Goal: Task Accomplishment & Management: Complete application form

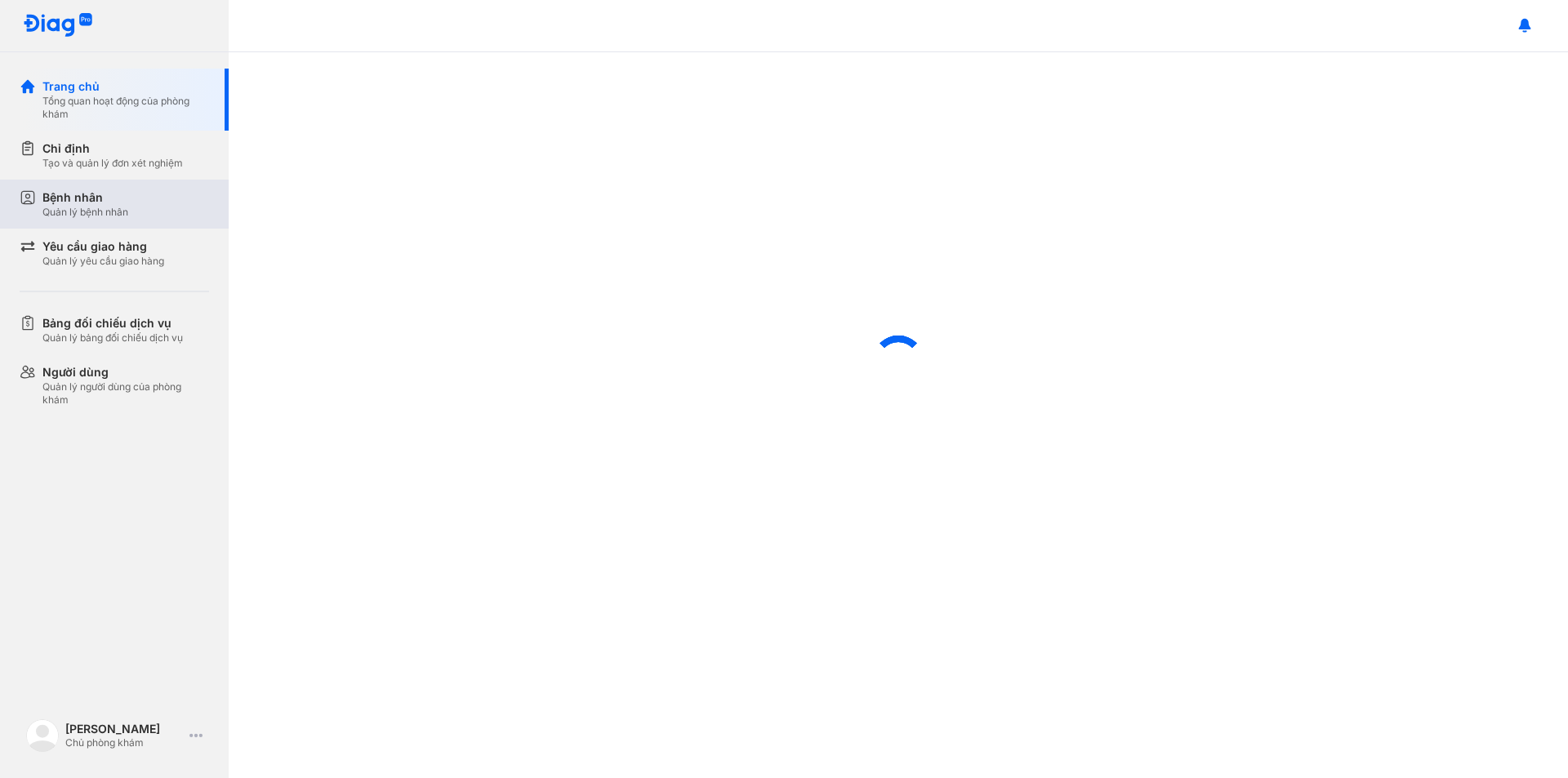
click at [97, 201] on div "Bệnh nhân" at bounding box center [85, 198] width 86 height 17
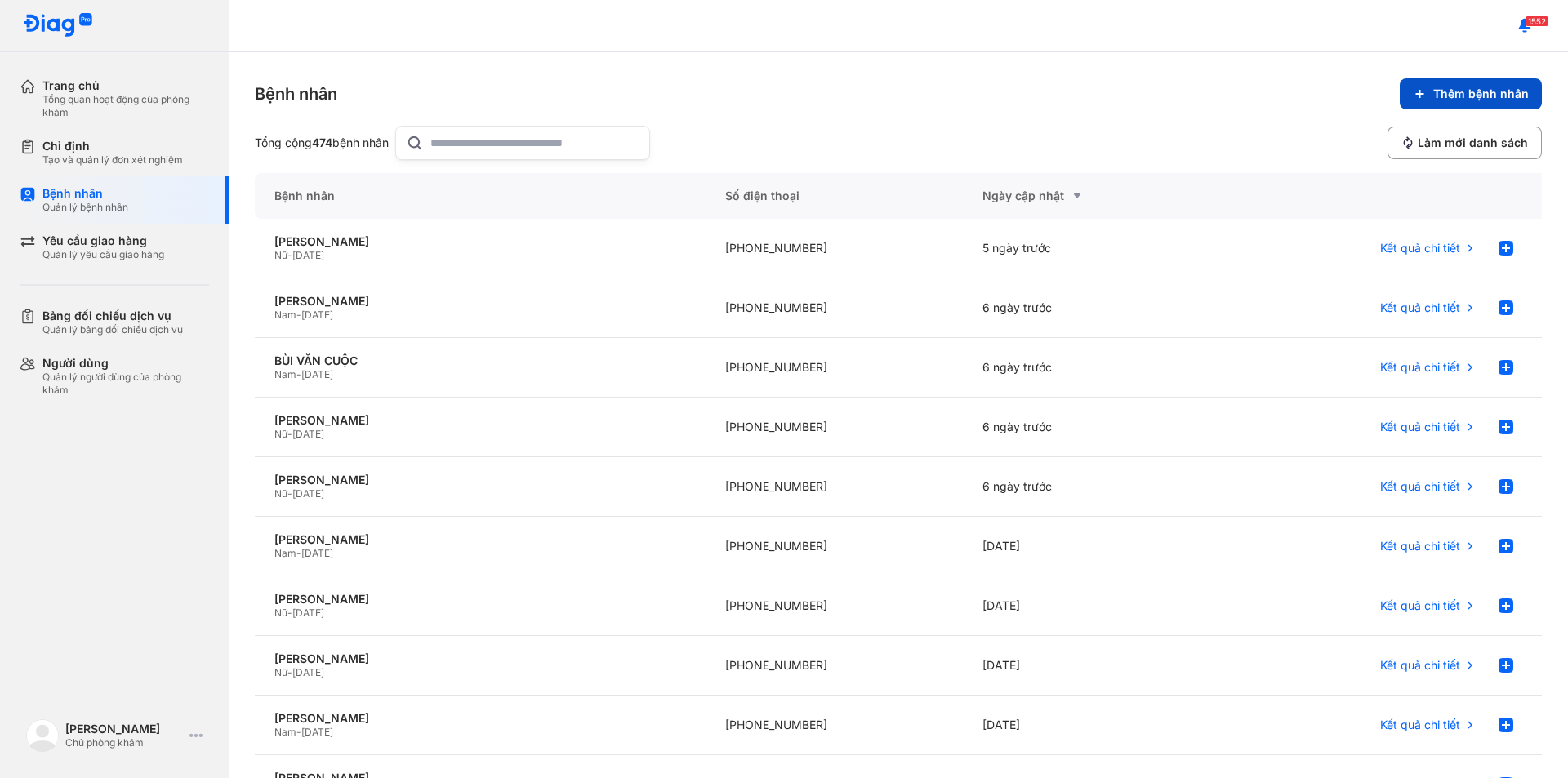
click at [1445, 91] on span "Thêm bệnh nhân" at bounding box center [1480, 94] width 96 height 15
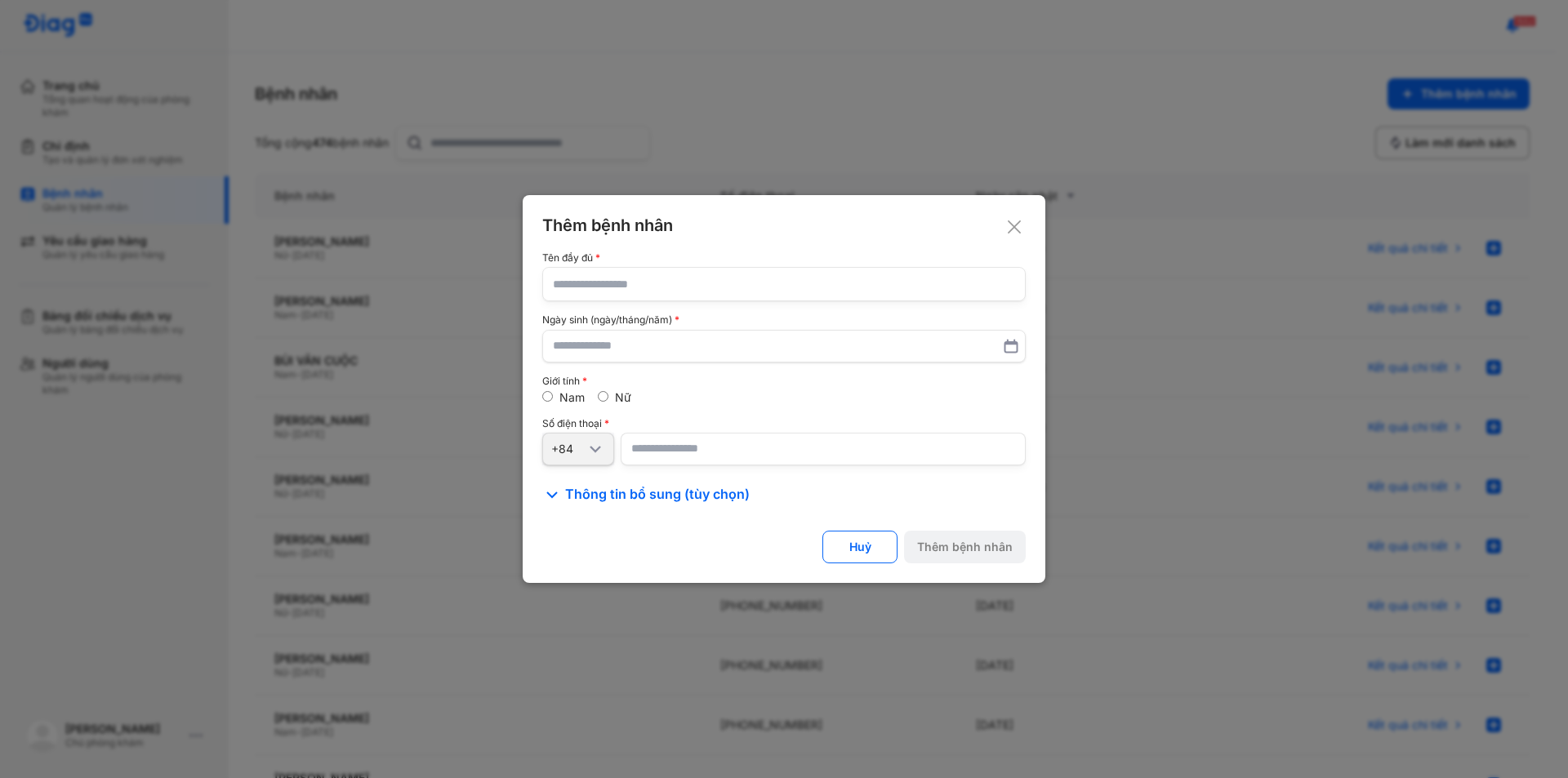
click at [606, 287] on input "text" at bounding box center [784, 284] width 462 height 32
type input "**********"
click at [546, 347] on label at bounding box center [784, 346] width 483 height 32
click at [553, 347] on input "text" at bounding box center [784, 345] width 462 height 31
click at [561, 349] on input "text" at bounding box center [784, 345] width 460 height 29
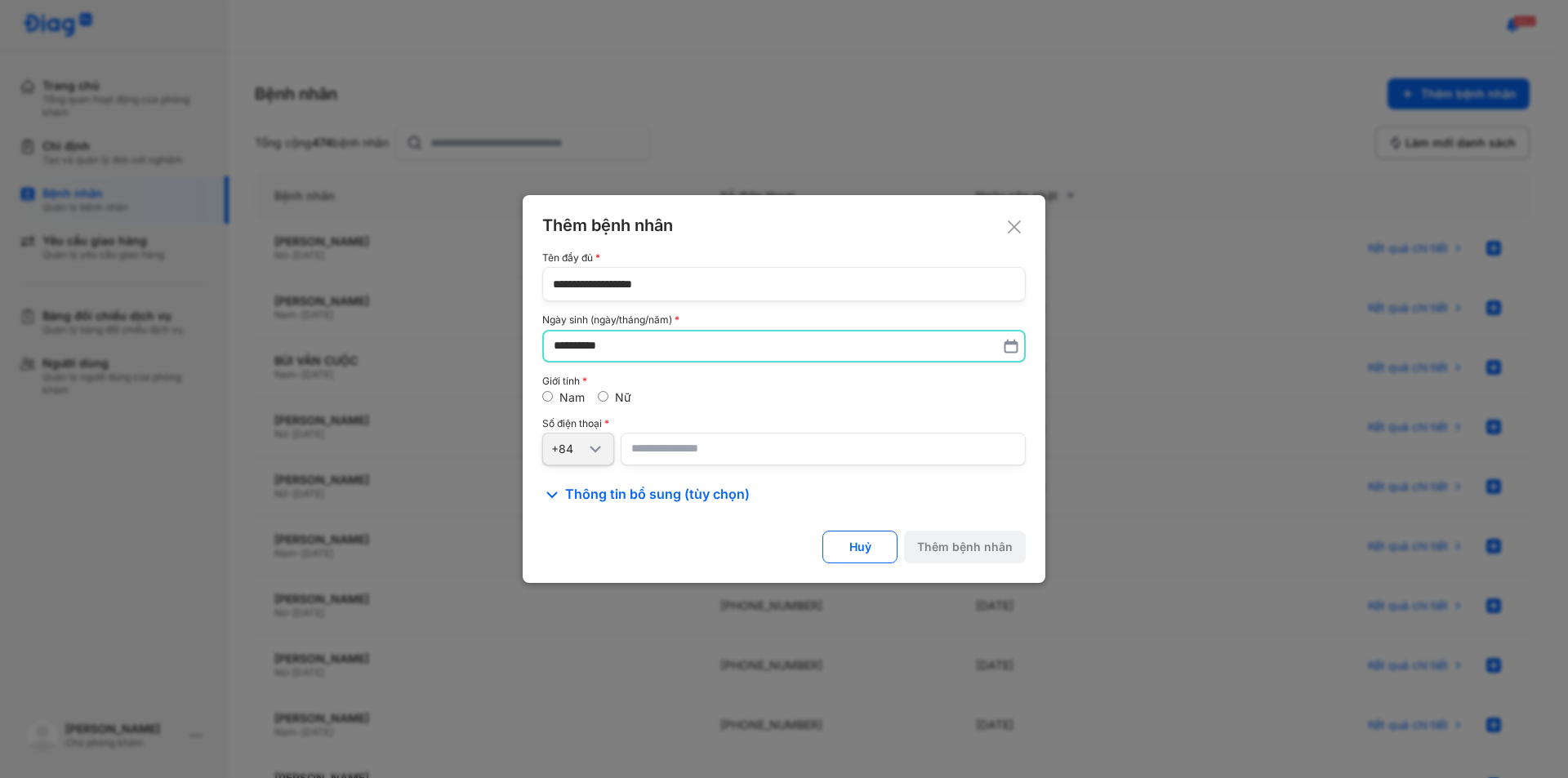
type input "**********"
click at [592, 491] on span "Thông tin bổ sung (tùy chọn)" at bounding box center [657, 494] width 184 height 19
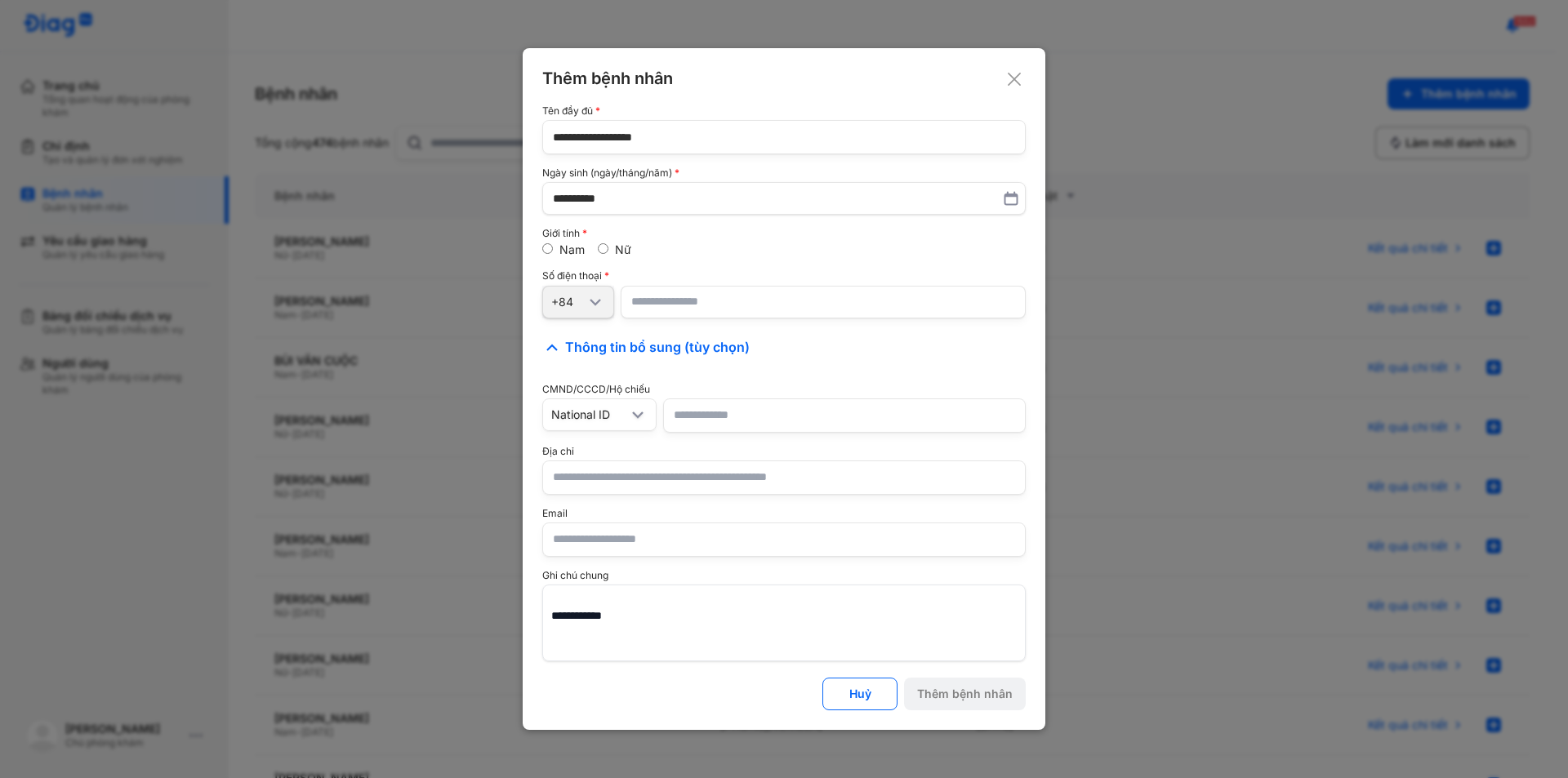
click at [576, 480] on input "text" at bounding box center [784, 477] width 462 height 32
type input "**********"
click at [667, 304] on input "number" at bounding box center [822, 301] width 405 height 32
type input "**********"
click at [942, 700] on div "Thêm bệnh nhân" at bounding box center [965, 694] width 96 height 15
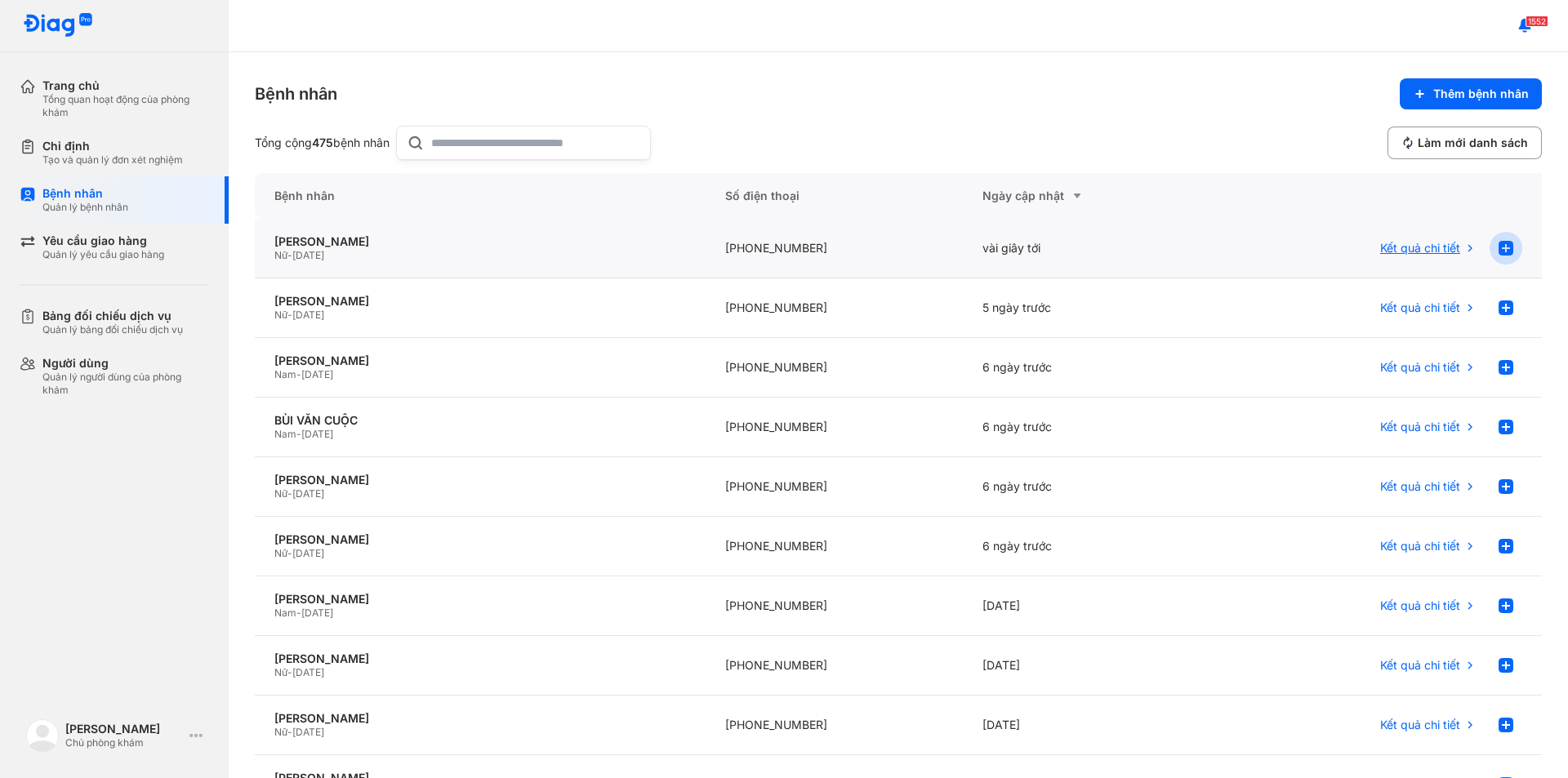
click at [1499, 245] on use at bounding box center [1506, 248] width 15 height 15
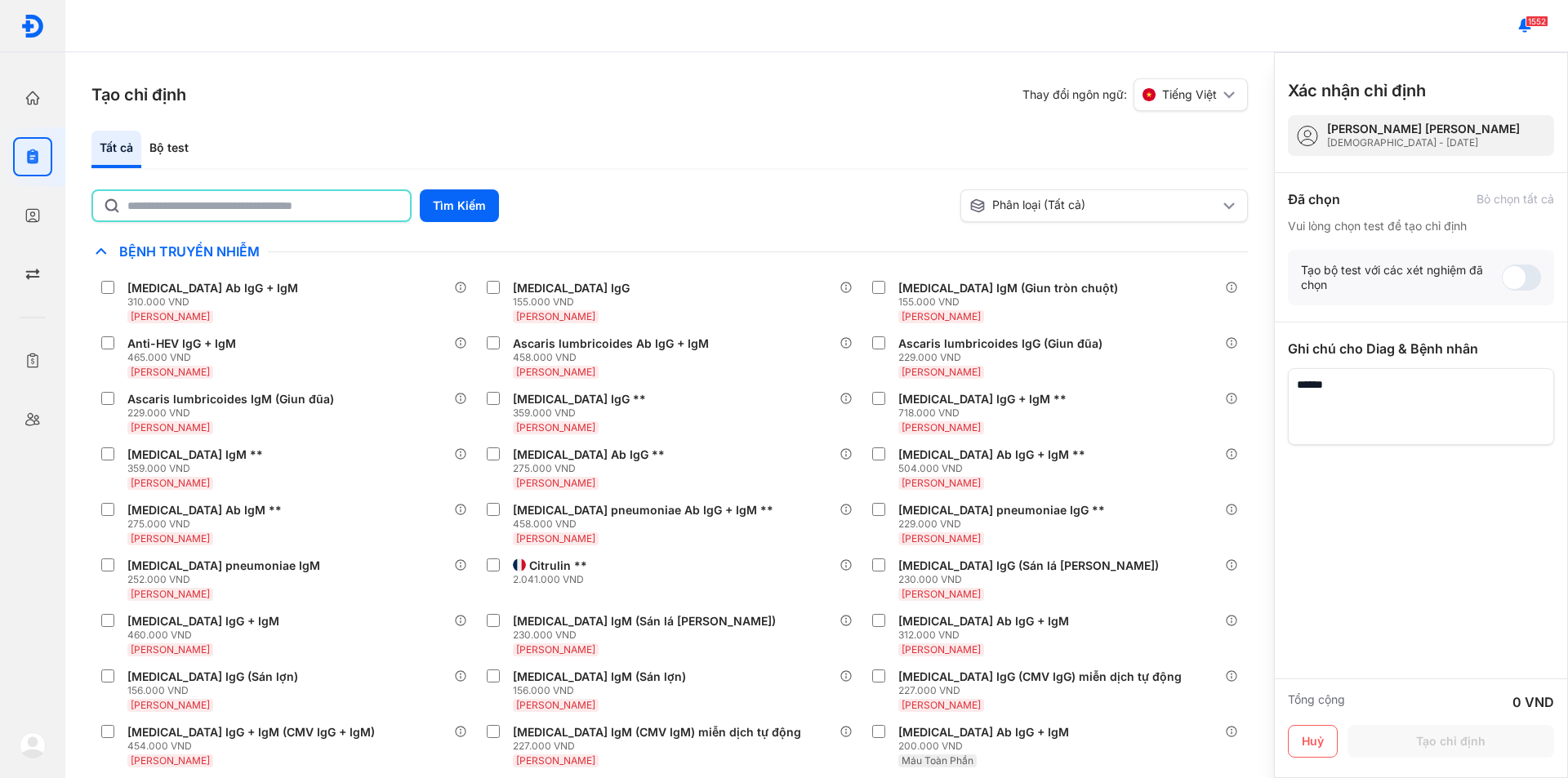
click at [372, 209] on input "text" at bounding box center [264, 205] width 272 height 29
click at [180, 140] on div "Bộ test" at bounding box center [169, 149] width 55 height 38
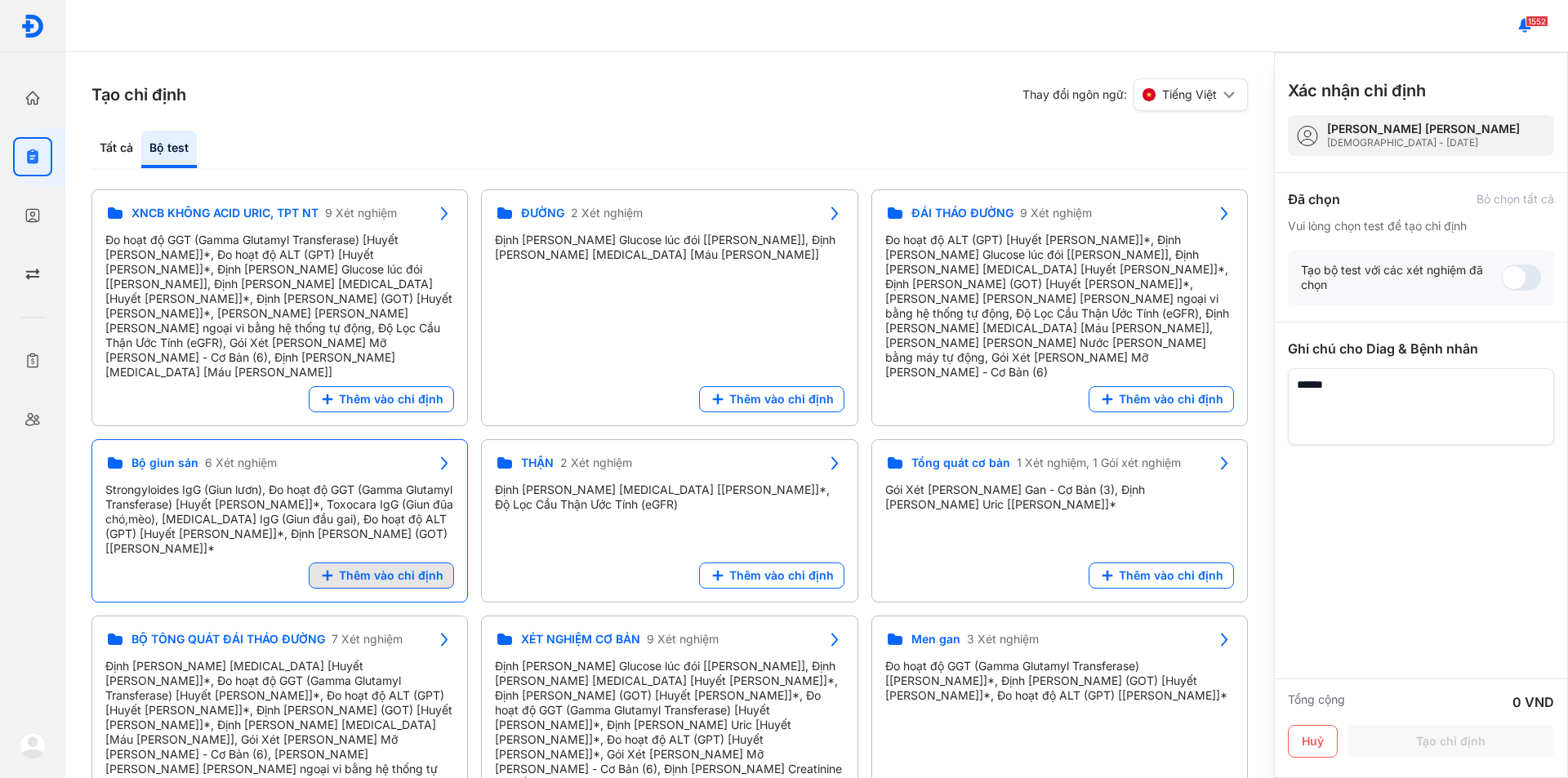
click at [346, 568] on span "Thêm vào chỉ định" at bounding box center [391, 575] width 105 height 15
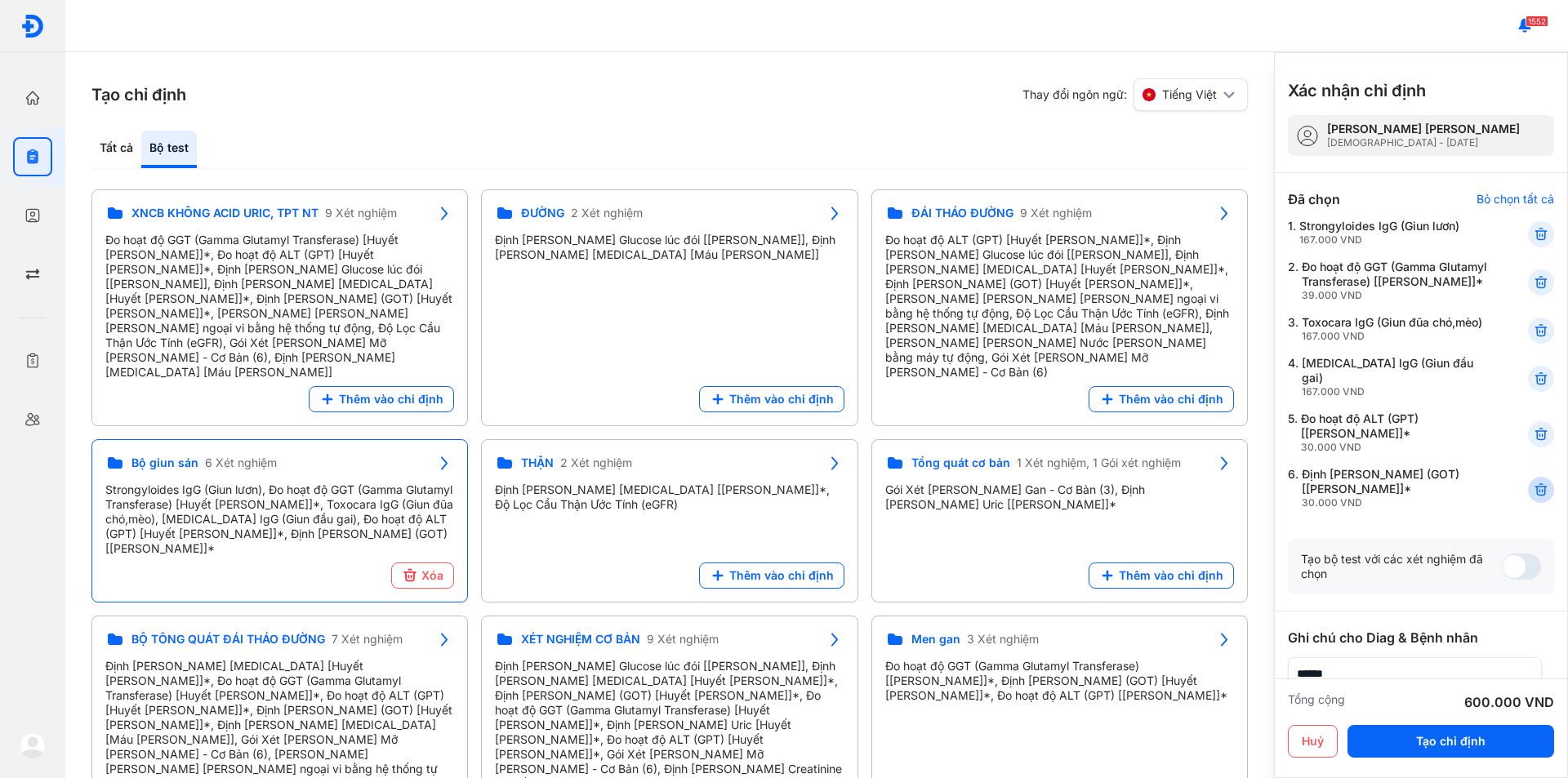
drag, startPoint x: 1526, startPoint y: 518, endPoint x: 1527, endPoint y: 493, distance: 25.0
click at [1533, 498] on icon at bounding box center [1541, 489] width 17 height 17
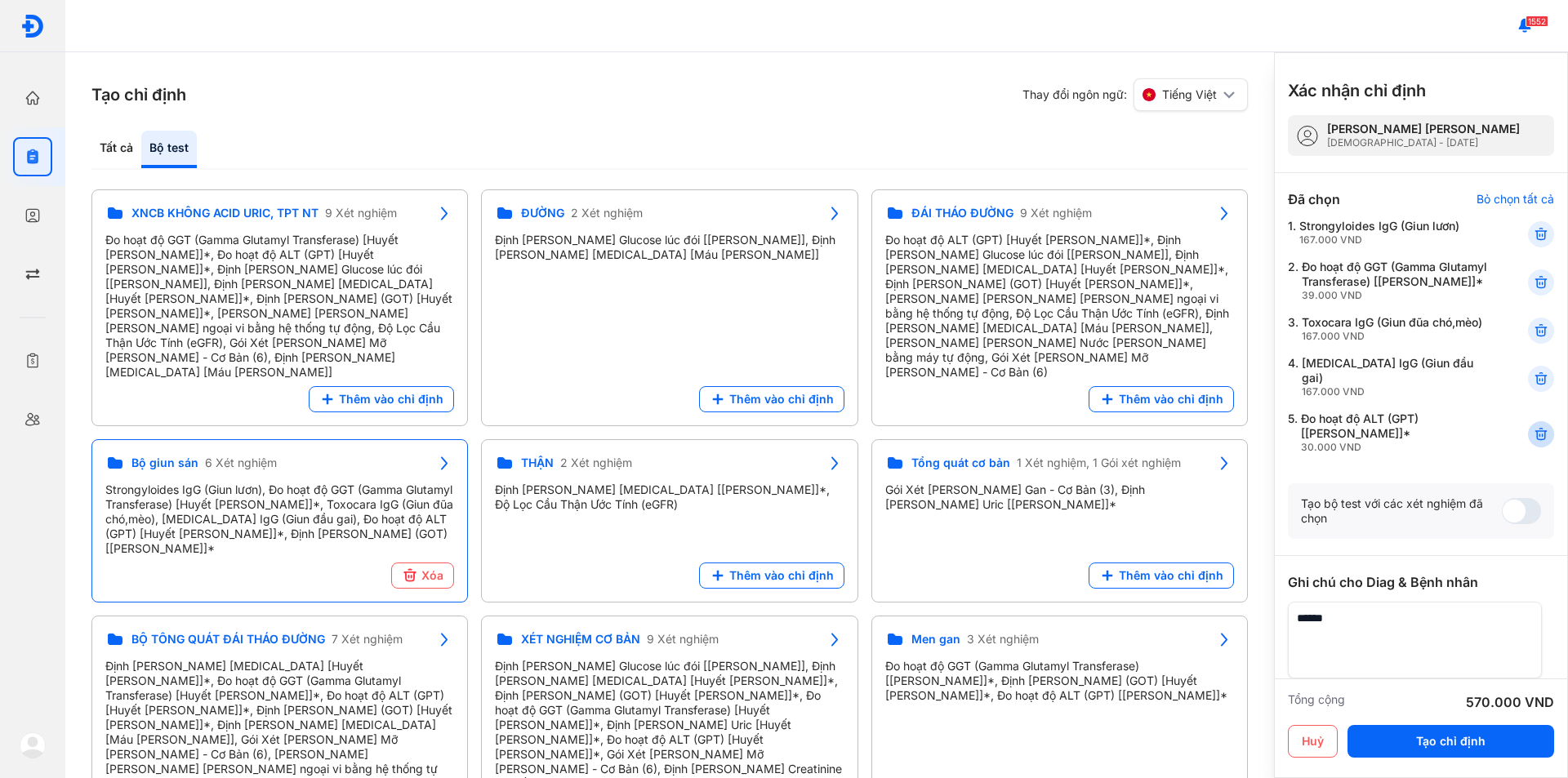
click at [1533, 443] on icon at bounding box center [1541, 434] width 17 height 17
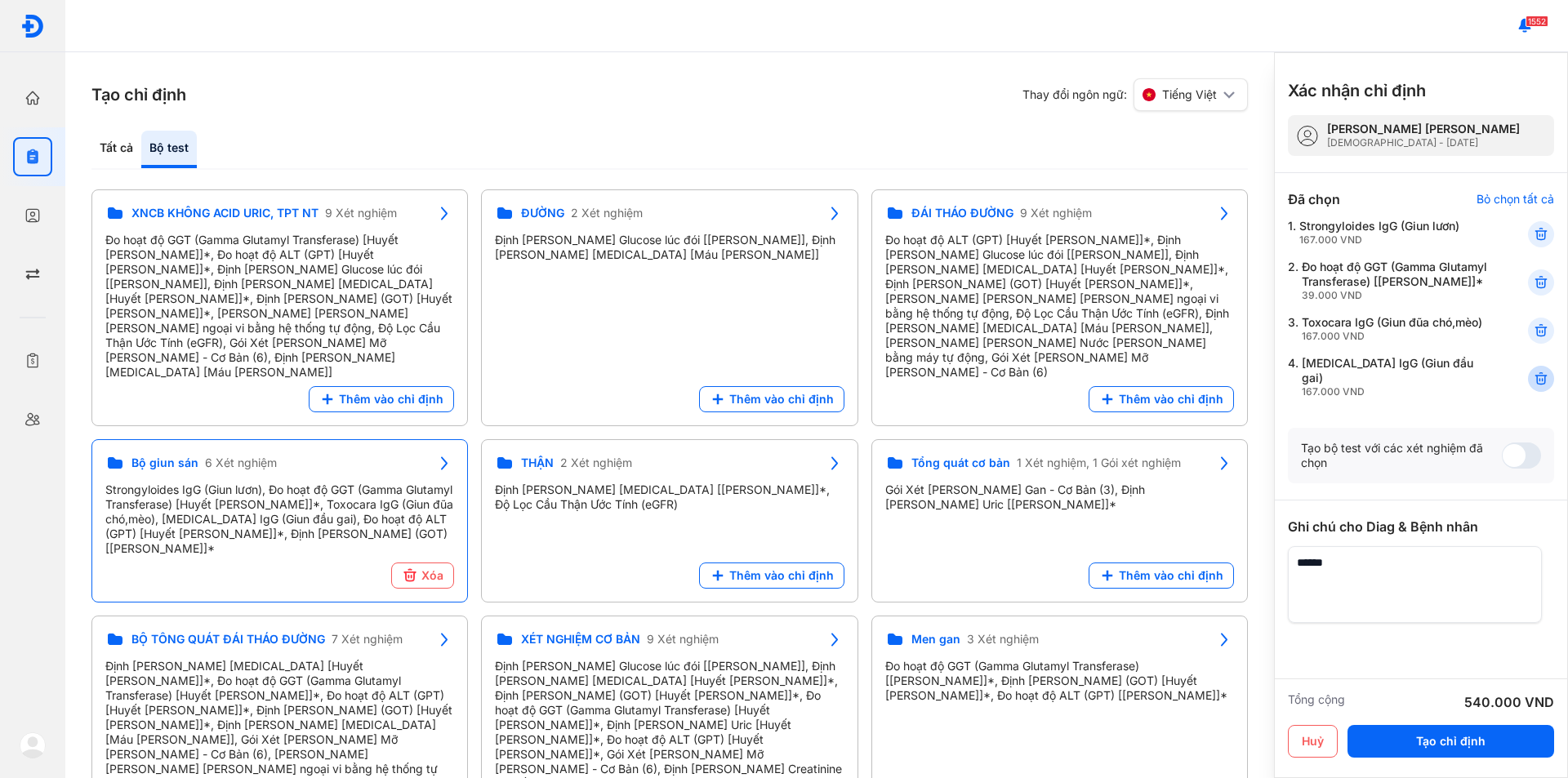
click at [1533, 387] on icon at bounding box center [1541, 378] width 17 height 17
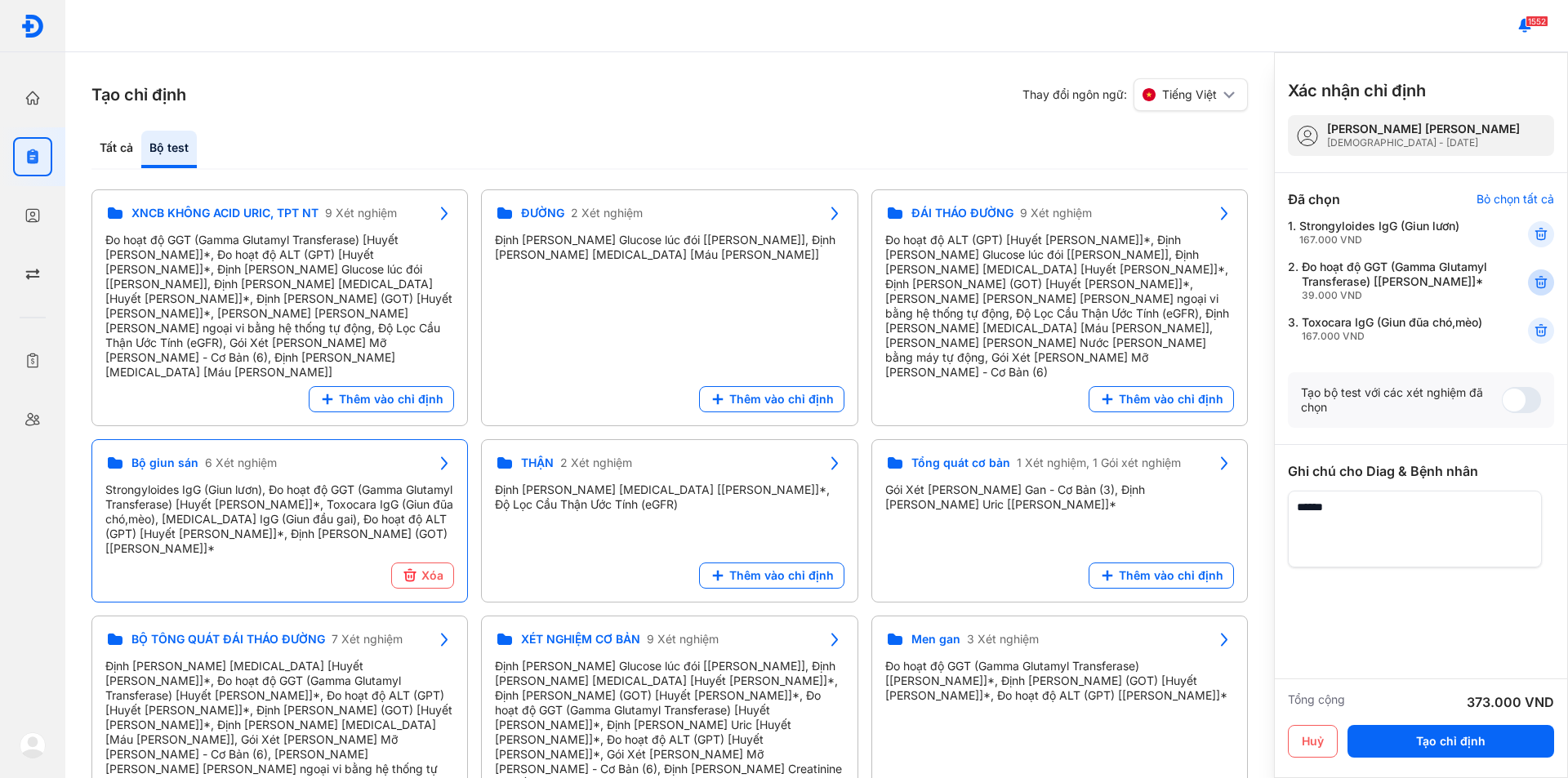
click at [1533, 290] on icon at bounding box center [1541, 282] width 17 height 17
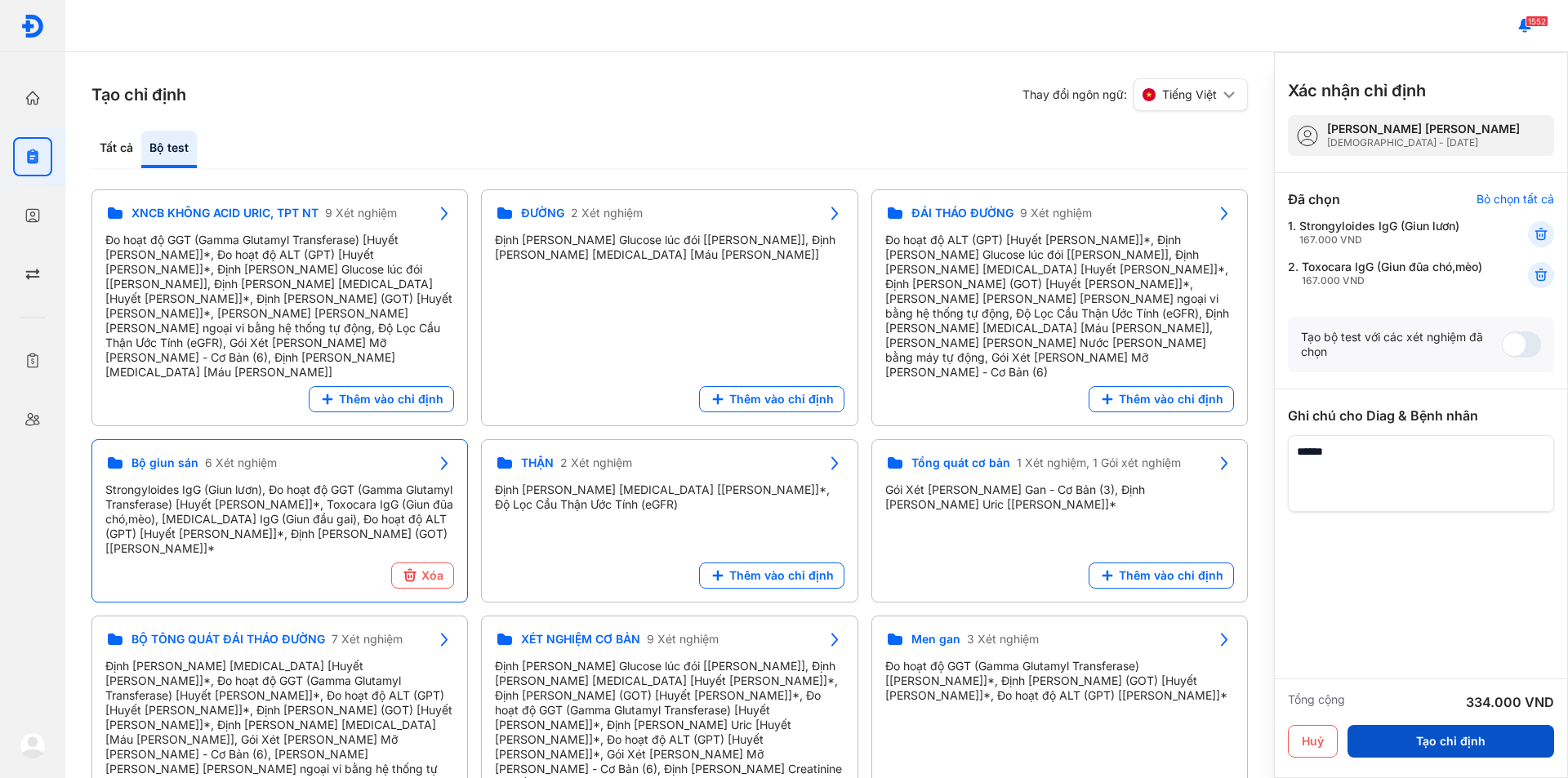
click at [1442, 747] on button "Tạo chỉ định" at bounding box center [1450, 740] width 206 height 32
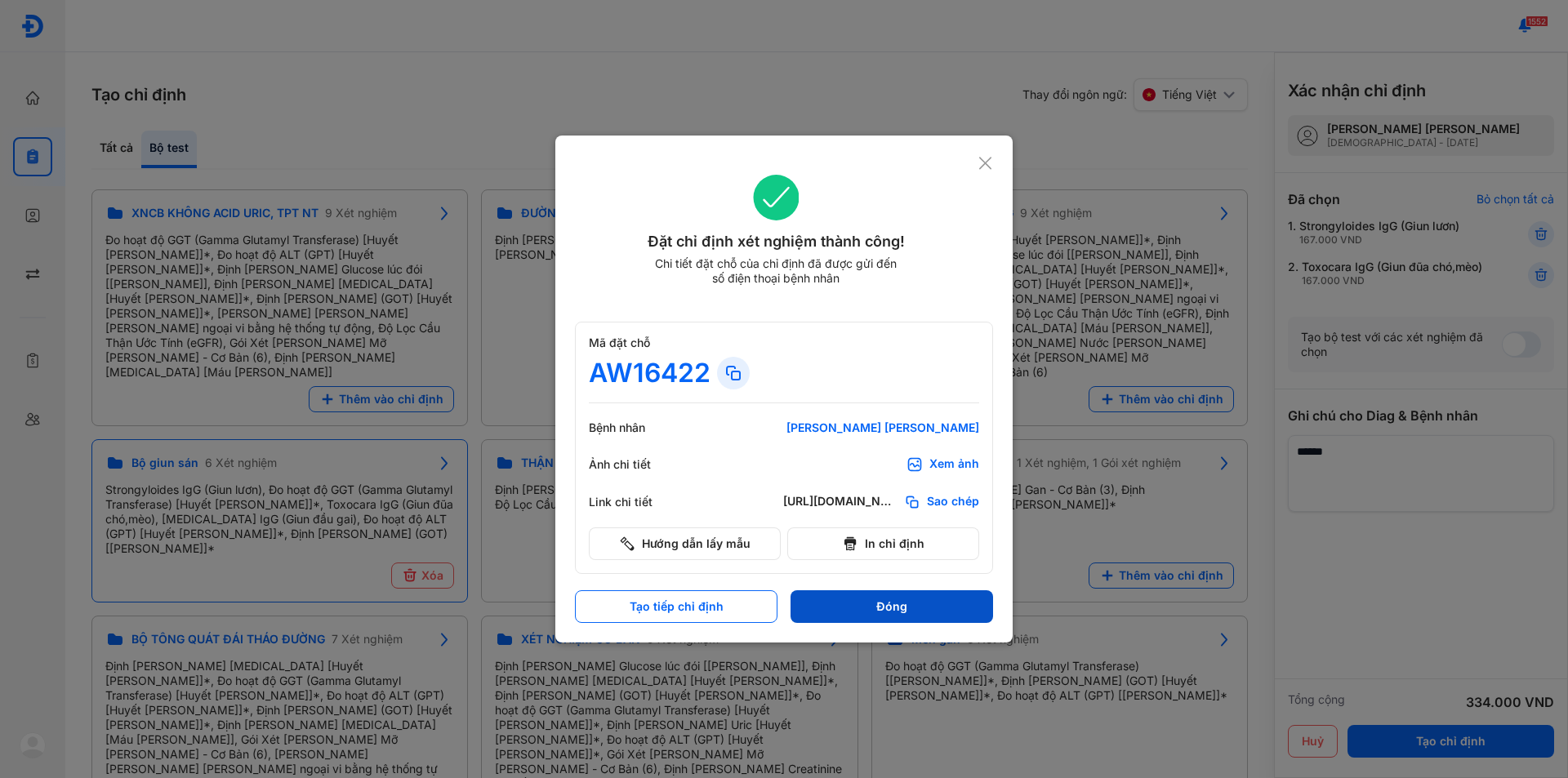
click at [914, 616] on button "Đóng" at bounding box center [892, 606] width 203 height 32
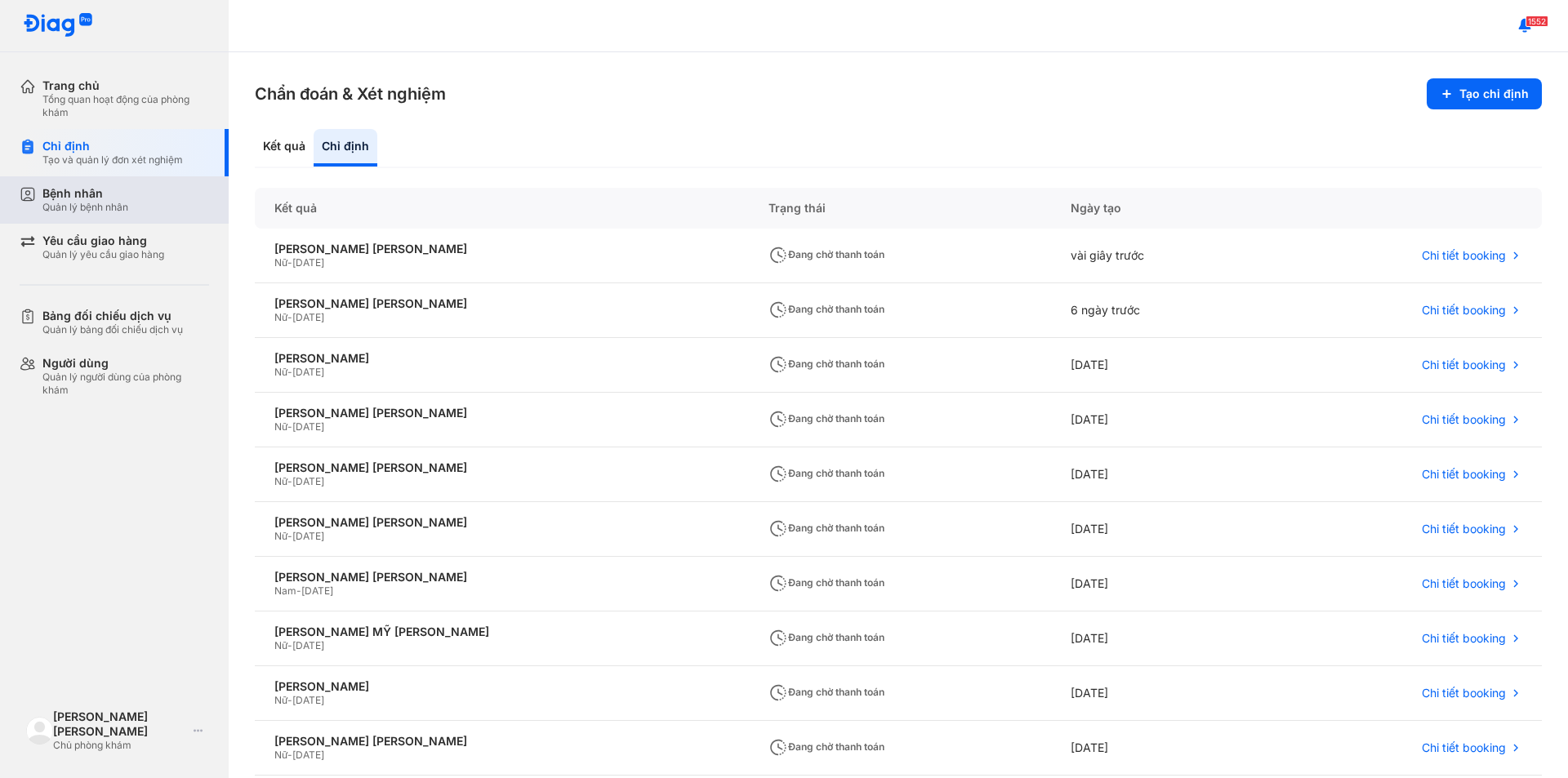
click at [92, 202] on div "Quản lý bệnh nhân" at bounding box center [85, 207] width 86 height 13
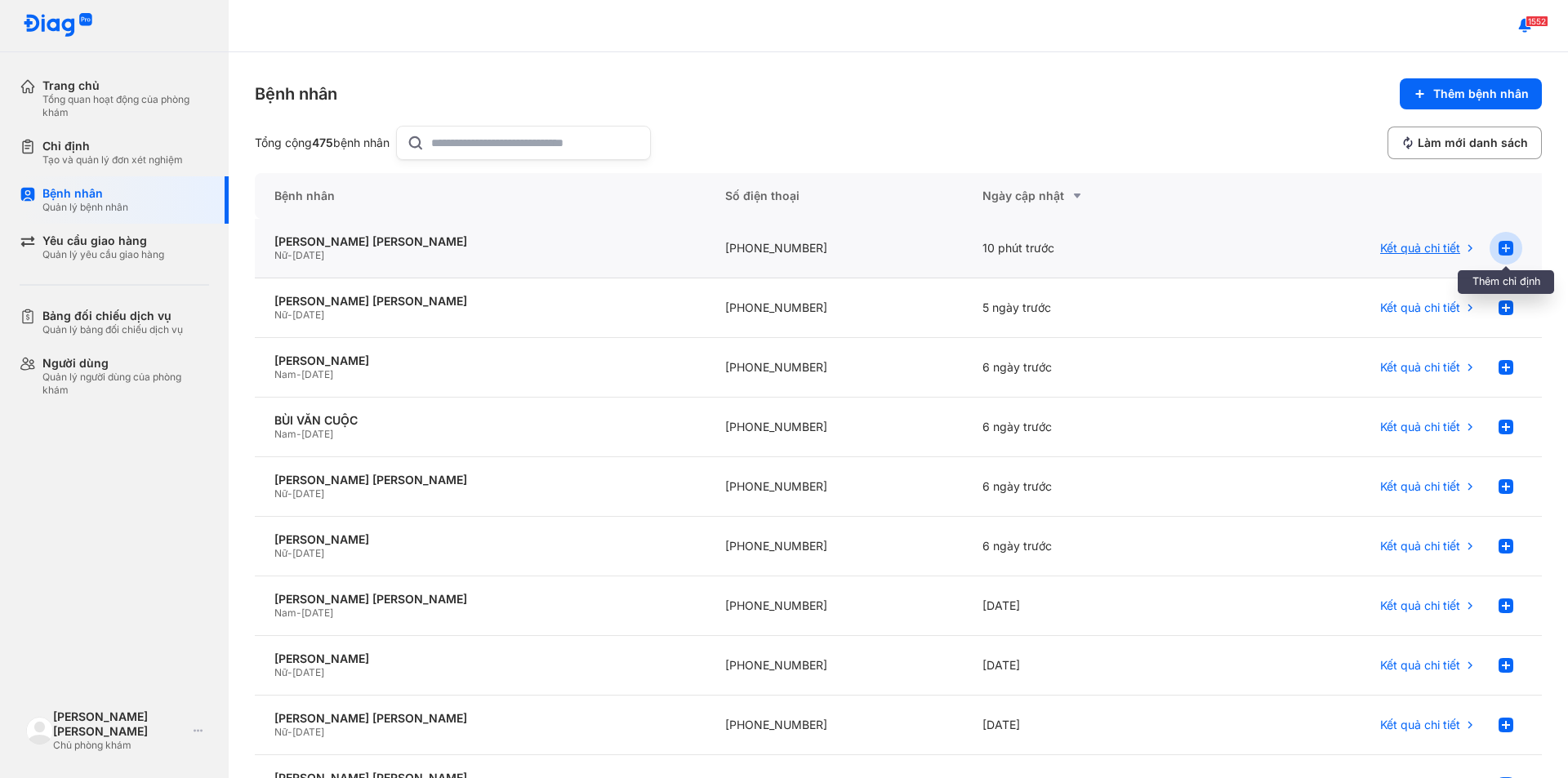
click at [1499, 249] on use at bounding box center [1506, 248] width 15 height 15
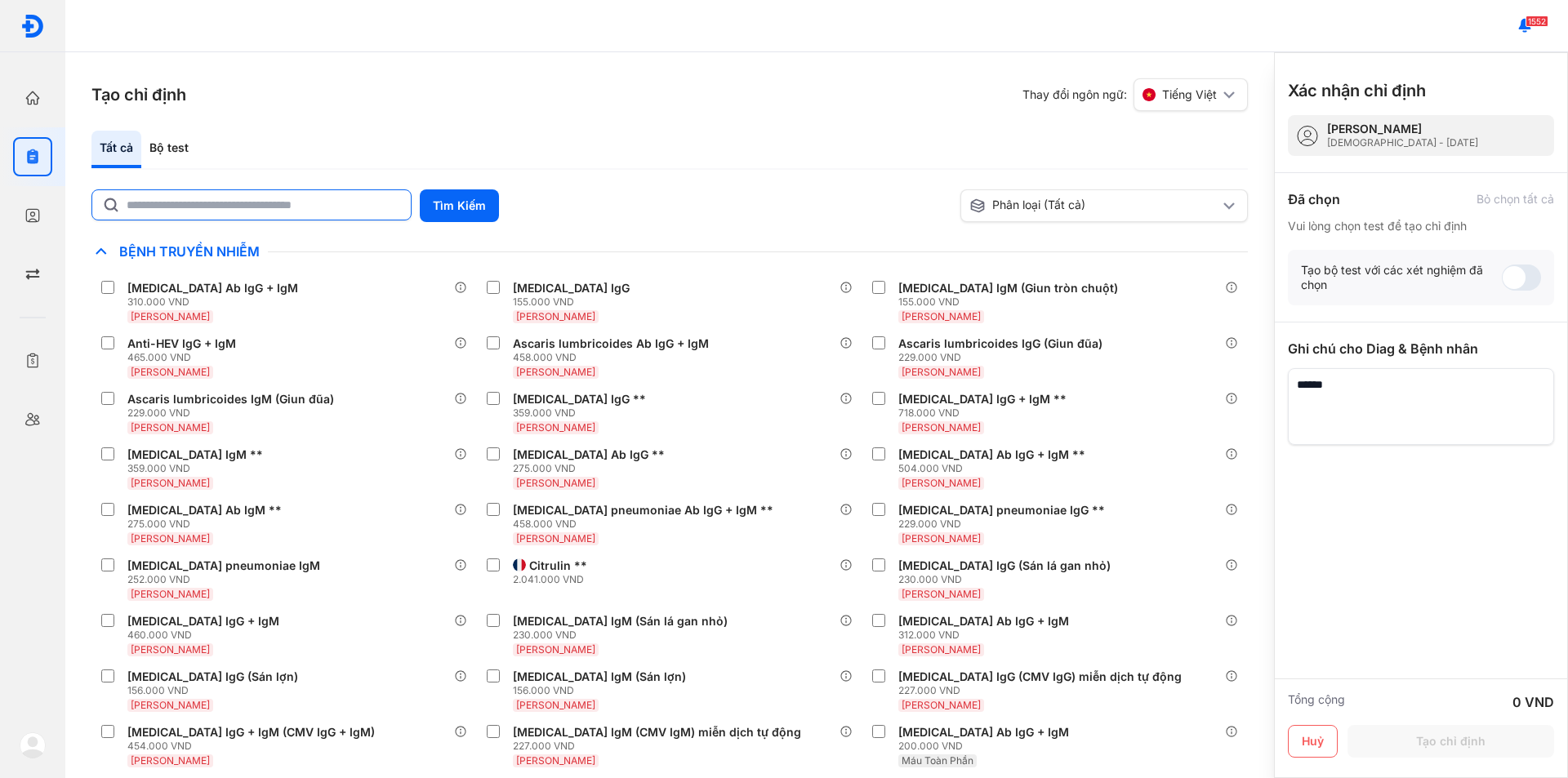
click at [346, 202] on input "text" at bounding box center [264, 205] width 274 height 29
click at [186, 143] on div "Bộ test" at bounding box center [169, 149] width 55 height 38
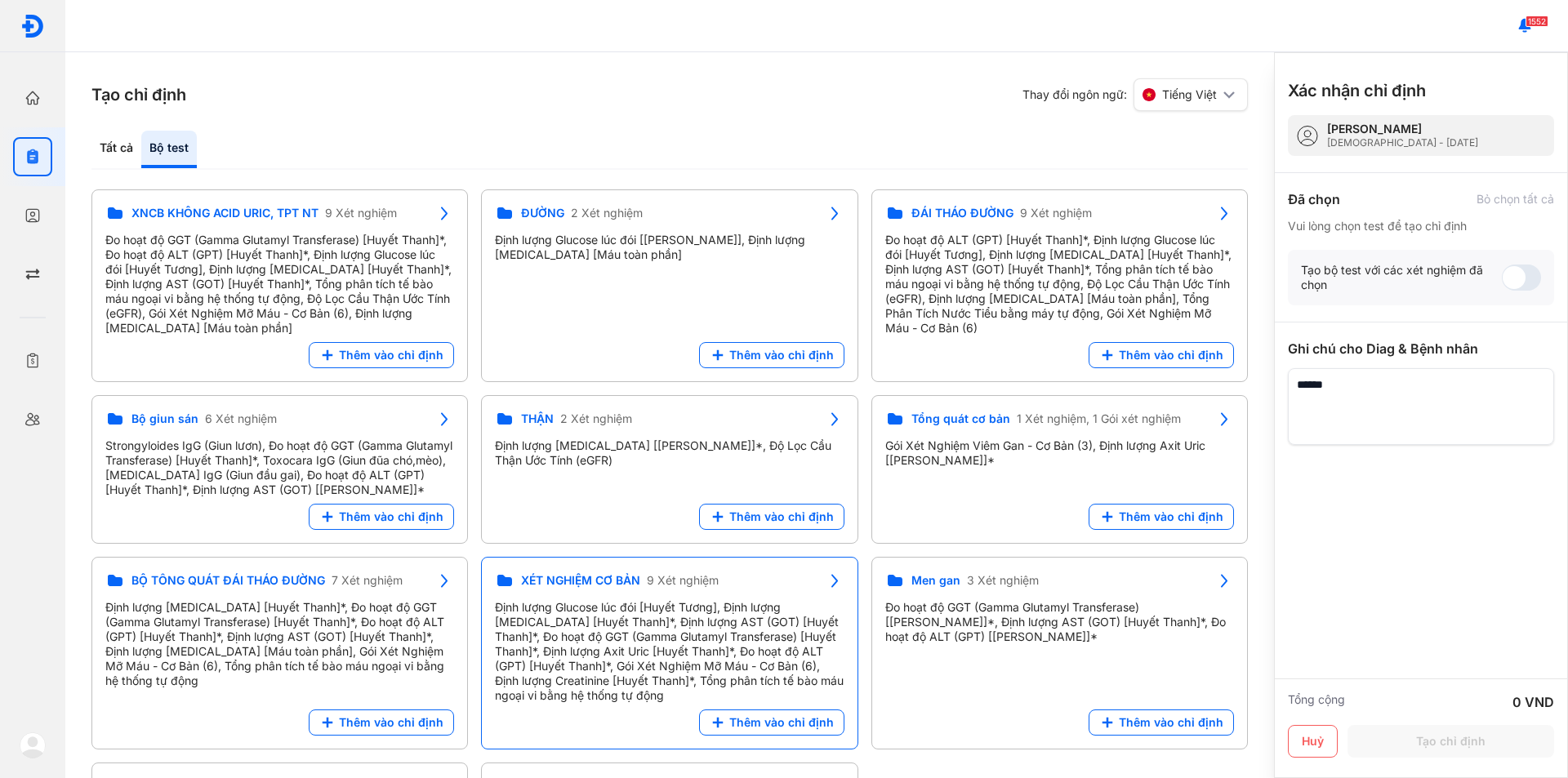
scroll to position [82, 0]
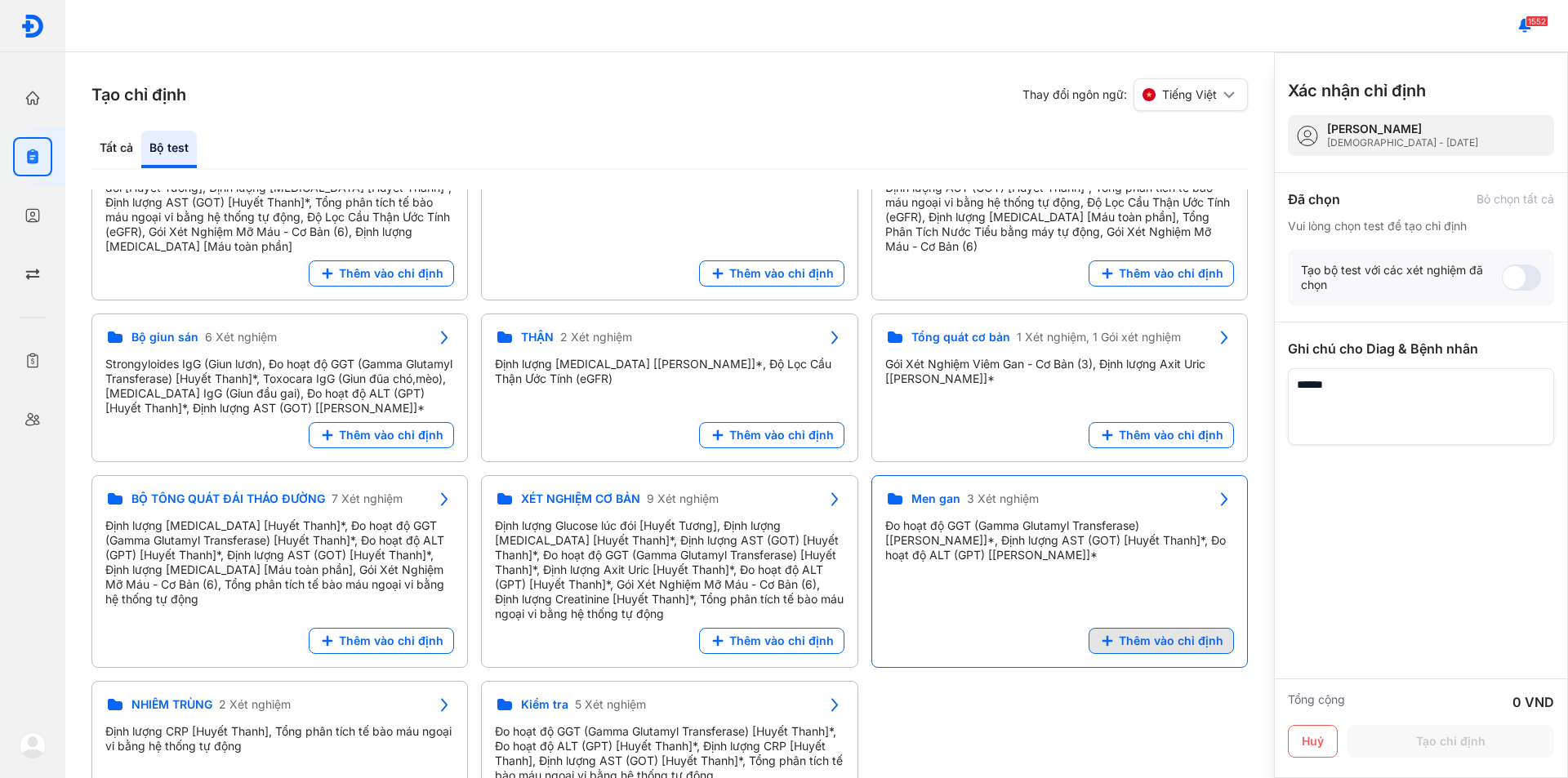
click at [1122, 648] on span "Thêm vào chỉ định" at bounding box center [1170, 640] width 105 height 15
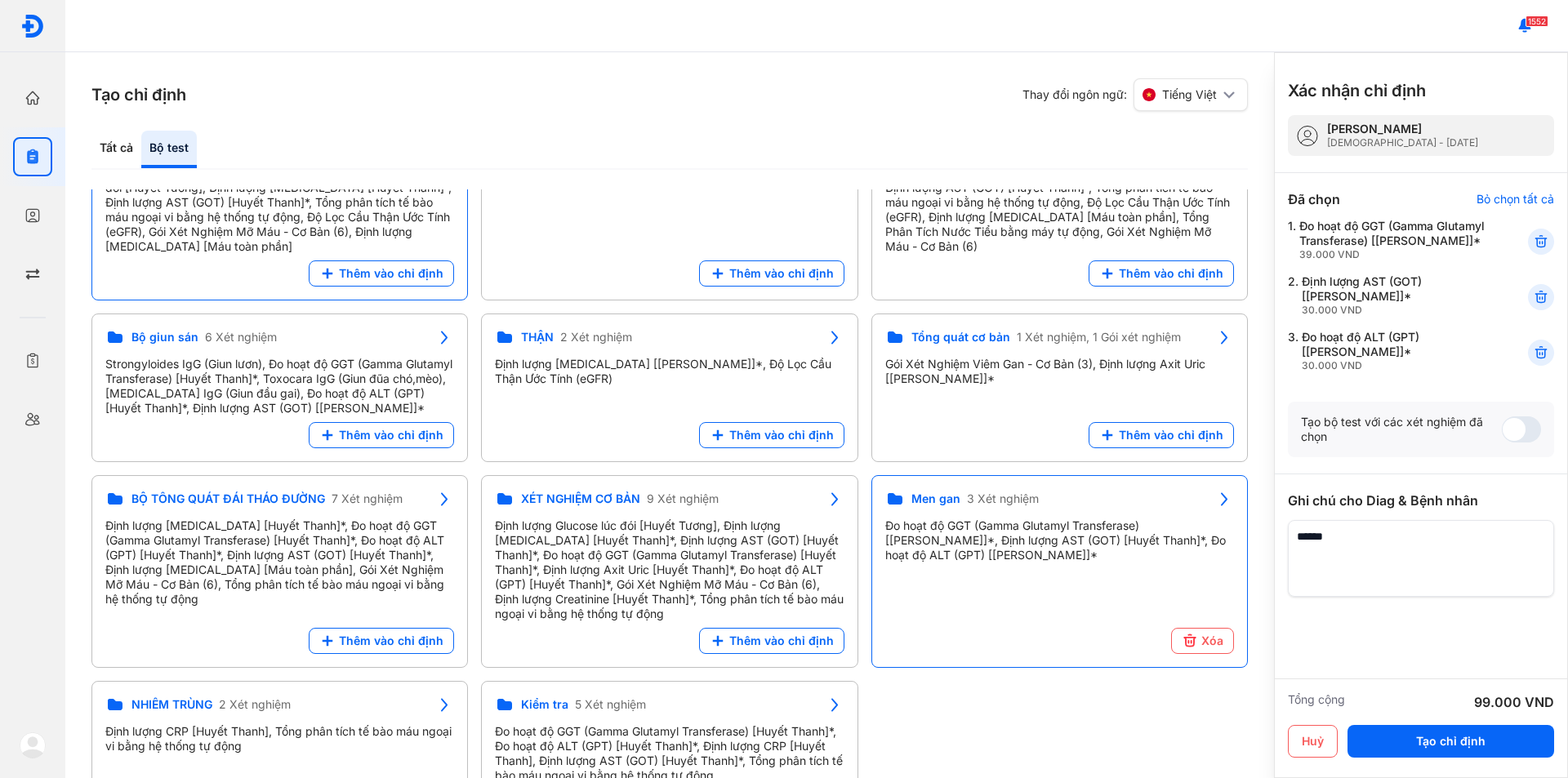
scroll to position [0, 0]
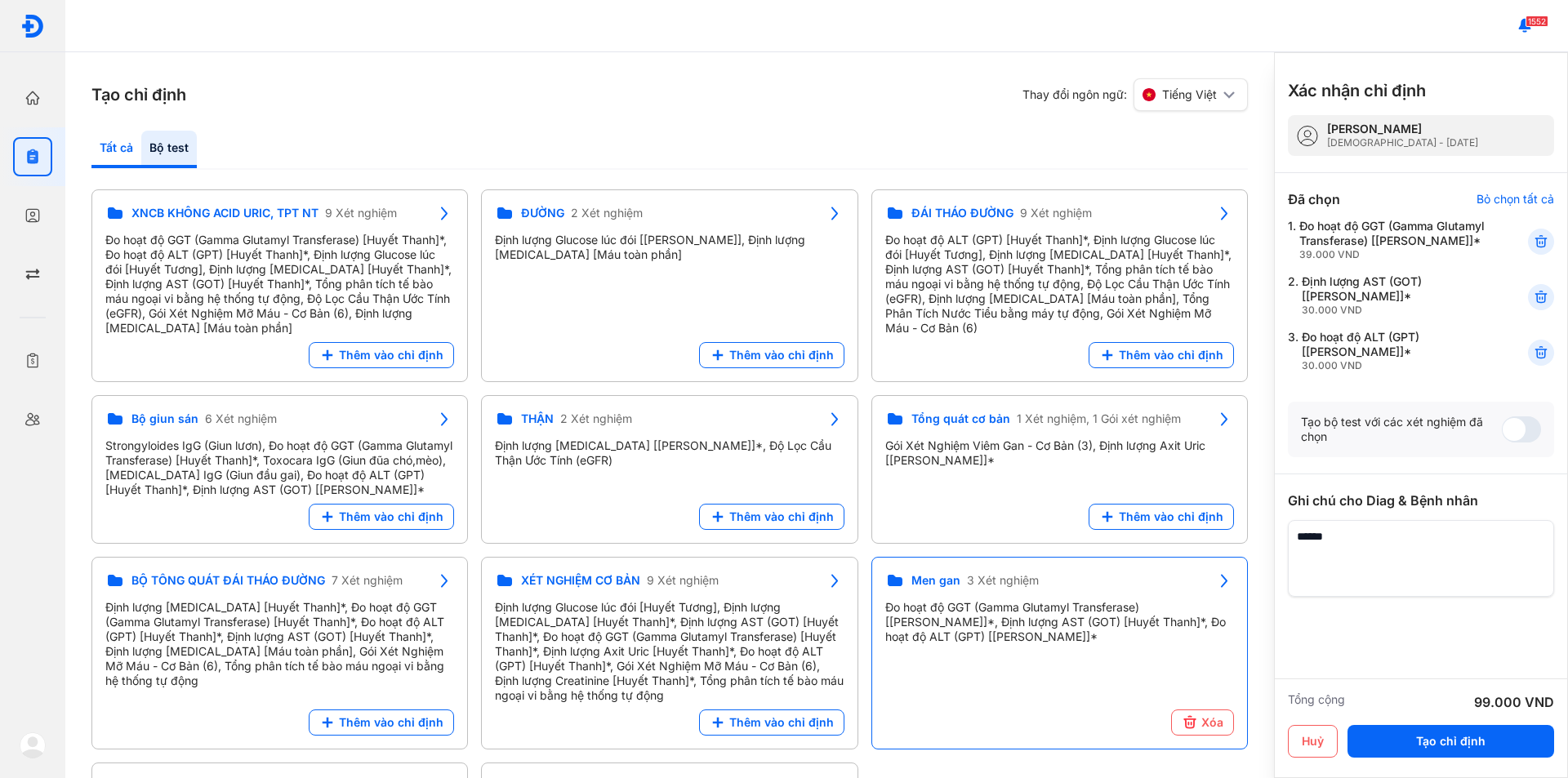
click at [141, 144] on div "Tất cả" at bounding box center [169, 149] width 55 height 38
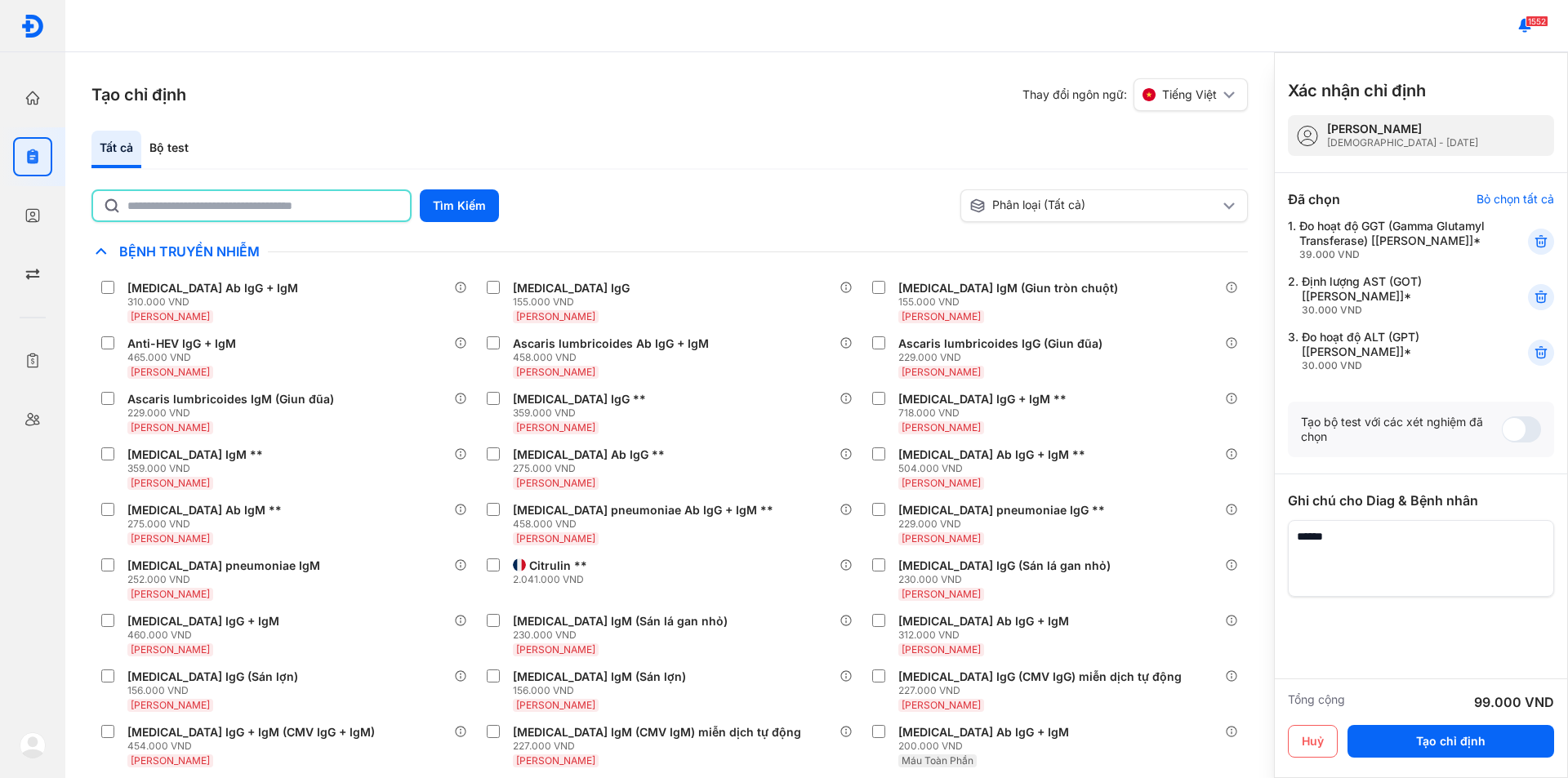
click at [237, 204] on input "text" at bounding box center [264, 205] width 272 height 29
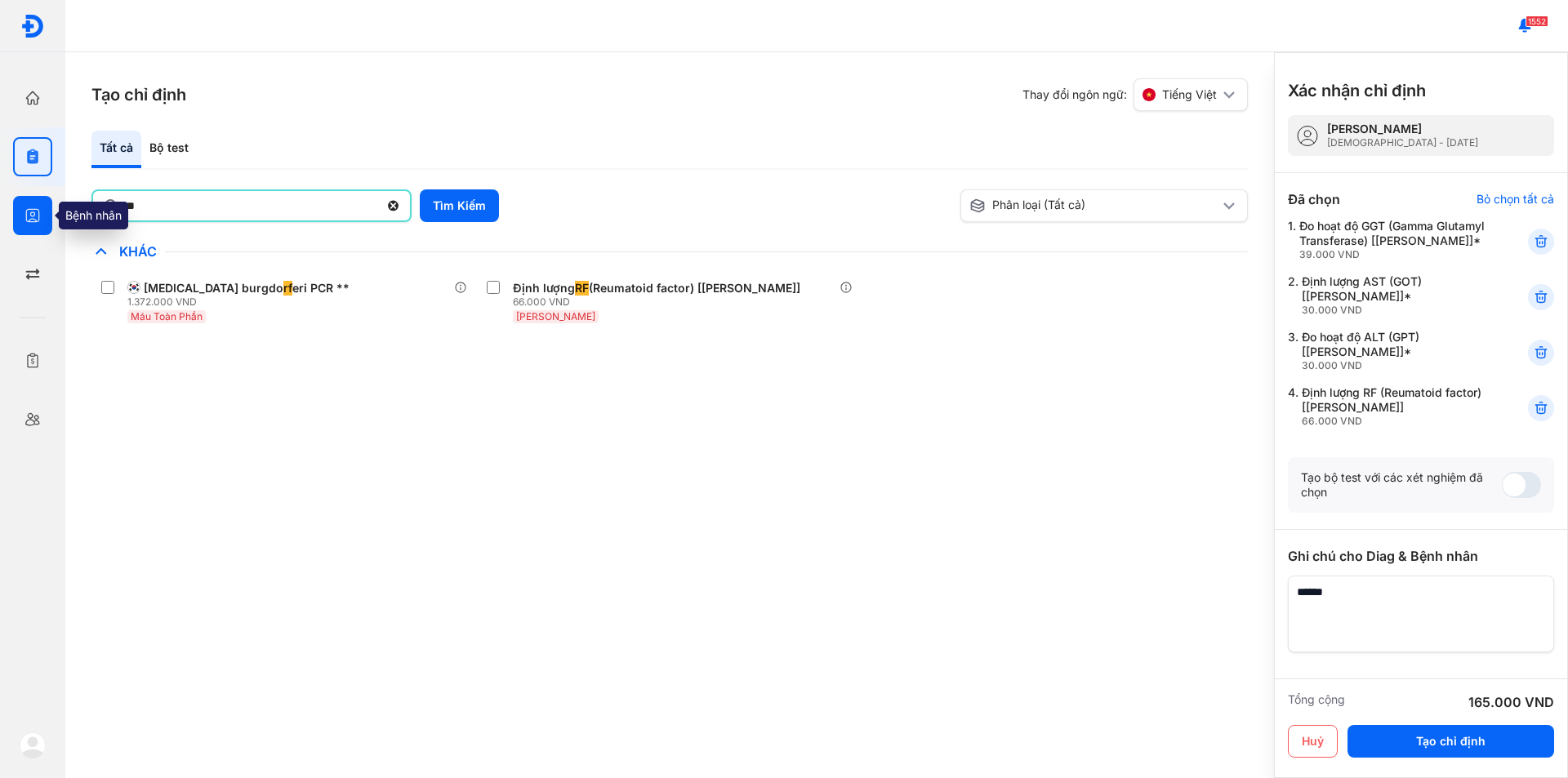
drag, startPoint x: 157, startPoint y: 213, endPoint x: 45, endPoint y: 207, distance: 112.2
click at [45, 207] on div "Trang chủ Tổng quan hoạt động của phòng khám Chỉ định Tạo và quản lý đơn xét ng…" at bounding box center [784, 389] width 1568 height 778
type input "*"
type input "***"
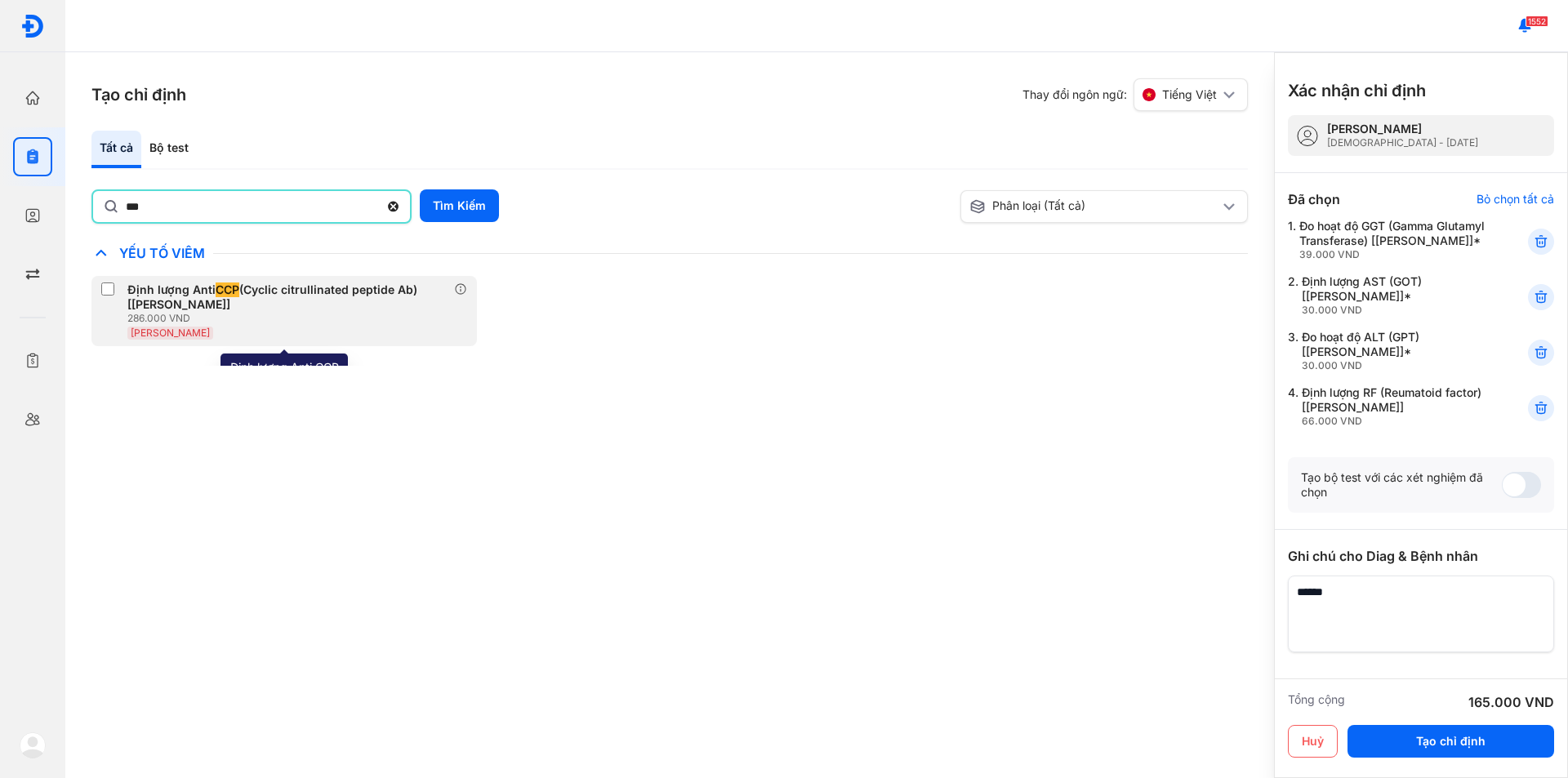
click at [144, 313] on div "286.000 VND" at bounding box center [291, 318] width 327 height 13
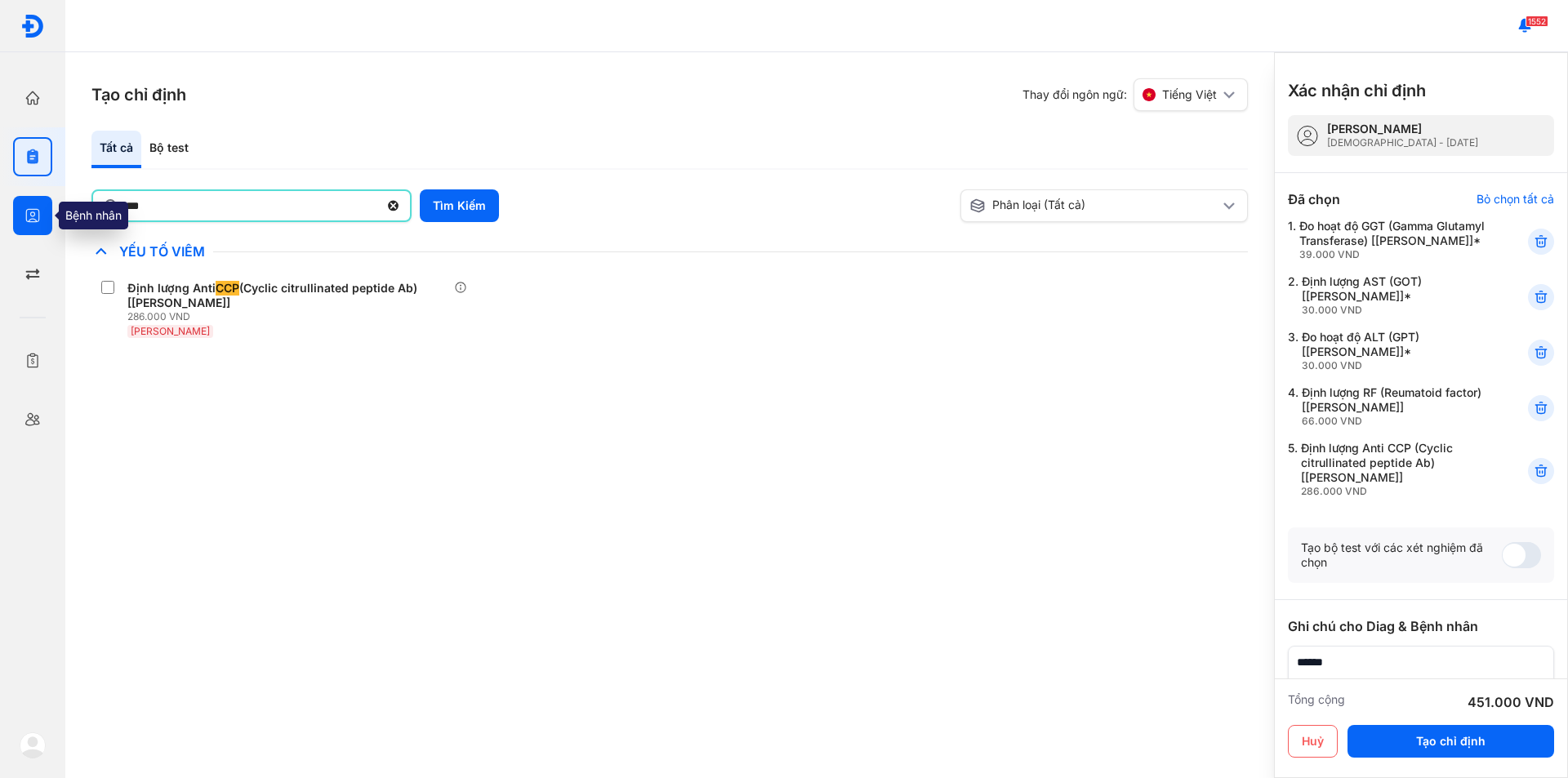
drag, startPoint x: 216, startPoint y: 204, endPoint x: 16, endPoint y: 226, distance: 201.2
click at [16, 226] on div "Trang chủ Tổng quan hoạt động của phòng khám Chỉ định Tạo và quản lý đơn xét ng…" at bounding box center [784, 389] width 1568 height 778
type input "*"
type input "****"
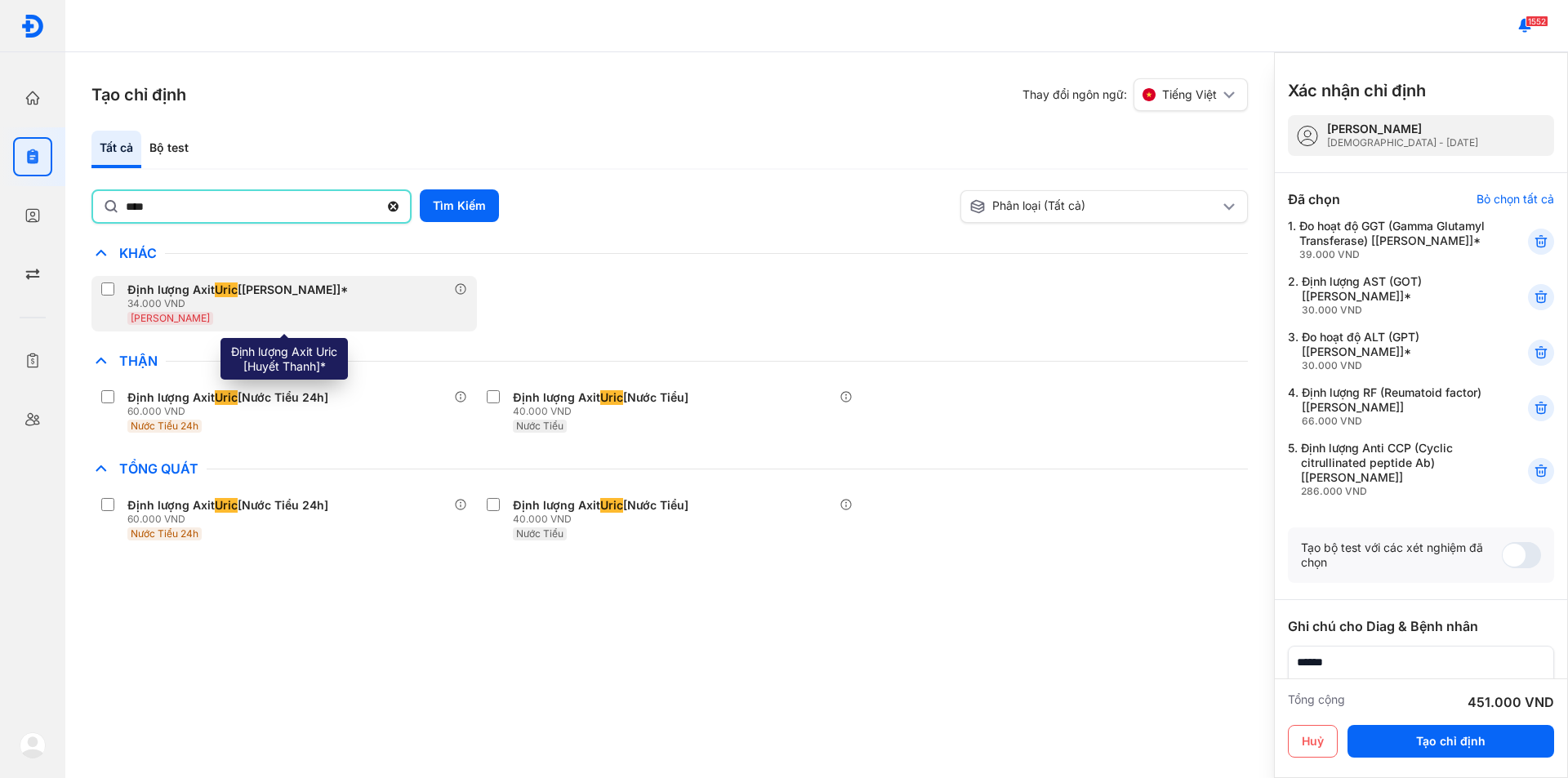
click at [162, 297] on div "34.000 VND" at bounding box center [241, 303] width 227 height 13
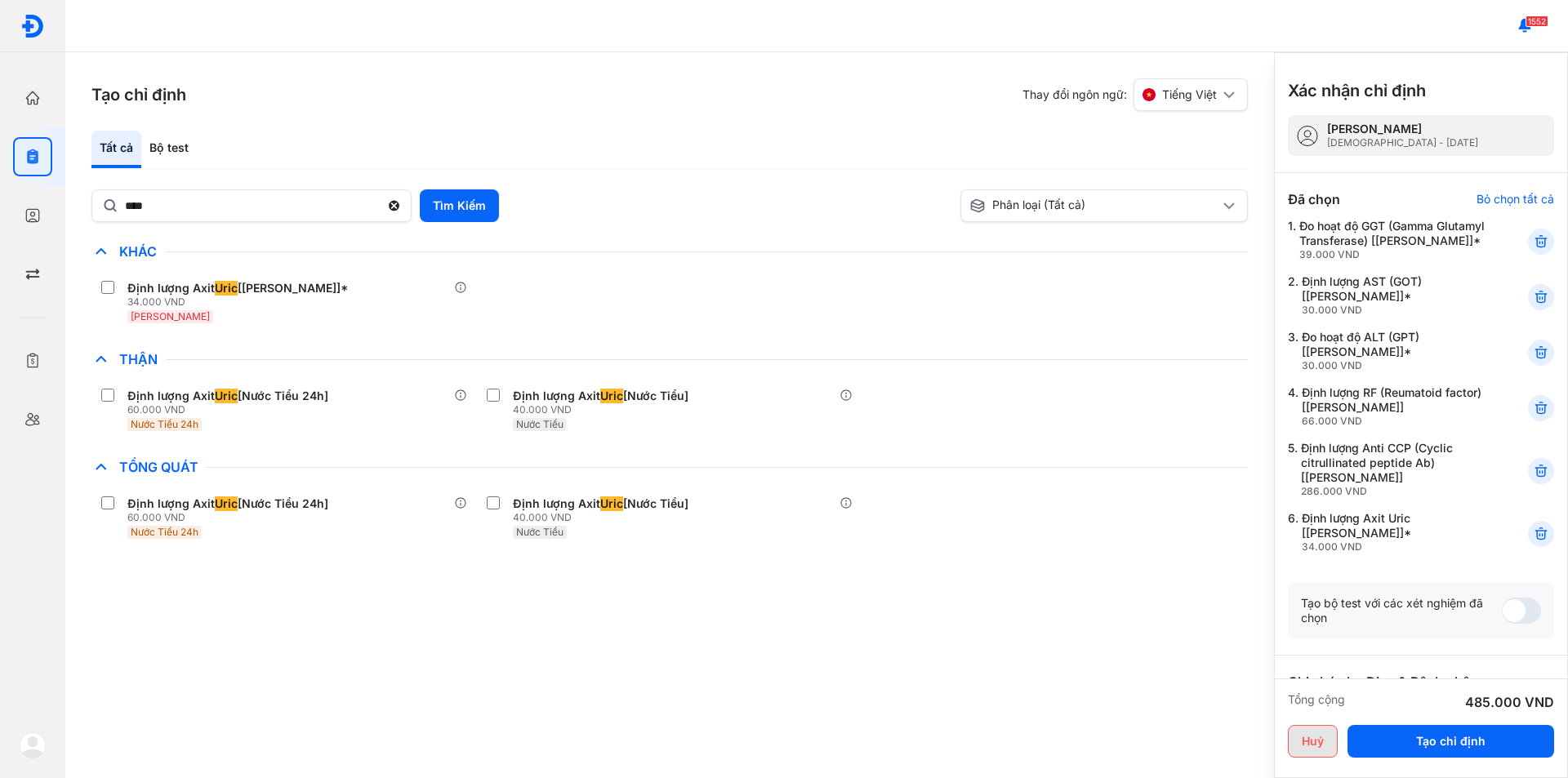
click at [1319, 745] on button "Huỷ" at bounding box center [1312, 740] width 50 height 32
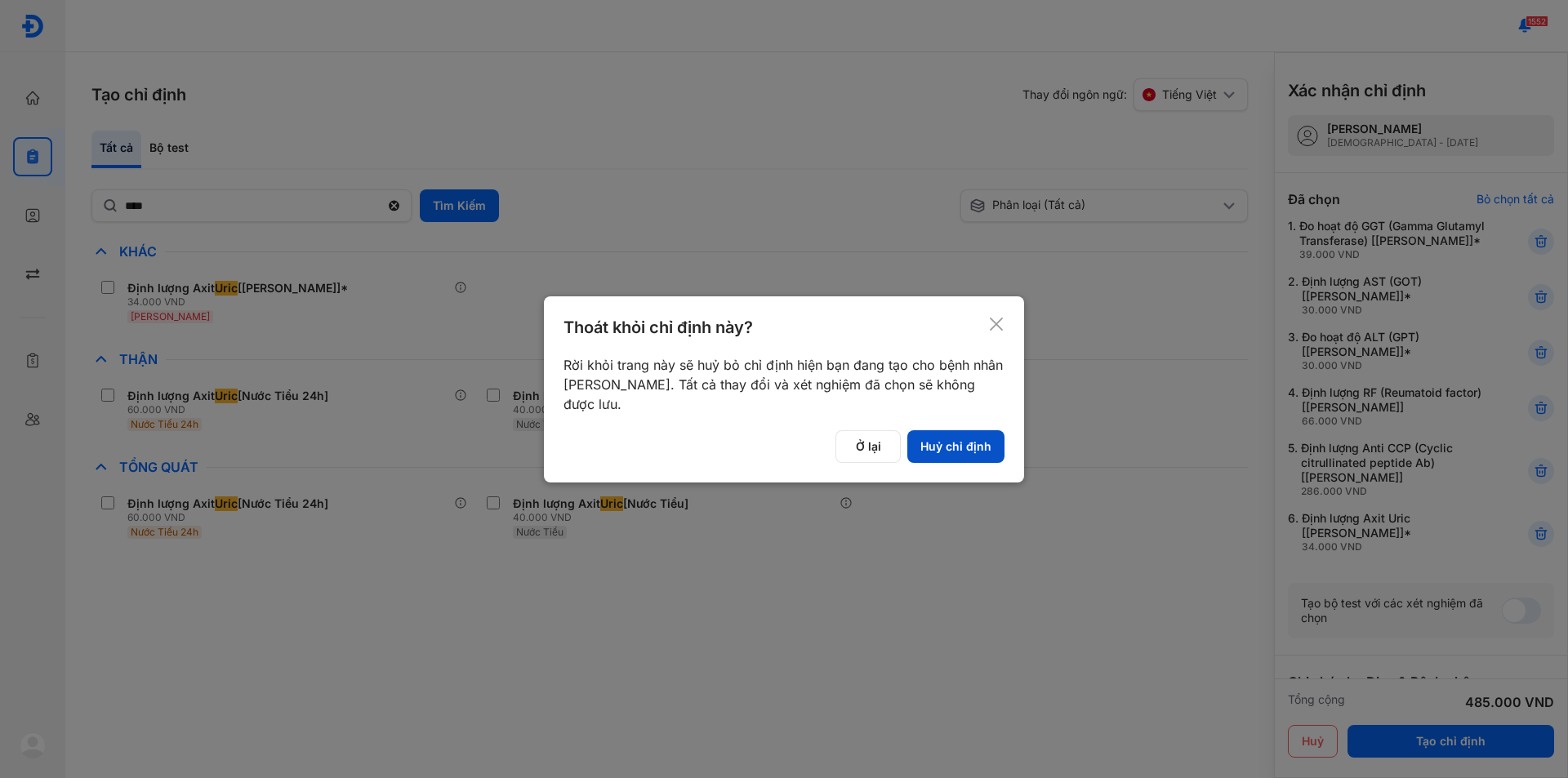
click at [933, 452] on button "Huỷ chỉ định" at bounding box center [956, 446] width 98 height 32
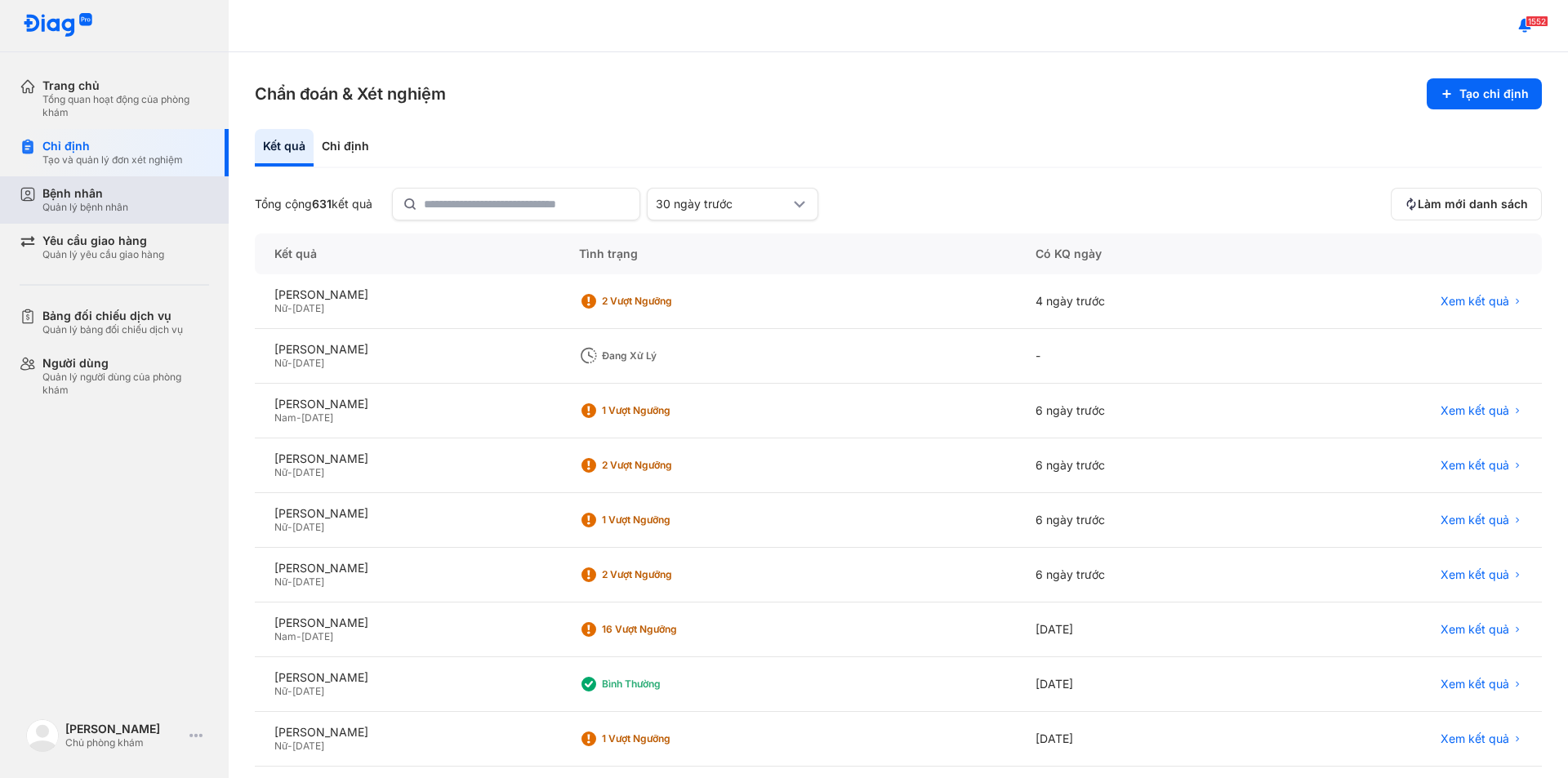
click at [101, 195] on div "Bệnh nhân" at bounding box center [85, 193] width 86 height 15
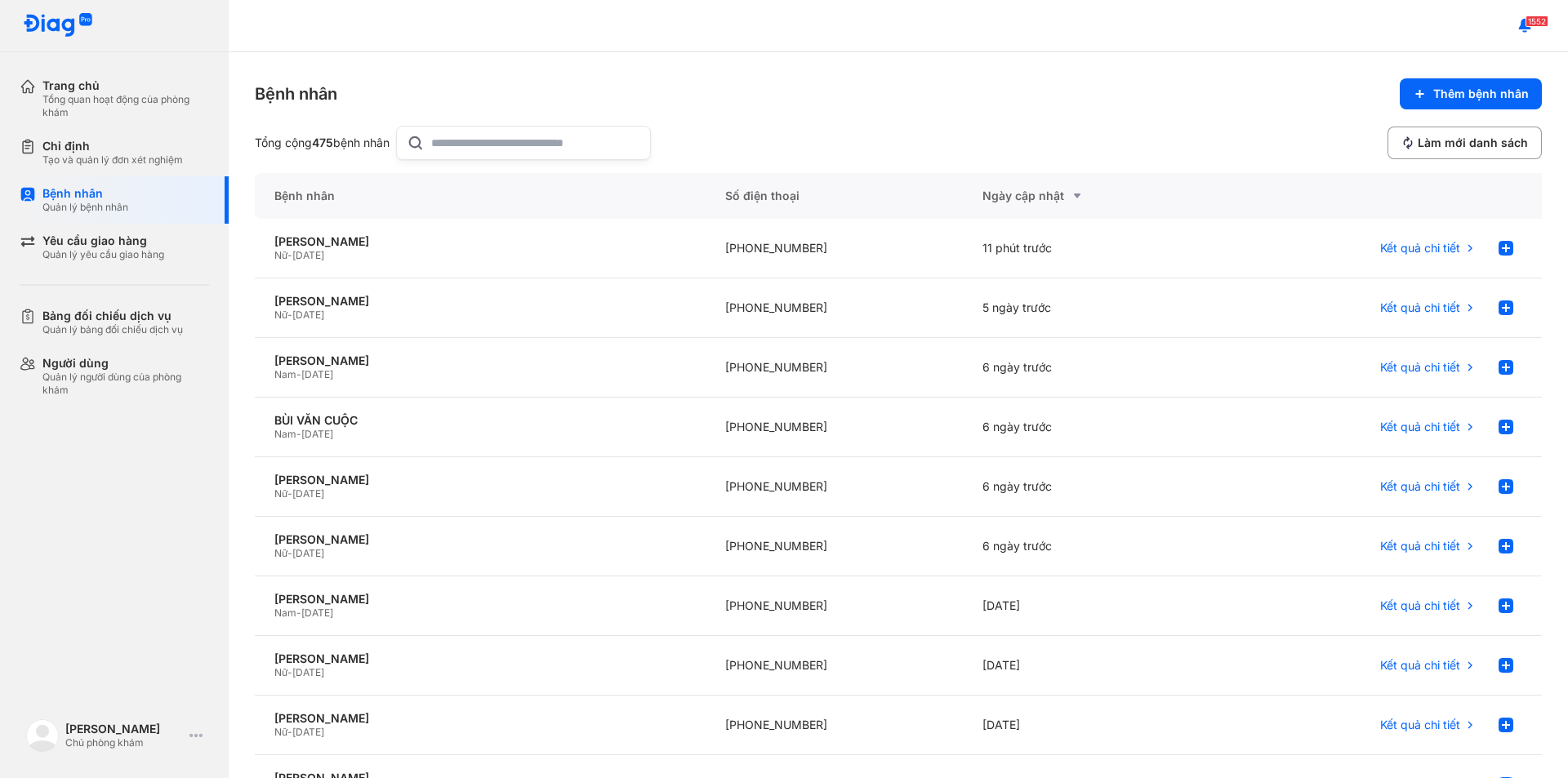
click at [449, 145] on input "text" at bounding box center [536, 142] width 209 height 32
type input "**********"
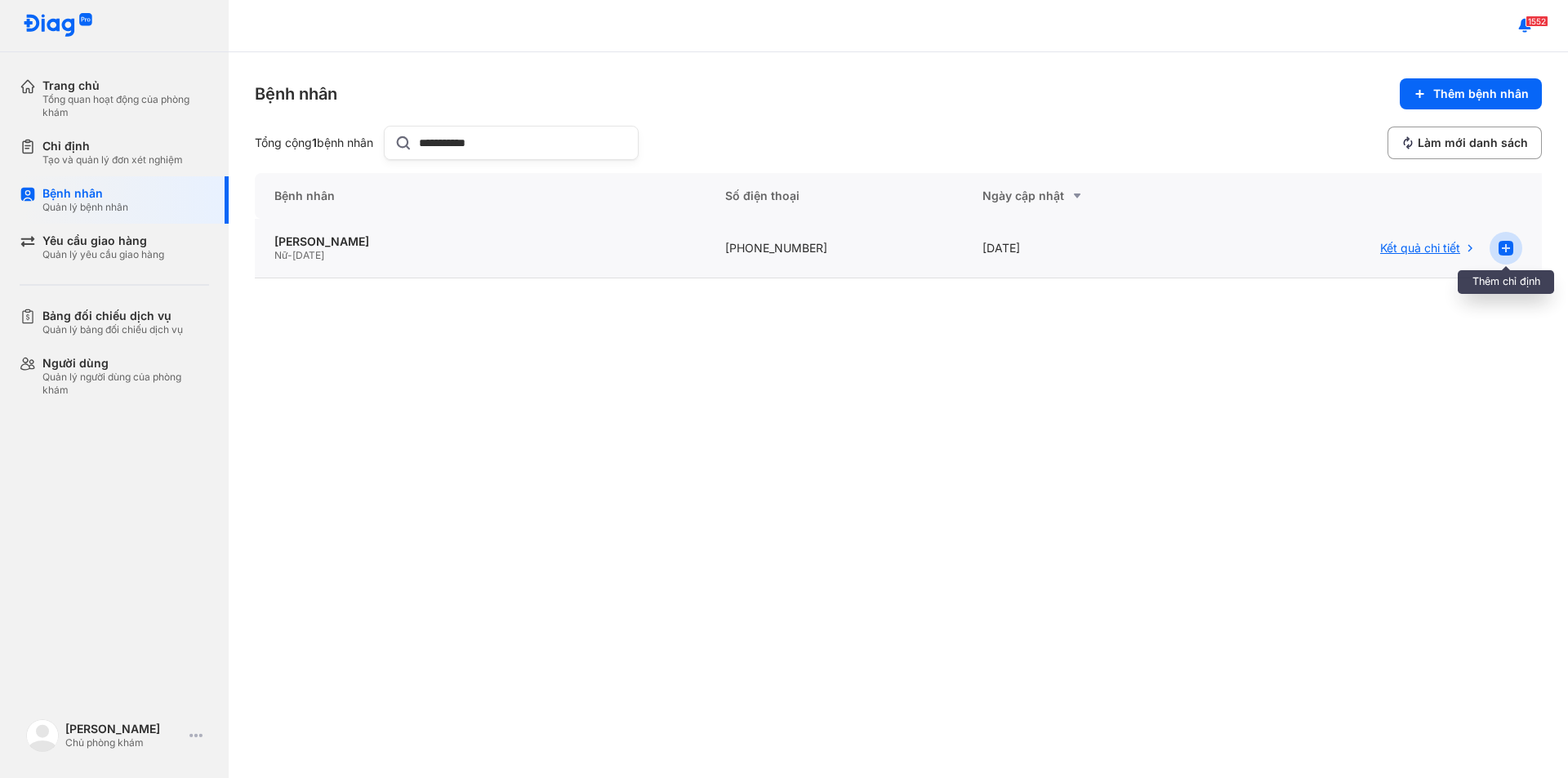
click at [1504, 245] on use at bounding box center [1506, 248] width 15 height 15
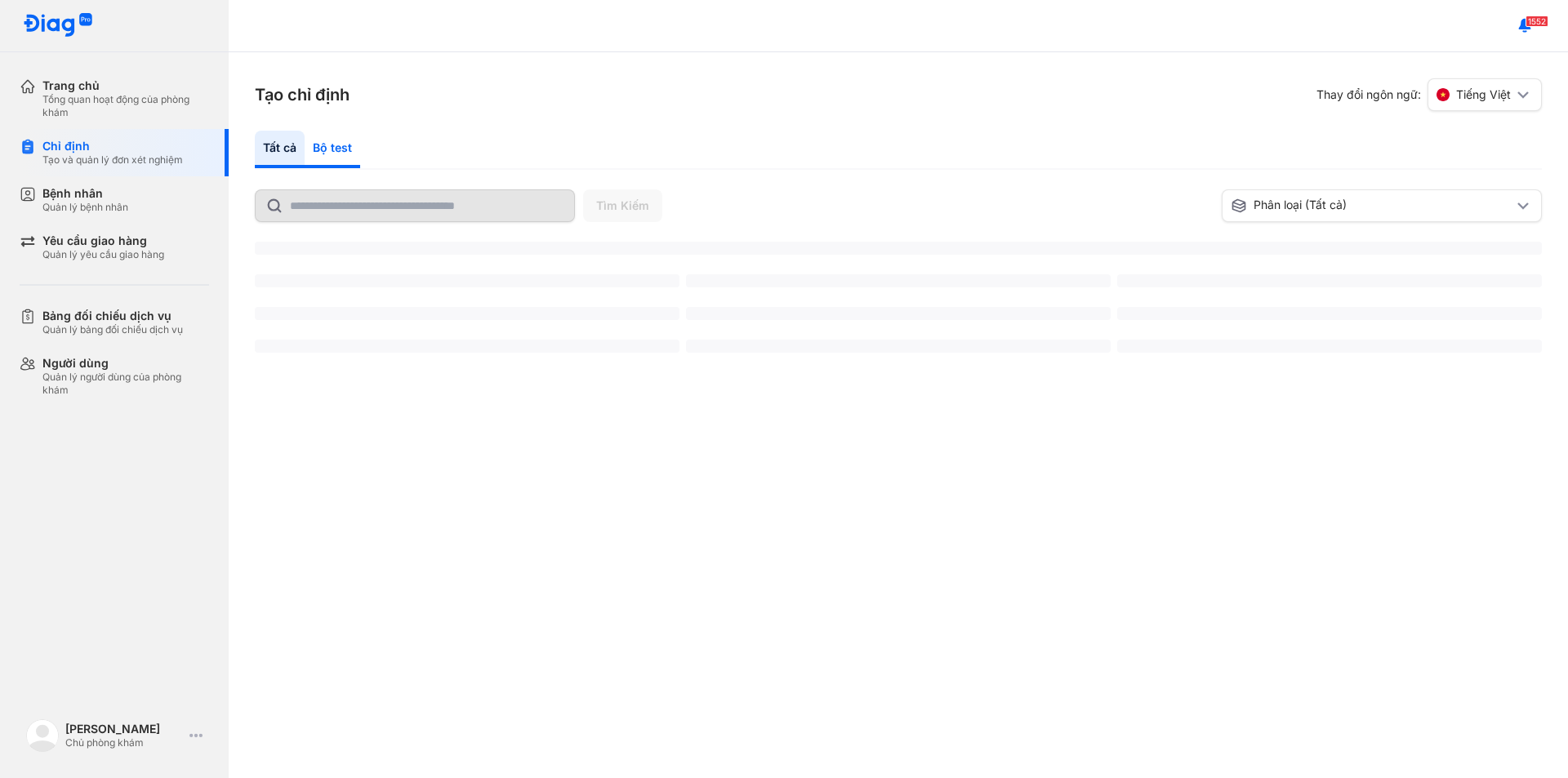
click at [327, 145] on div "Bộ test" at bounding box center [332, 149] width 55 height 38
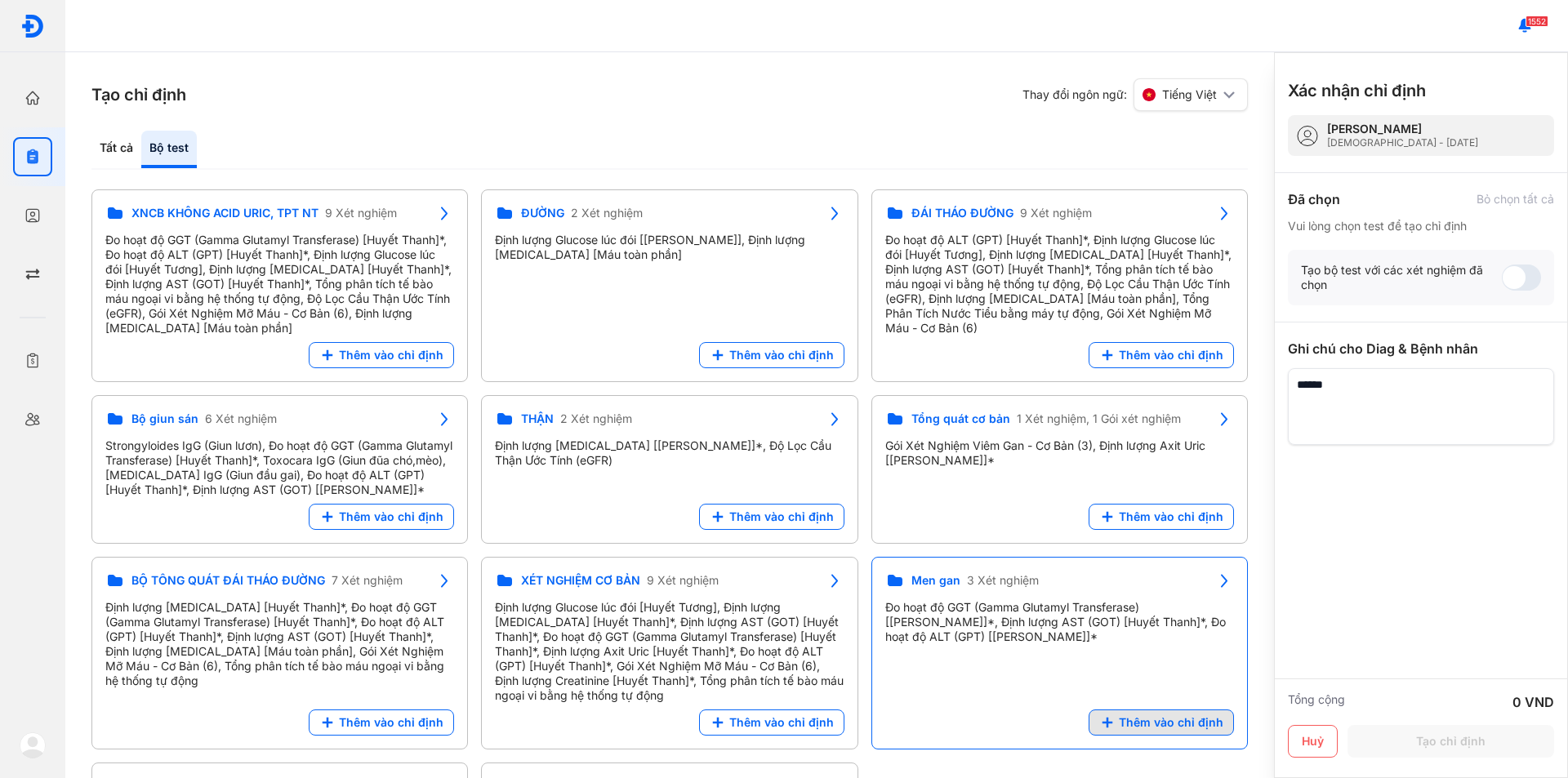
click at [1128, 730] on span "Thêm vào chỉ định" at bounding box center [1170, 722] width 105 height 15
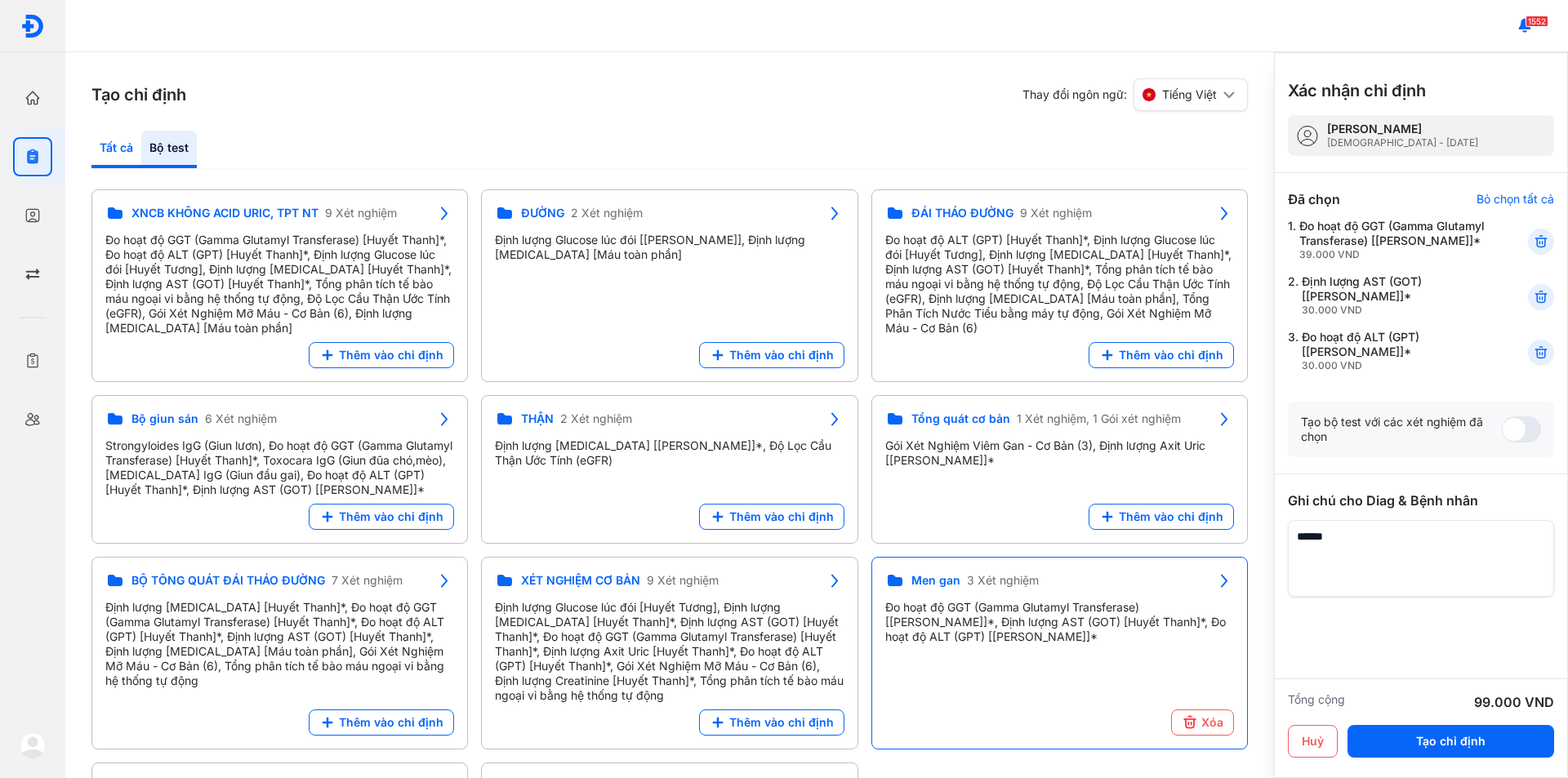
click at [141, 149] on div "Tất cả" at bounding box center [169, 149] width 55 height 38
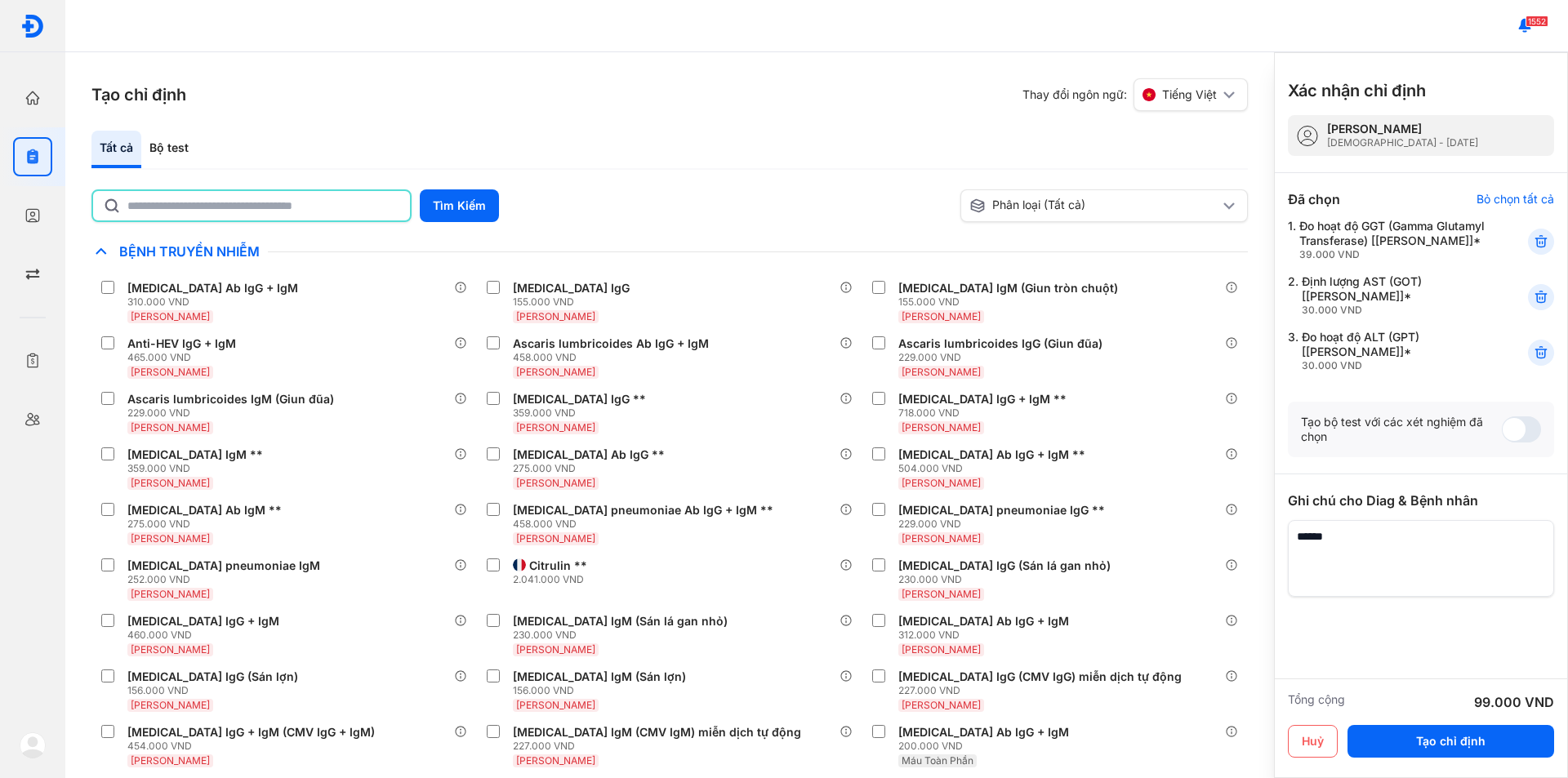
click at [207, 204] on input "text" at bounding box center [264, 205] width 272 height 29
type input "*"
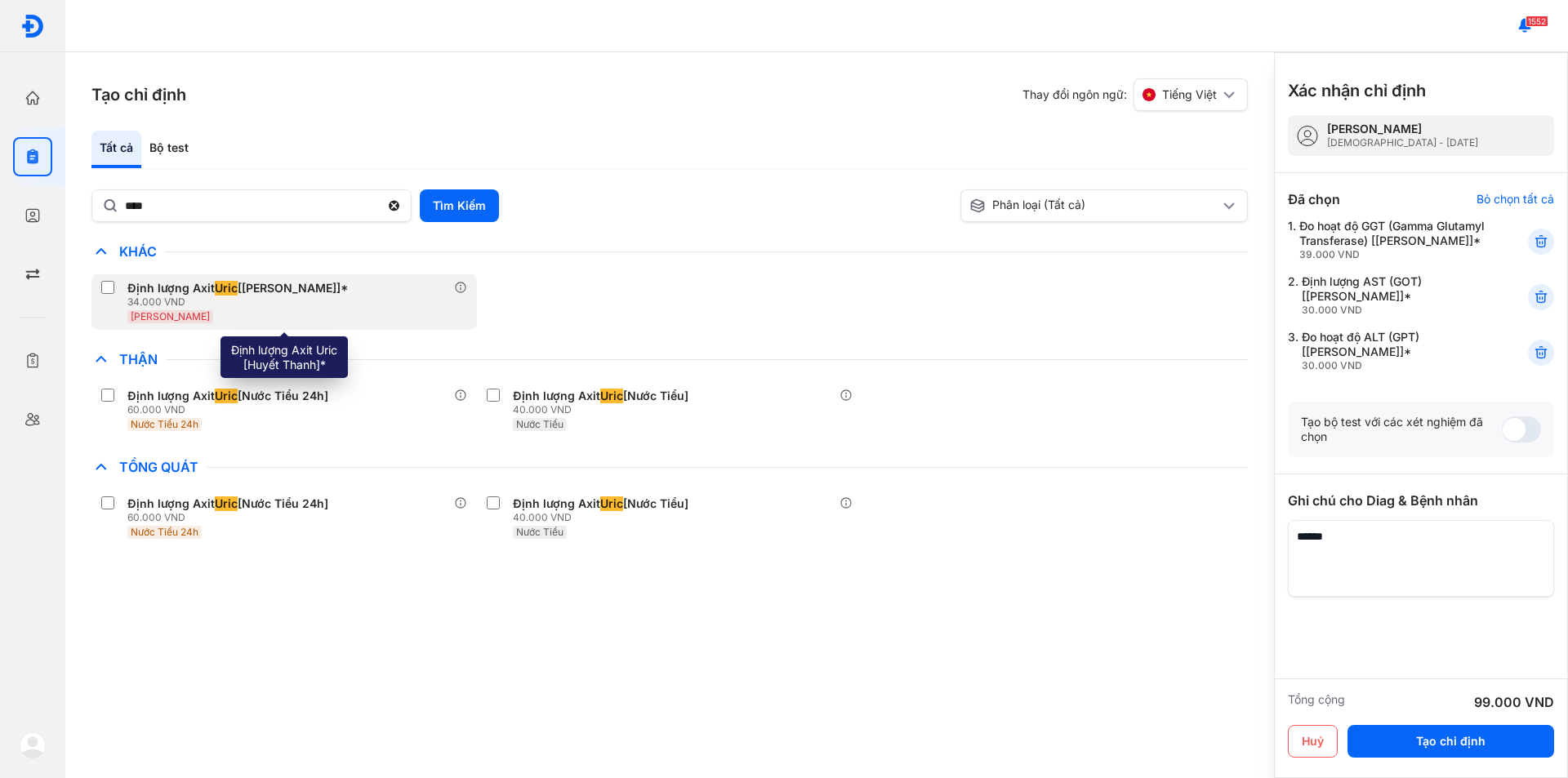
click at [199, 284] on div "Định lượng Axit Uric [Huyết Thanh]*" at bounding box center [237, 288] width 220 height 15
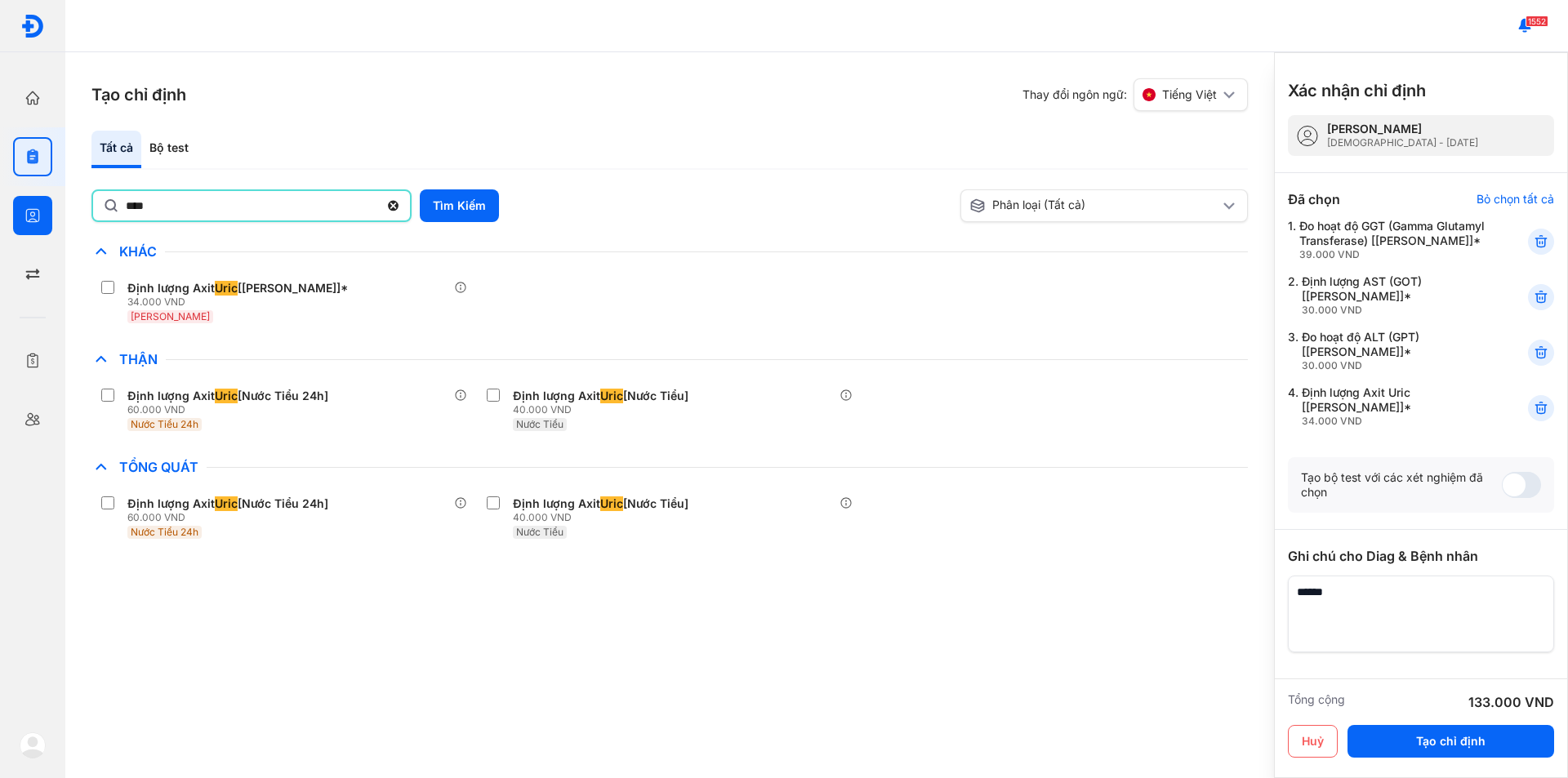
drag, startPoint x: 204, startPoint y: 203, endPoint x: 0, endPoint y: 220, distance: 204.7
click at [0, 220] on div "Trang chủ Tổng quan hoạt động của phòng khám Chỉ định Tạo và quản lý đơn xét ng…" at bounding box center [784, 389] width 1568 height 778
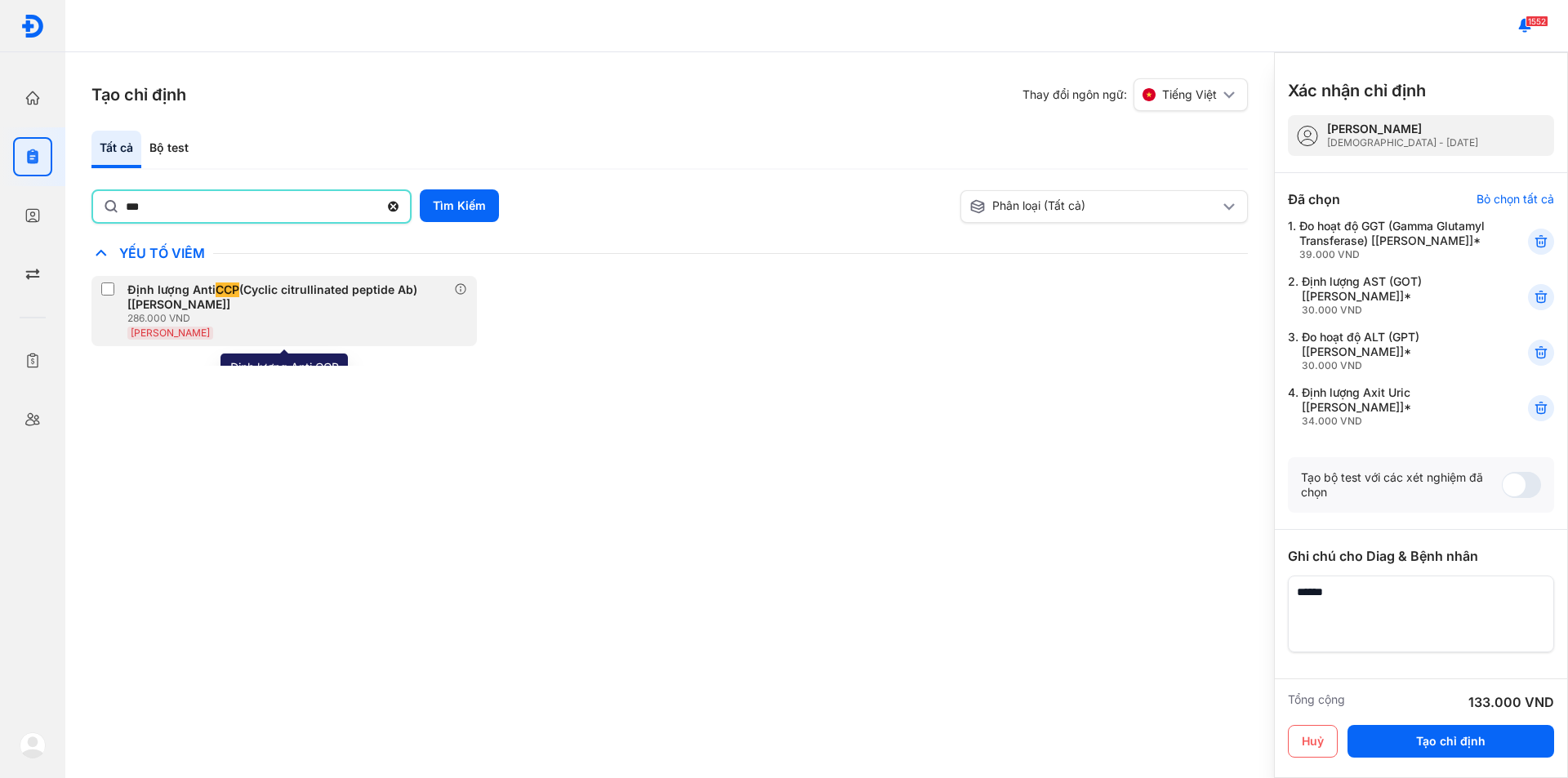
click at [171, 303] on div "Định lượng Anti CCP (Cyclic citrullinated peptide Ab) [Huyết Thanh]" at bounding box center [287, 297] width 320 height 29
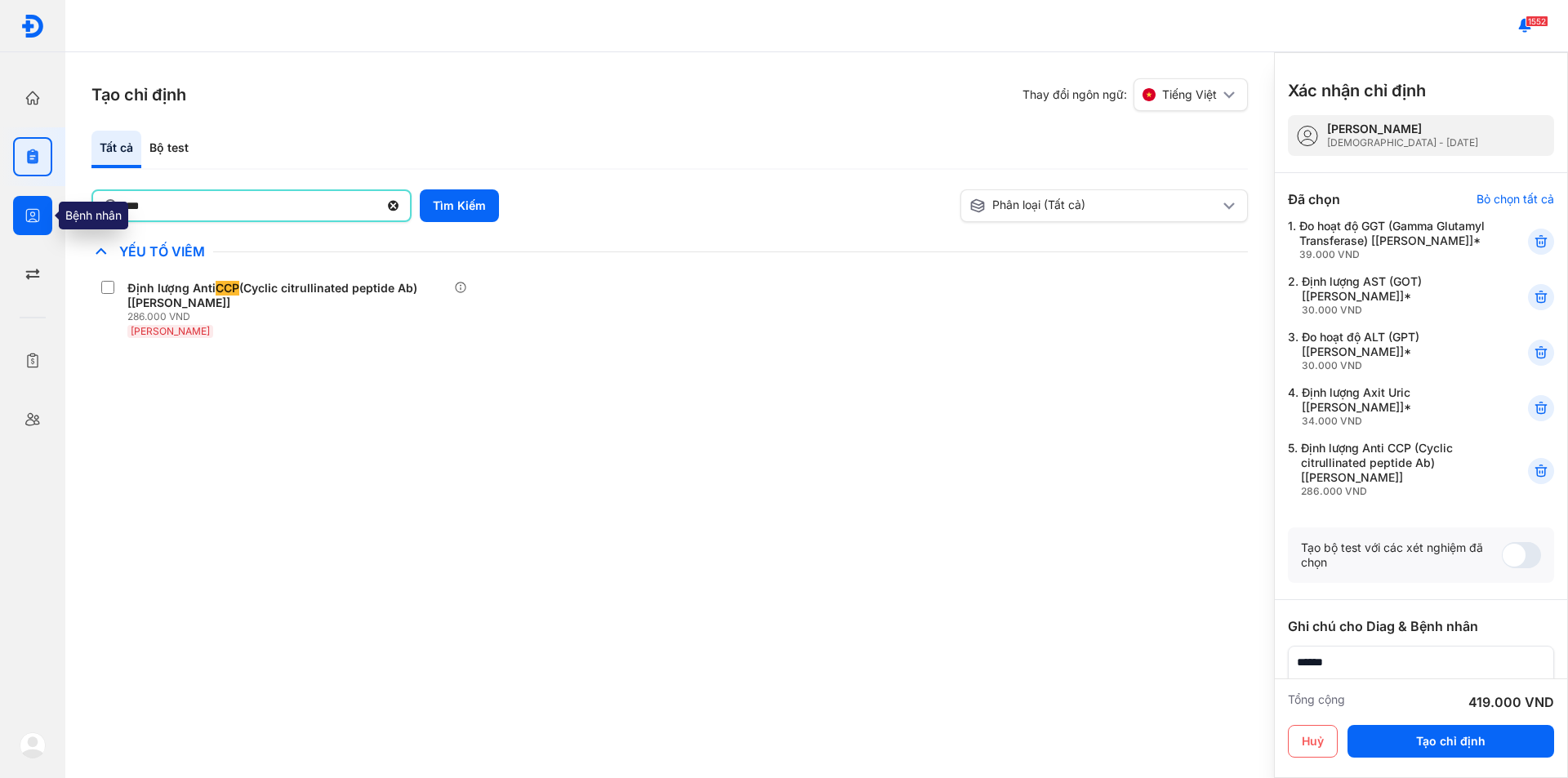
drag, startPoint x: 185, startPoint y: 212, endPoint x: 33, endPoint y: 208, distance: 152.1
click at [33, 208] on div "Trang chủ Tổng quan hoạt động của phòng khám Chỉ định Tạo và quản lý đơn xét ng…" at bounding box center [784, 389] width 1568 height 778
type input "*"
type input "**"
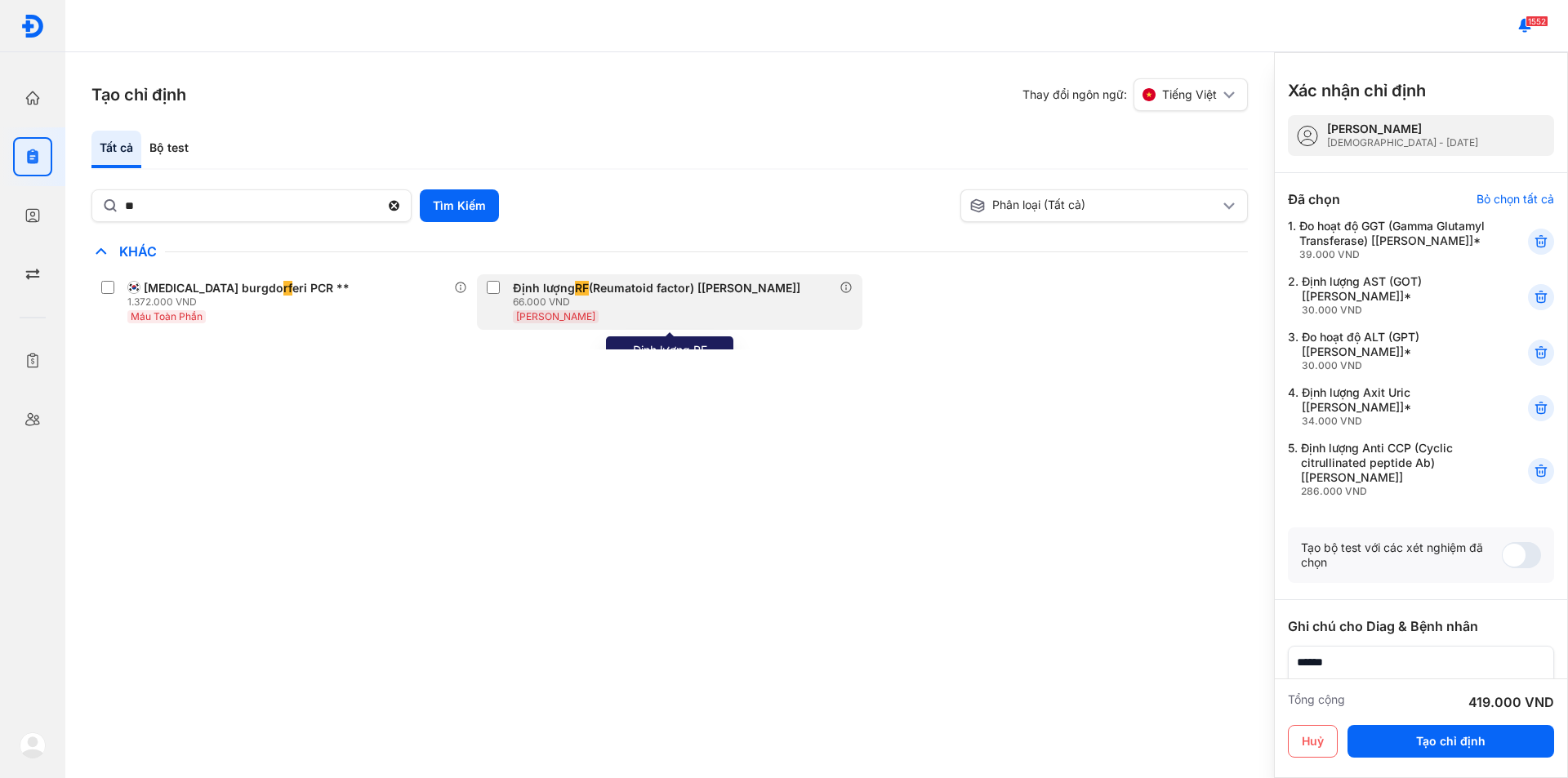
click at [525, 300] on div "66.000 VND" at bounding box center [660, 301] width 294 height 13
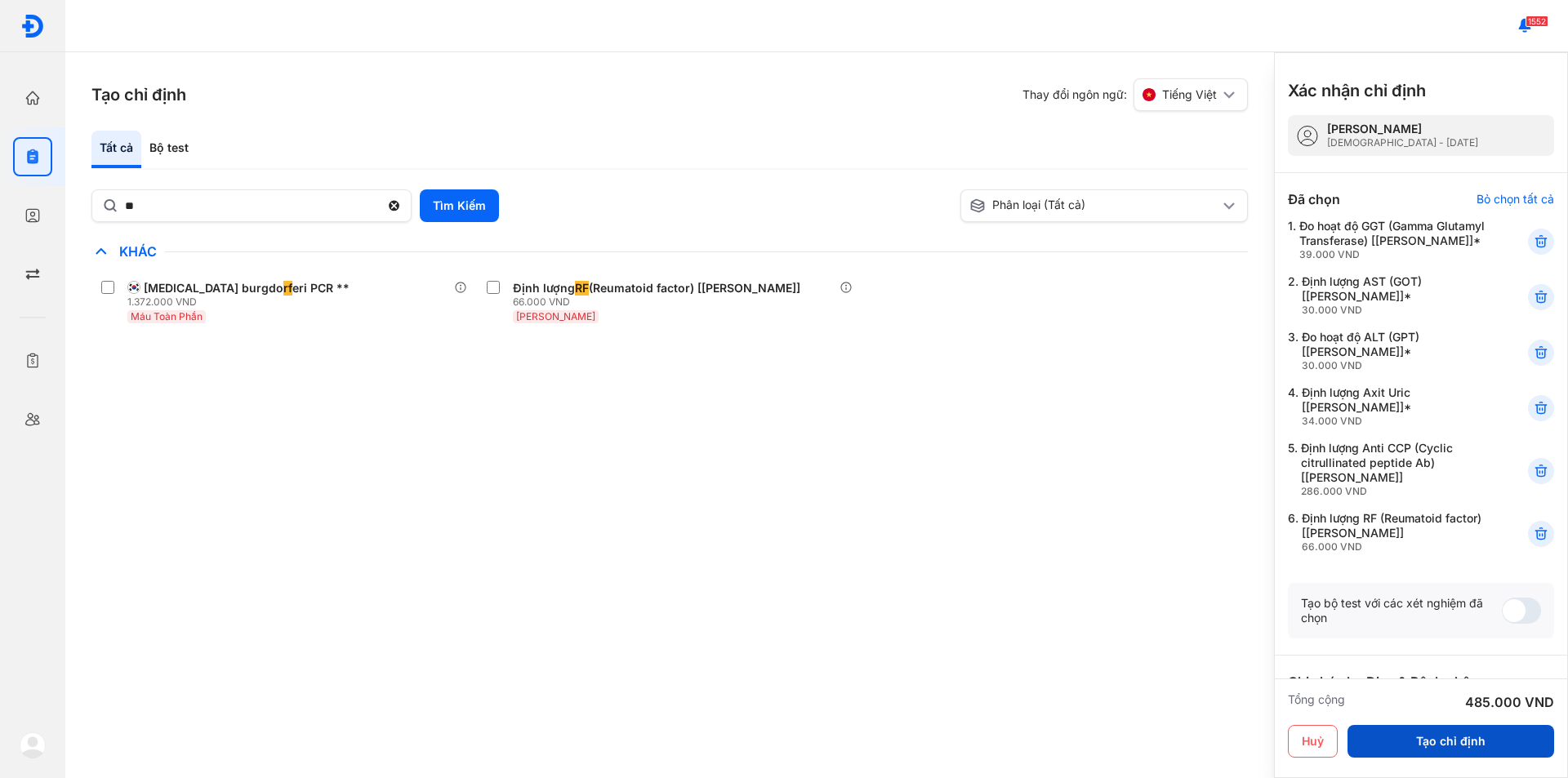
click at [1427, 749] on button "Tạo chỉ định" at bounding box center [1450, 740] width 206 height 32
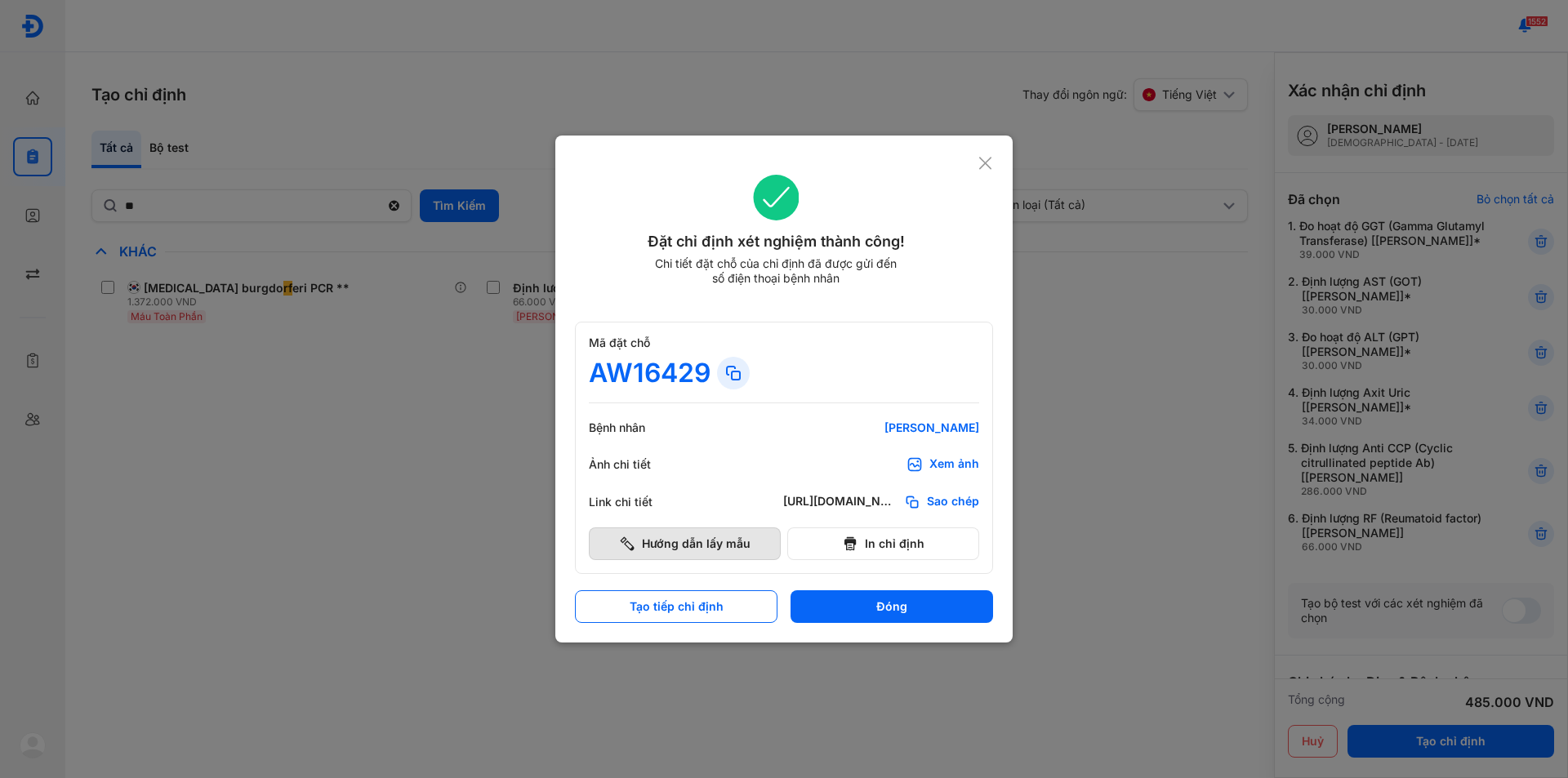
click at [696, 549] on button "Hướng dẫn lấy mẫu" at bounding box center [684, 543] width 191 height 32
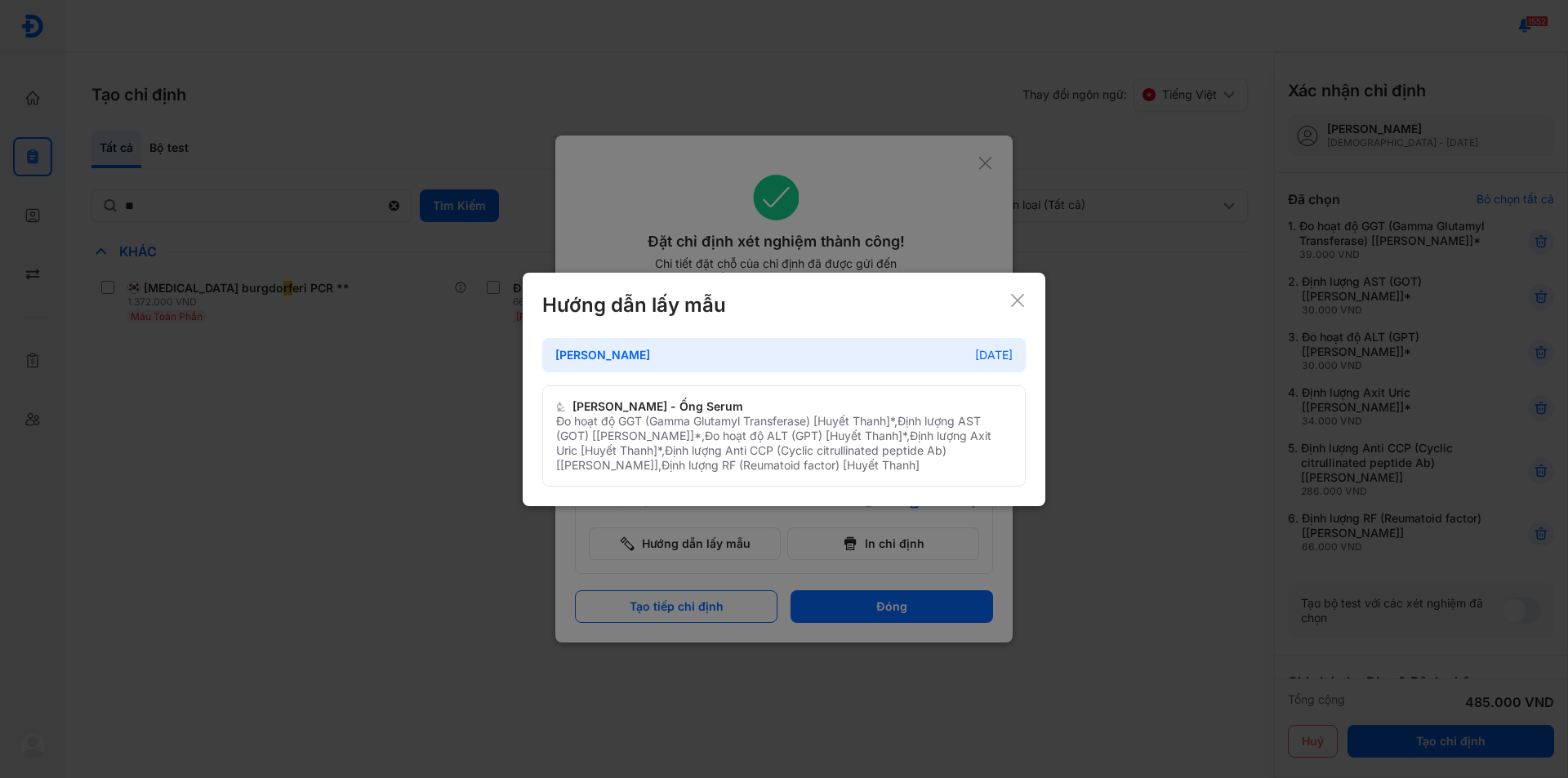
click at [1015, 307] on icon at bounding box center [1017, 300] width 17 height 17
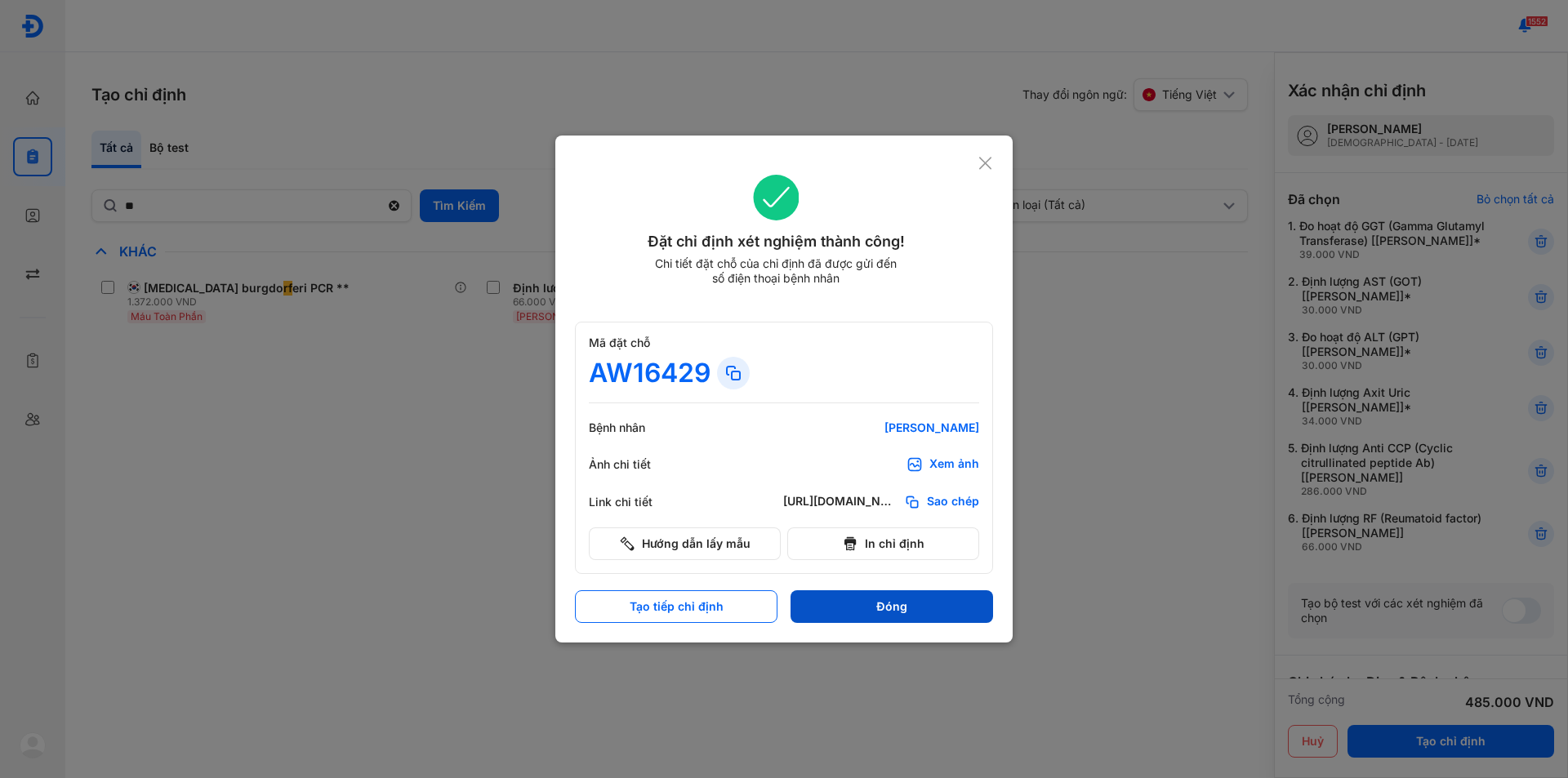
click at [855, 614] on button "Đóng" at bounding box center [892, 606] width 203 height 32
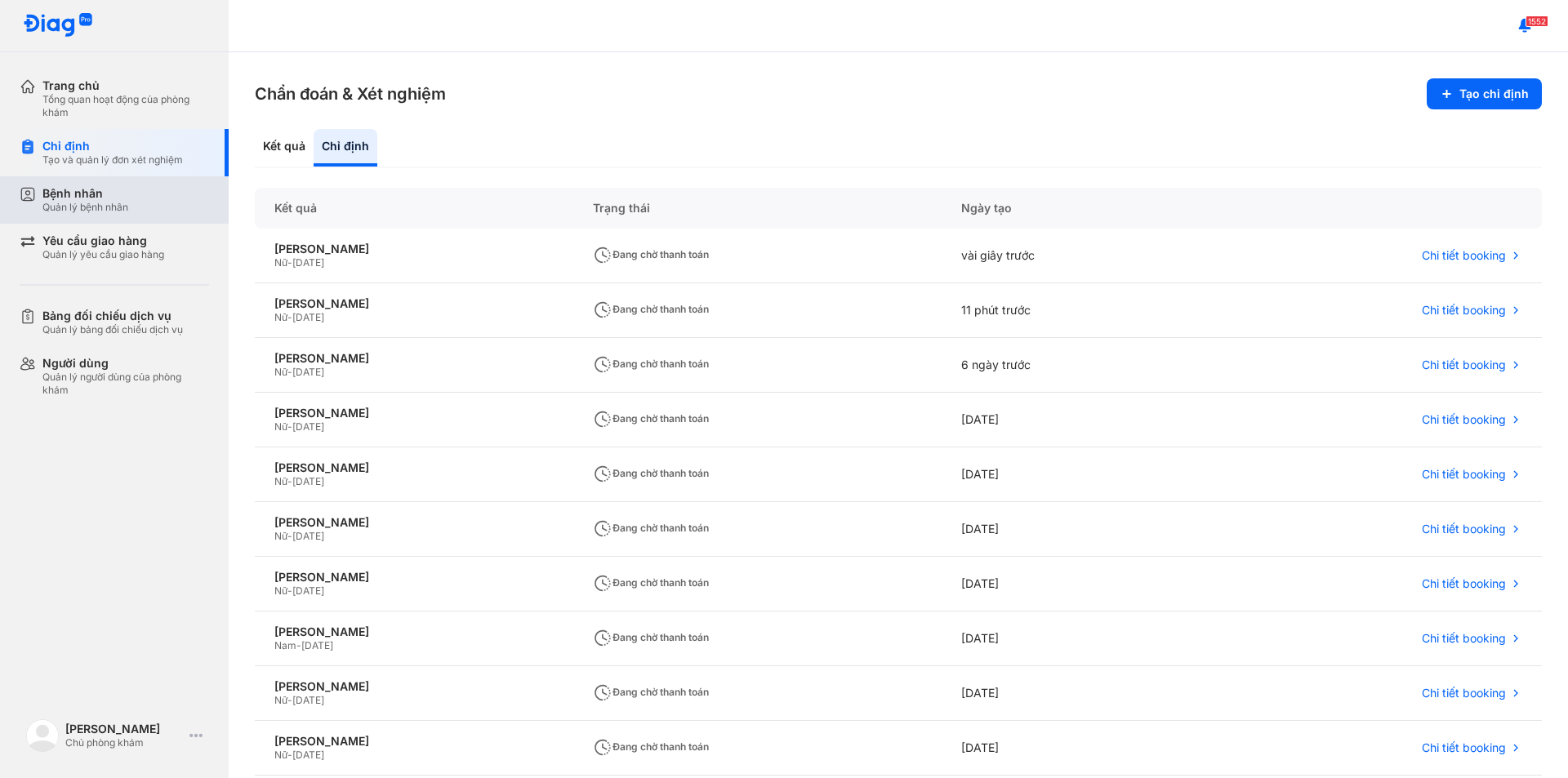
click at [59, 215] on div "Bệnh nhân Quản lý bệnh nhân" at bounding box center [124, 200] width 209 height 47
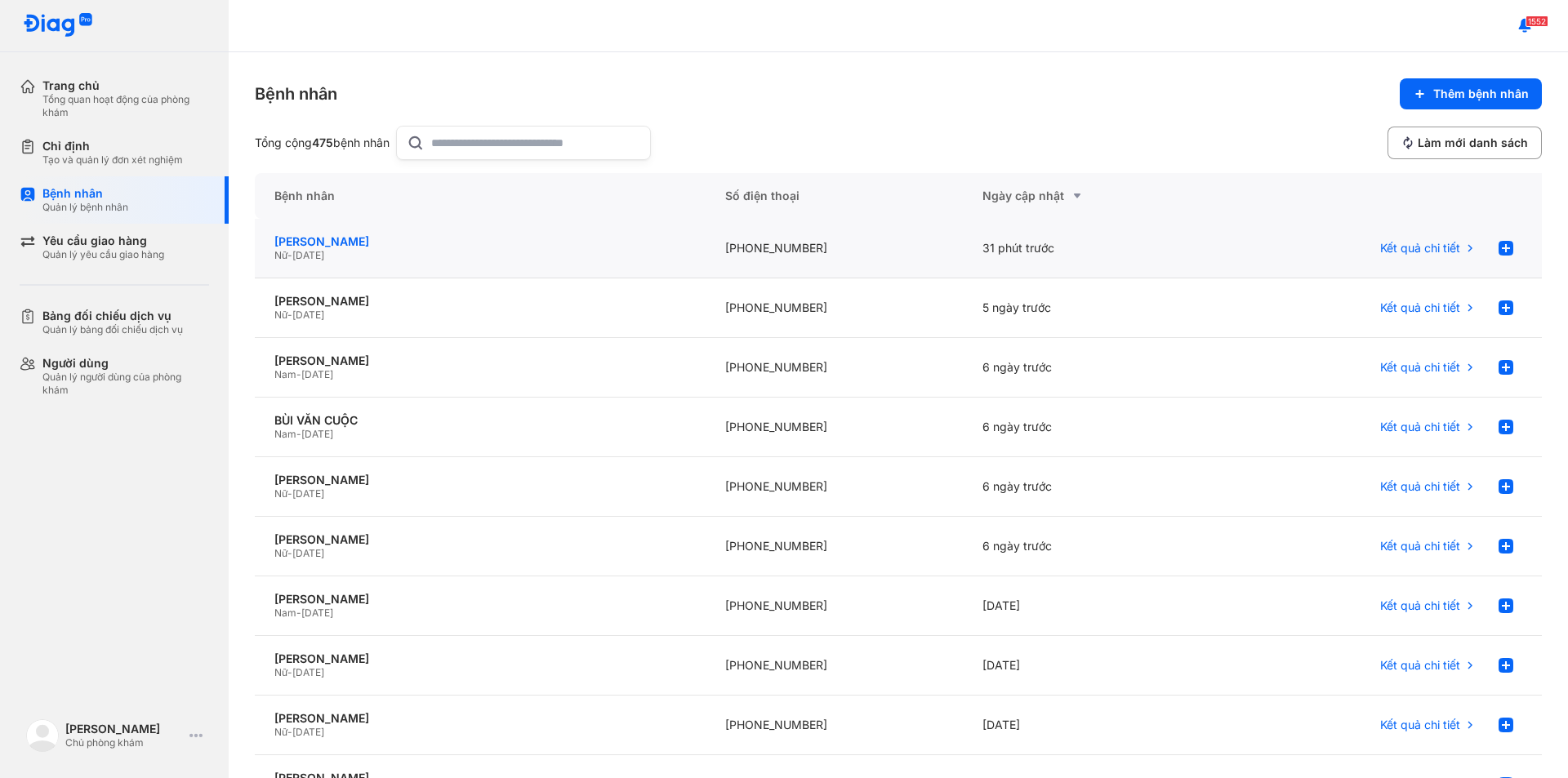
click at [308, 244] on div "[PERSON_NAME]" at bounding box center [480, 241] width 411 height 15
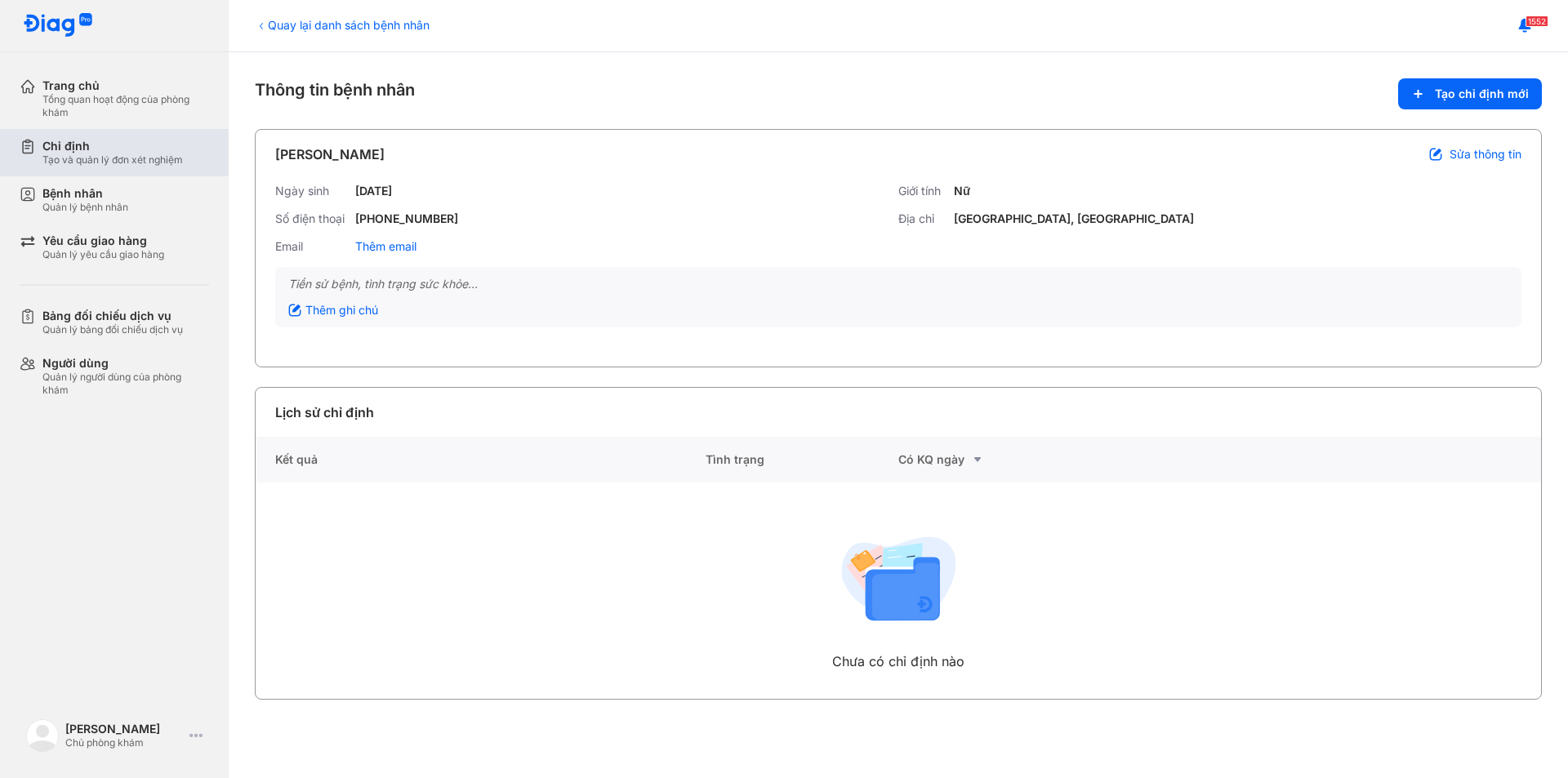
click at [89, 155] on div "Tạo và quản lý đơn xét nghiệm" at bounding box center [112, 160] width 141 height 13
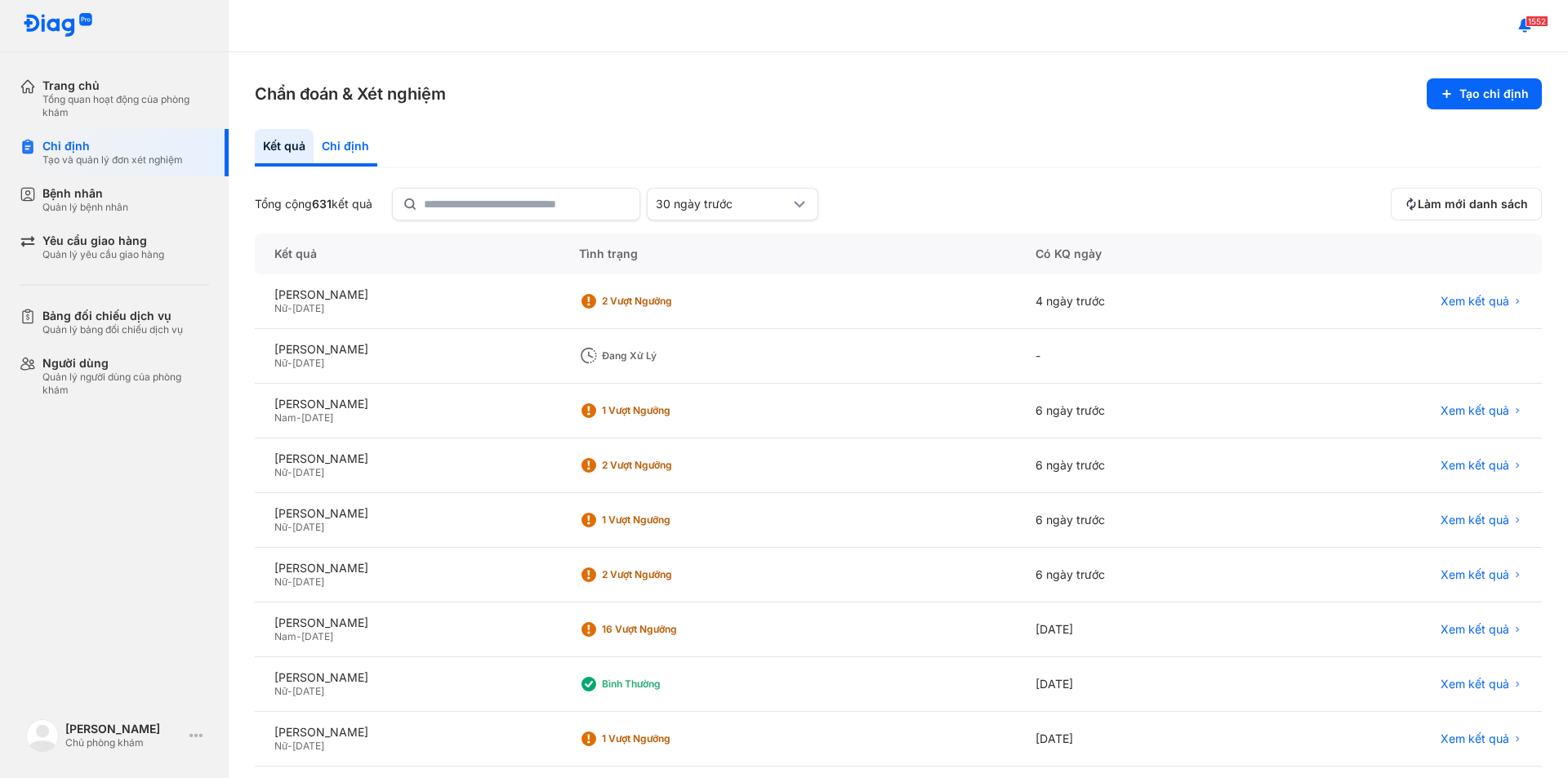
click at [357, 140] on div "Chỉ định" at bounding box center [345, 148] width 64 height 38
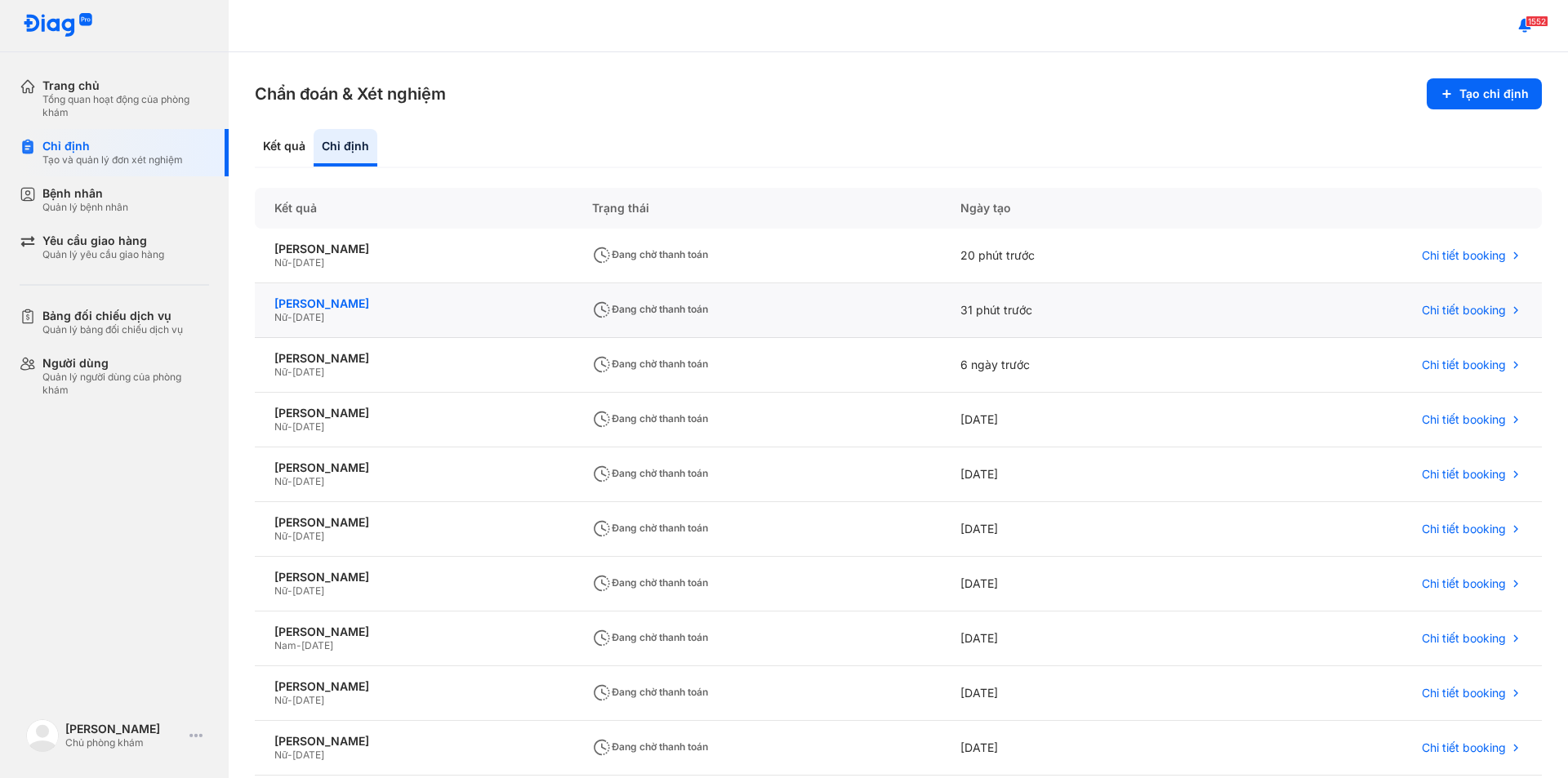
click at [386, 308] on div "[PERSON_NAME]" at bounding box center [413, 303] width 278 height 15
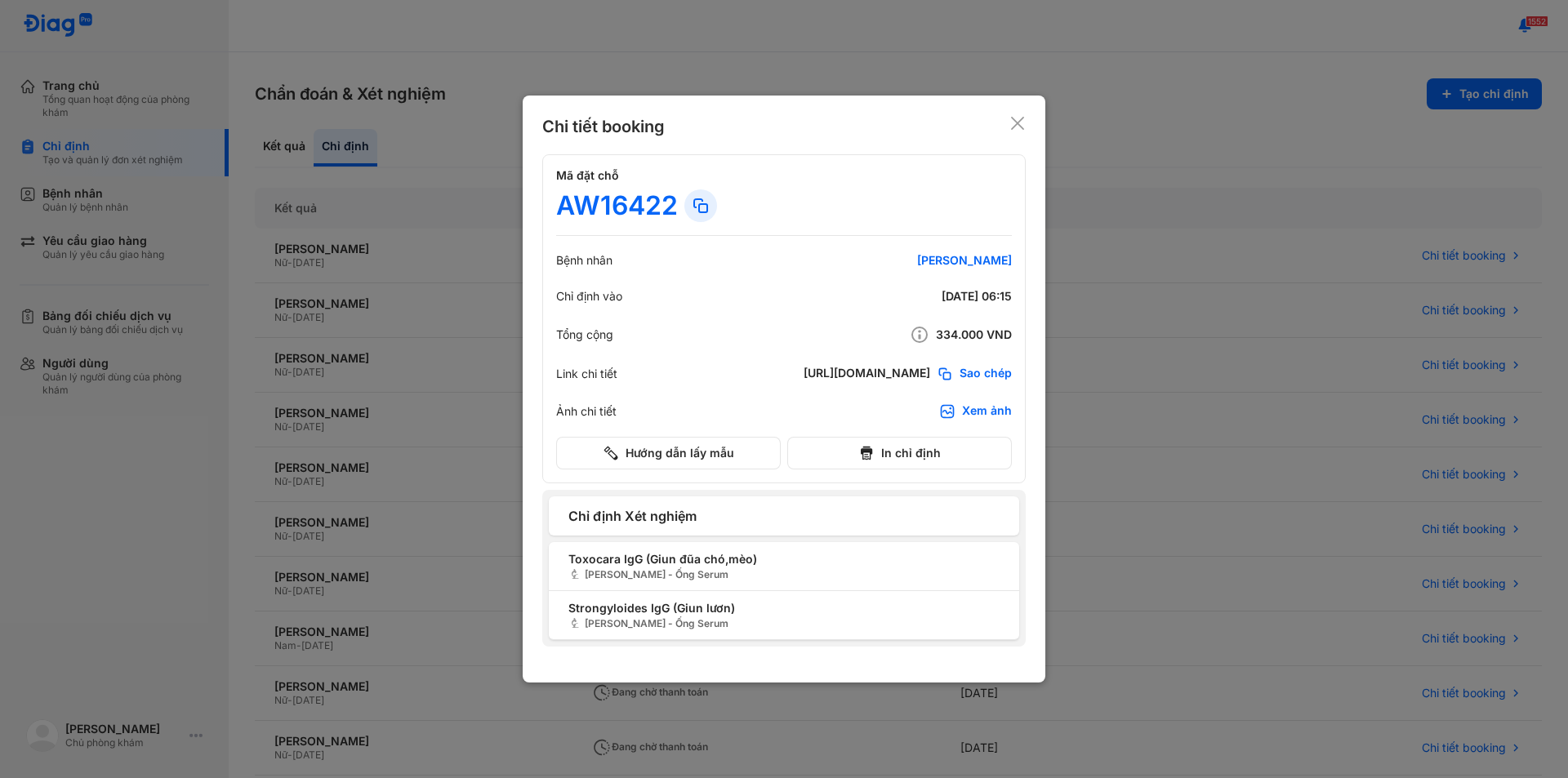
click at [1014, 121] on use at bounding box center [1017, 123] width 13 height 13
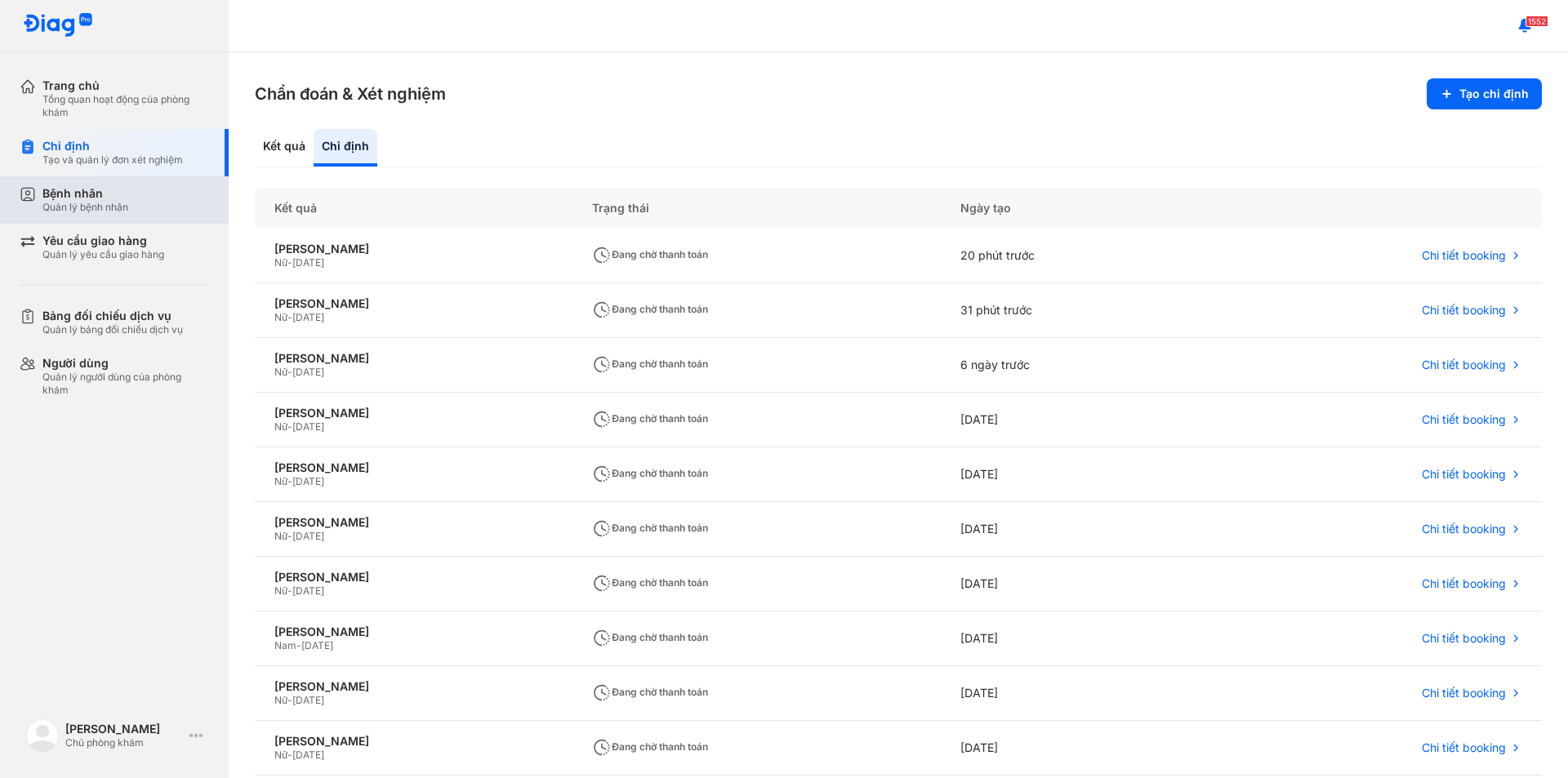
click at [73, 184] on div "Bệnh nhân Quản lý bệnh nhân" at bounding box center [124, 200] width 209 height 47
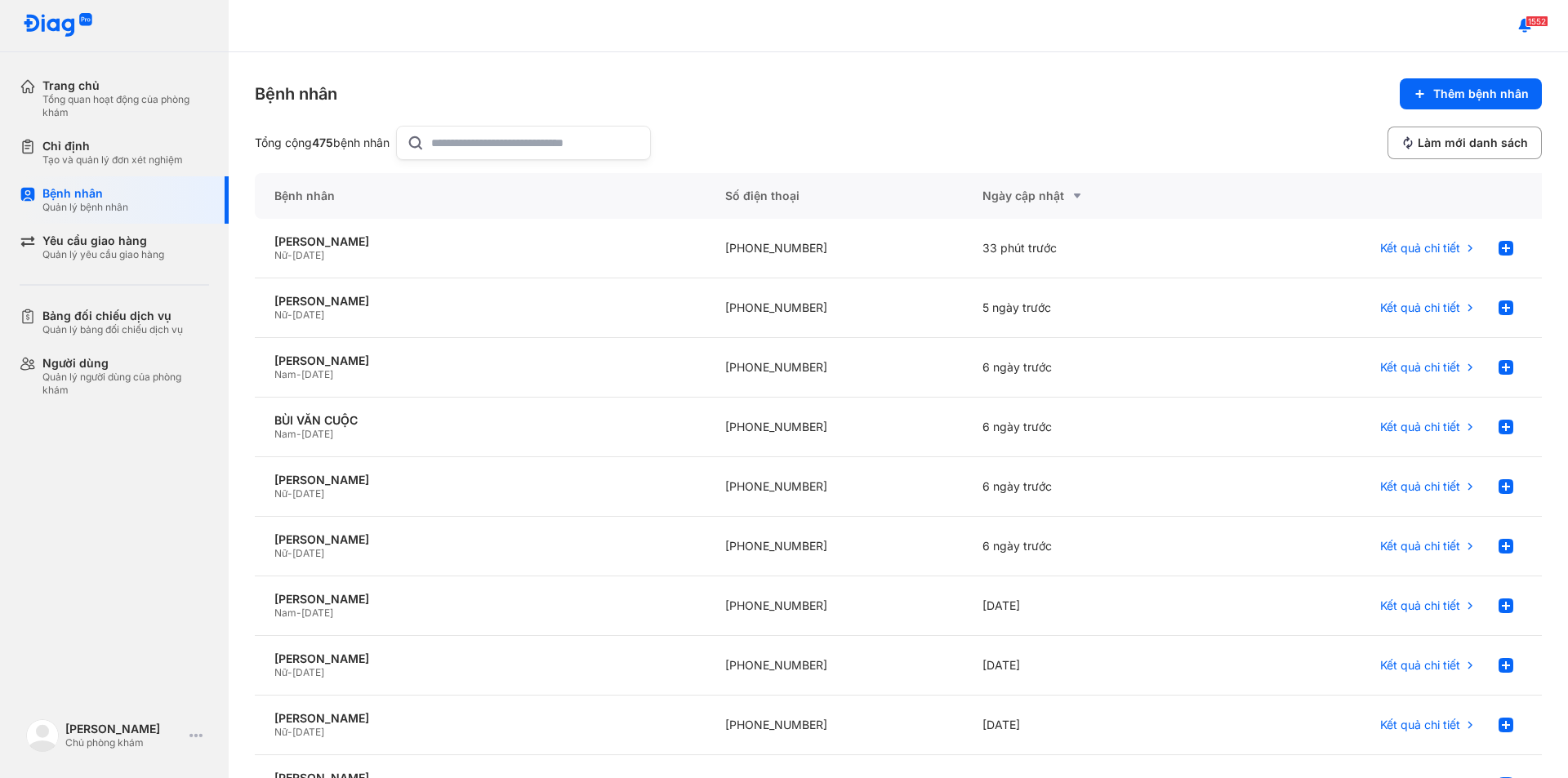
click at [473, 145] on input "text" at bounding box center [536, 142] width 209 height 32
type input "***"
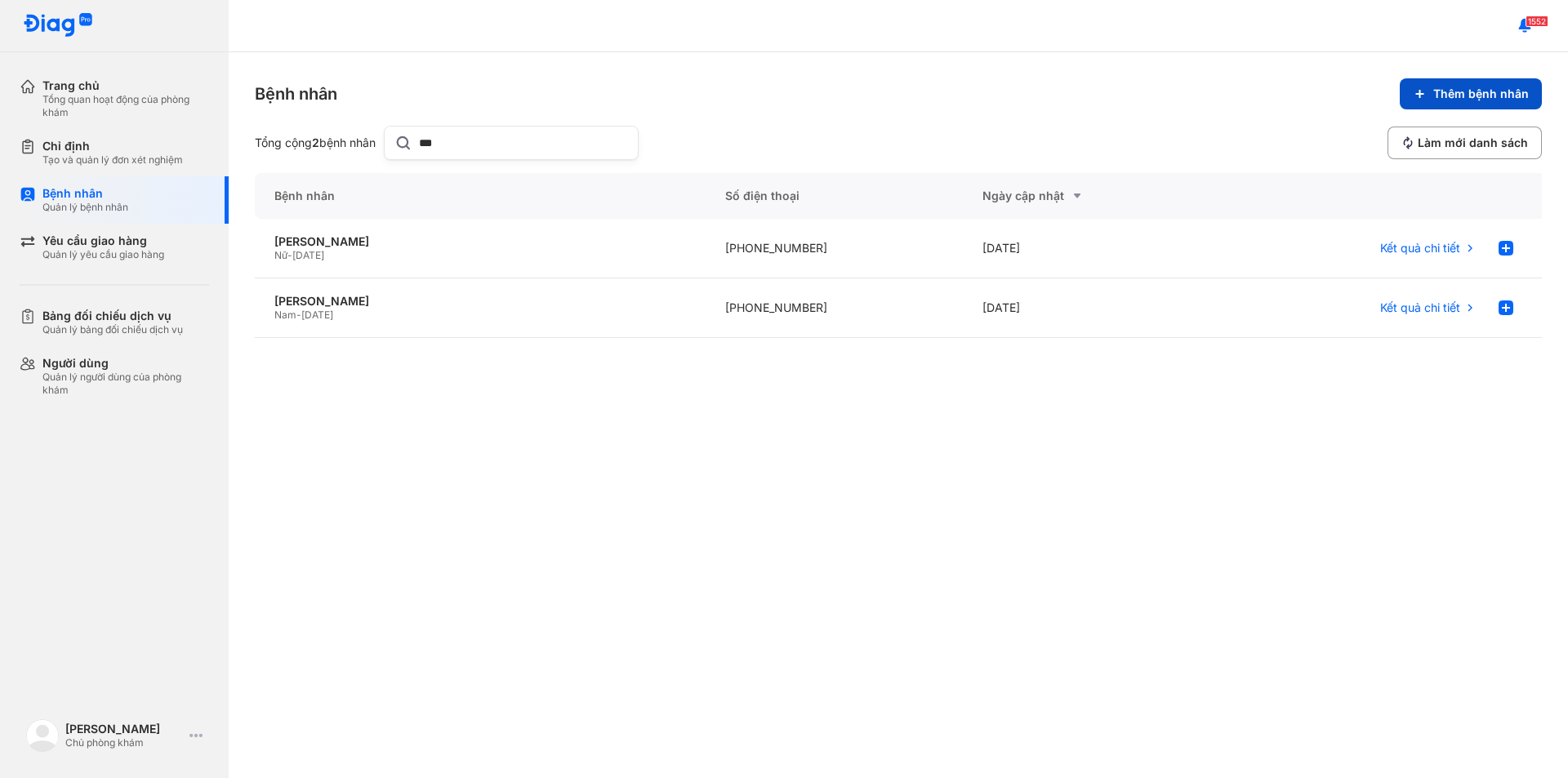
click at [1439, 102] on button "Thêm bệnh nhân" at bounding box center [1470, 93] width 142 height 31
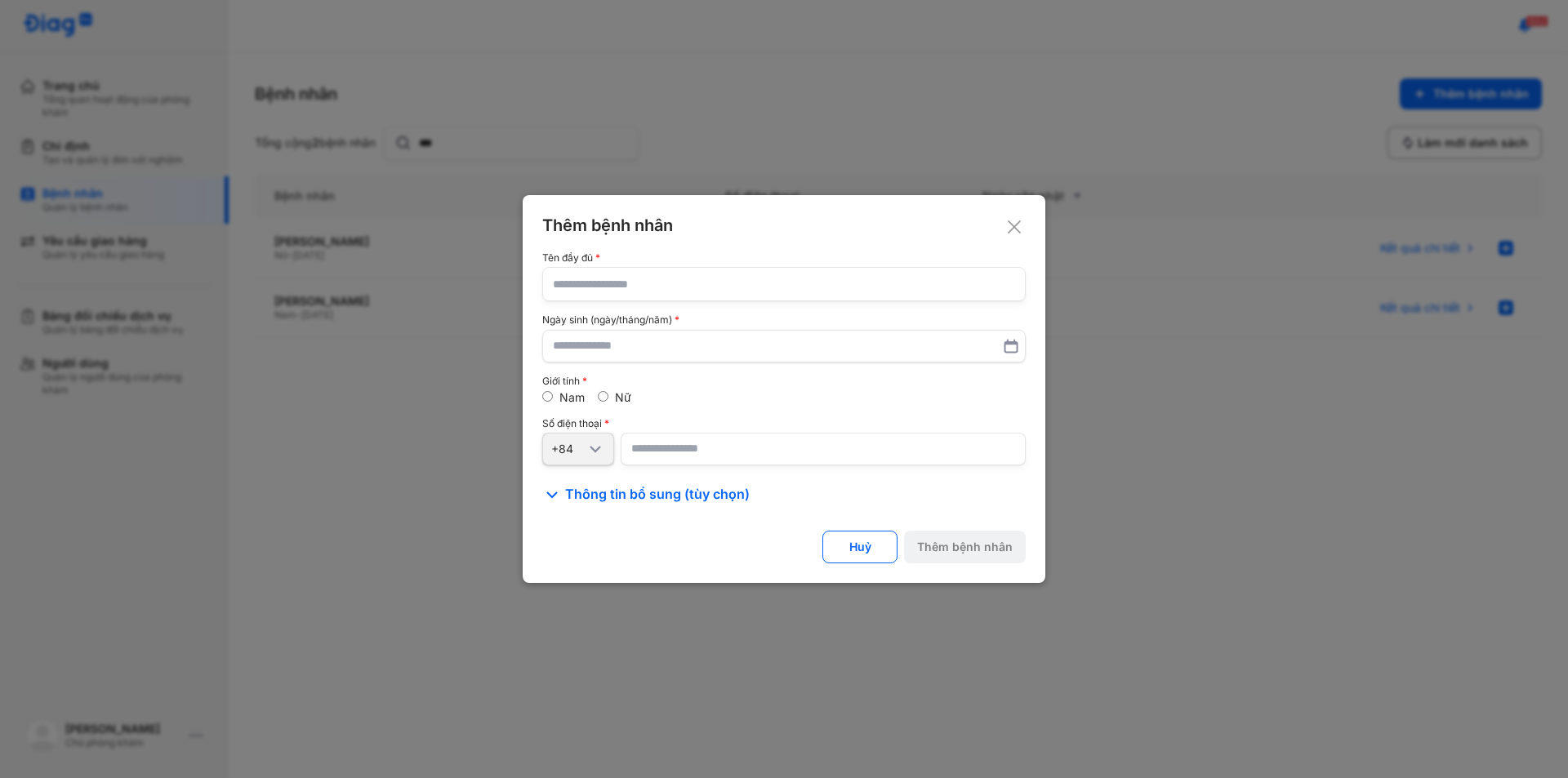
click at [662, 290] on input "text" at bounding box center [784, 284] width 462 height 32
type input "**********"
click at [571, 342] on input "text" at bounding box center [784, 345] width 462 height 29
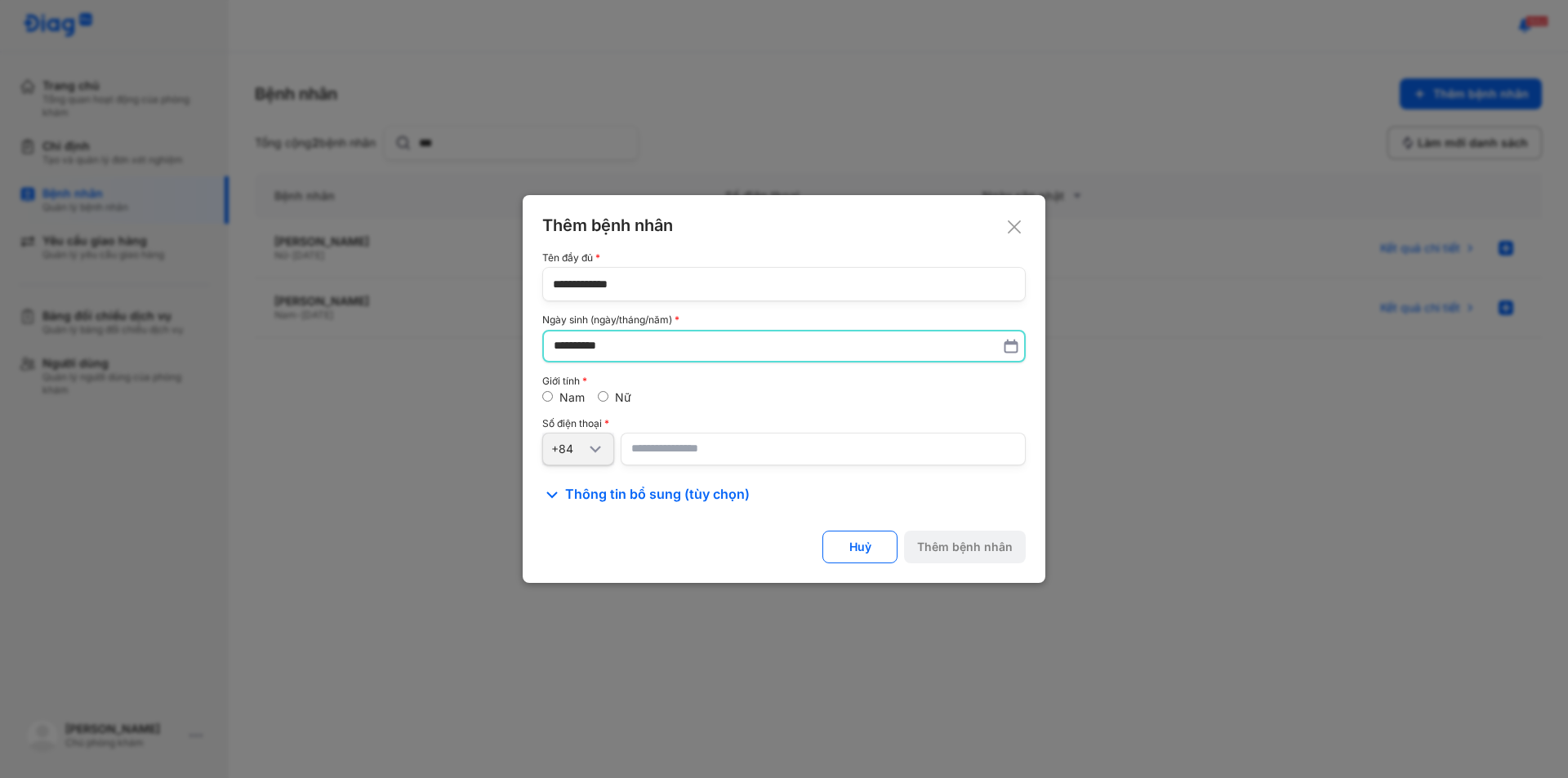
type input "**********"
click at [609, 495] on span "Thông tin bổ sung (tùy chọn)" at bounding box center [657, 495] width 184 height 19
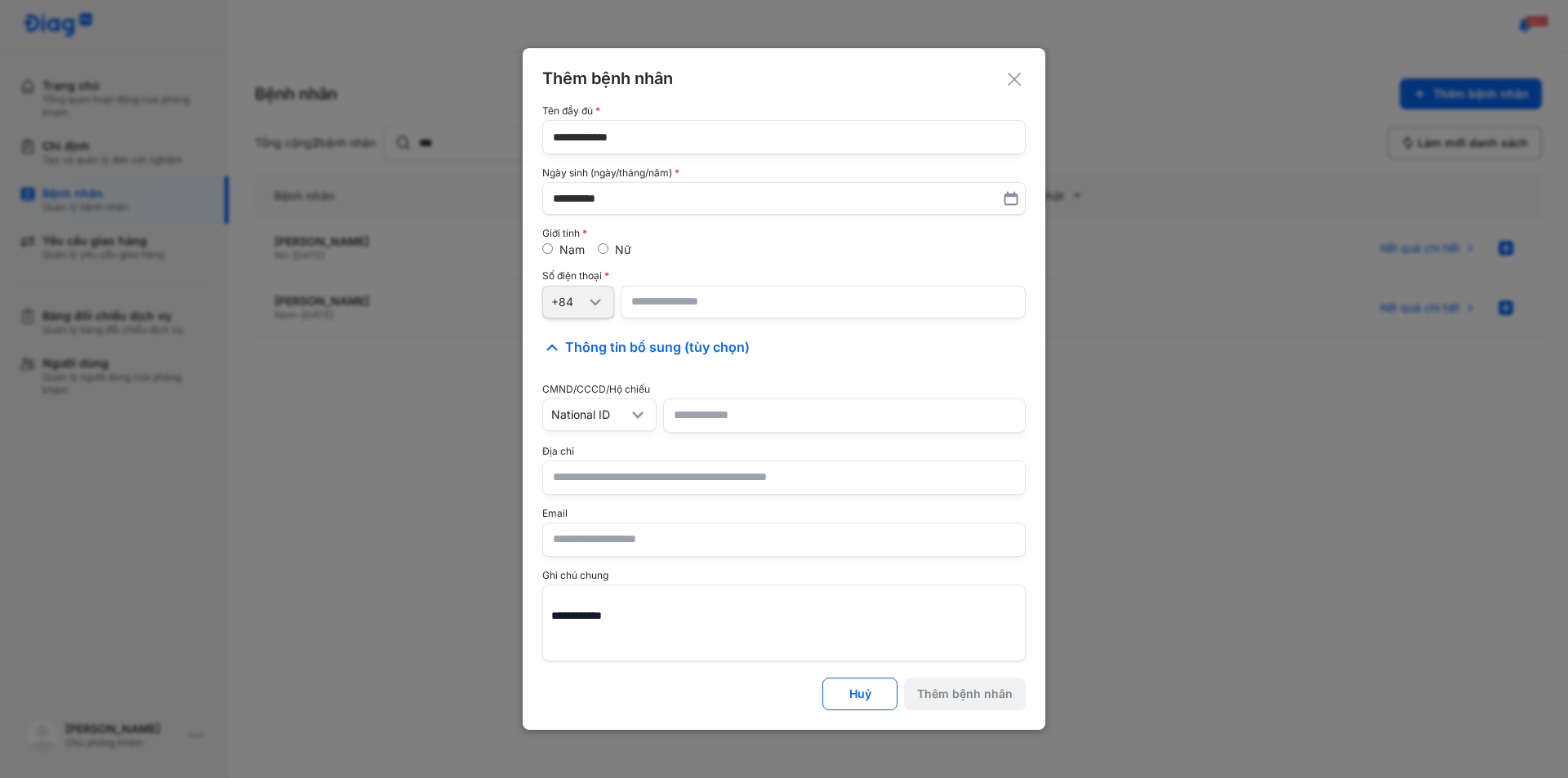
click at [712, 301] on input "number" at bounding box center [822, 301] width 405 height 32
type input "**********"
click at [659, 478] on input "text" at bounding box center [784, 477] width 462 height 32
type input "*"
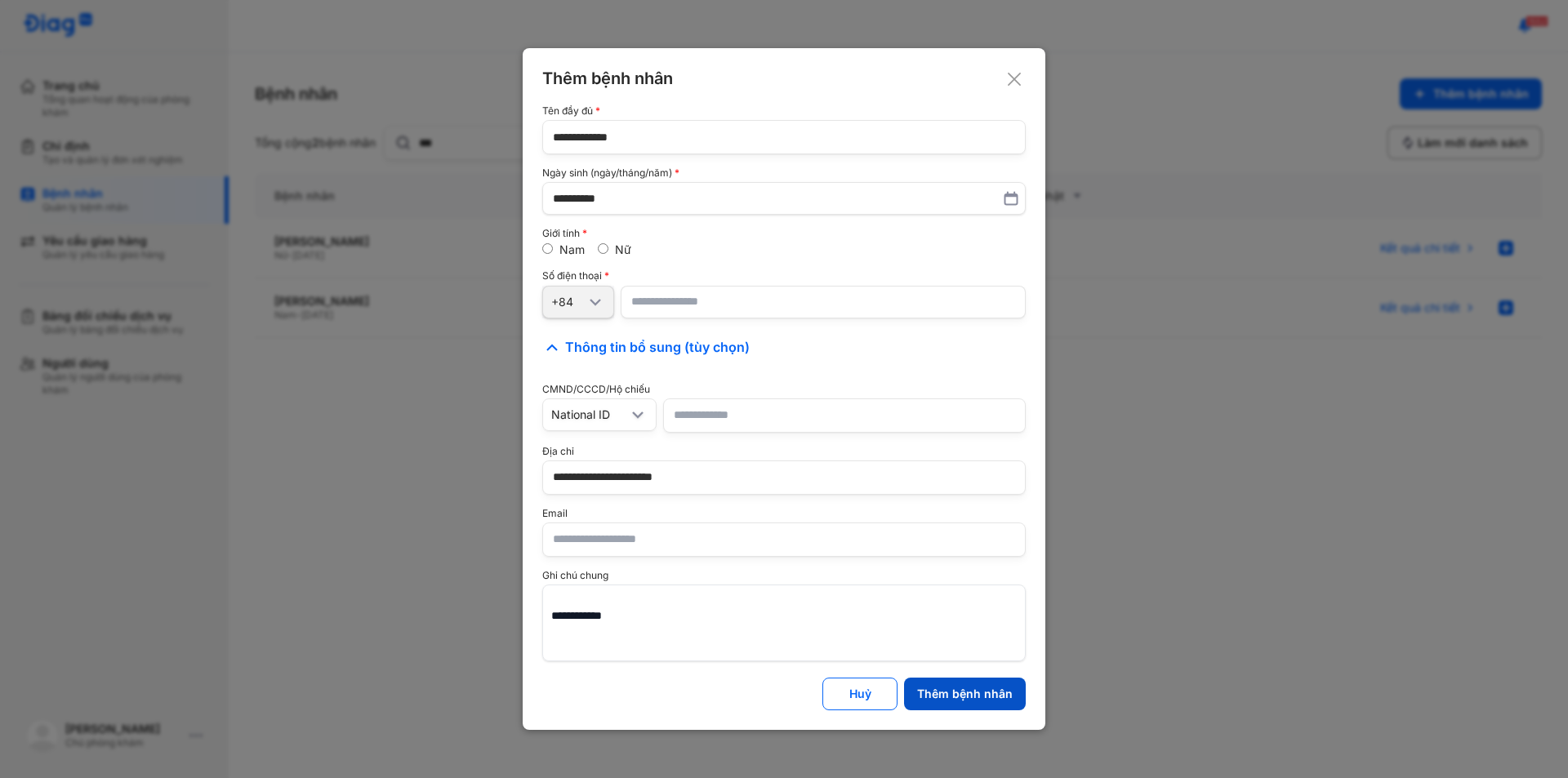
type input "**********"
click at [964, 685] on button "Thêm bệnh nhân" at bounding box center [965, 694] width 122 height 32
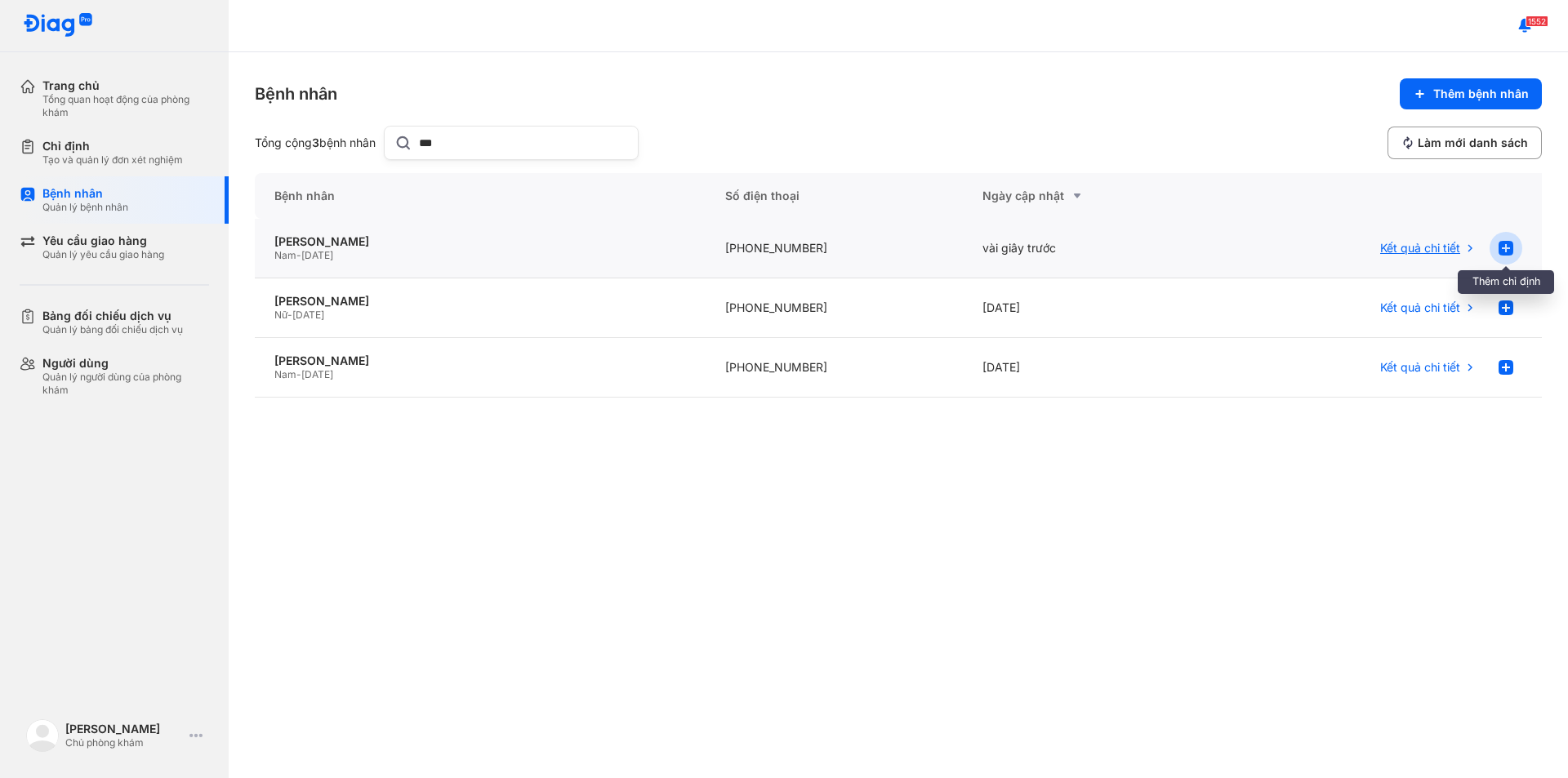
click at [1501, 242] on use at bounding box center [1506, 248] width 15 height 15
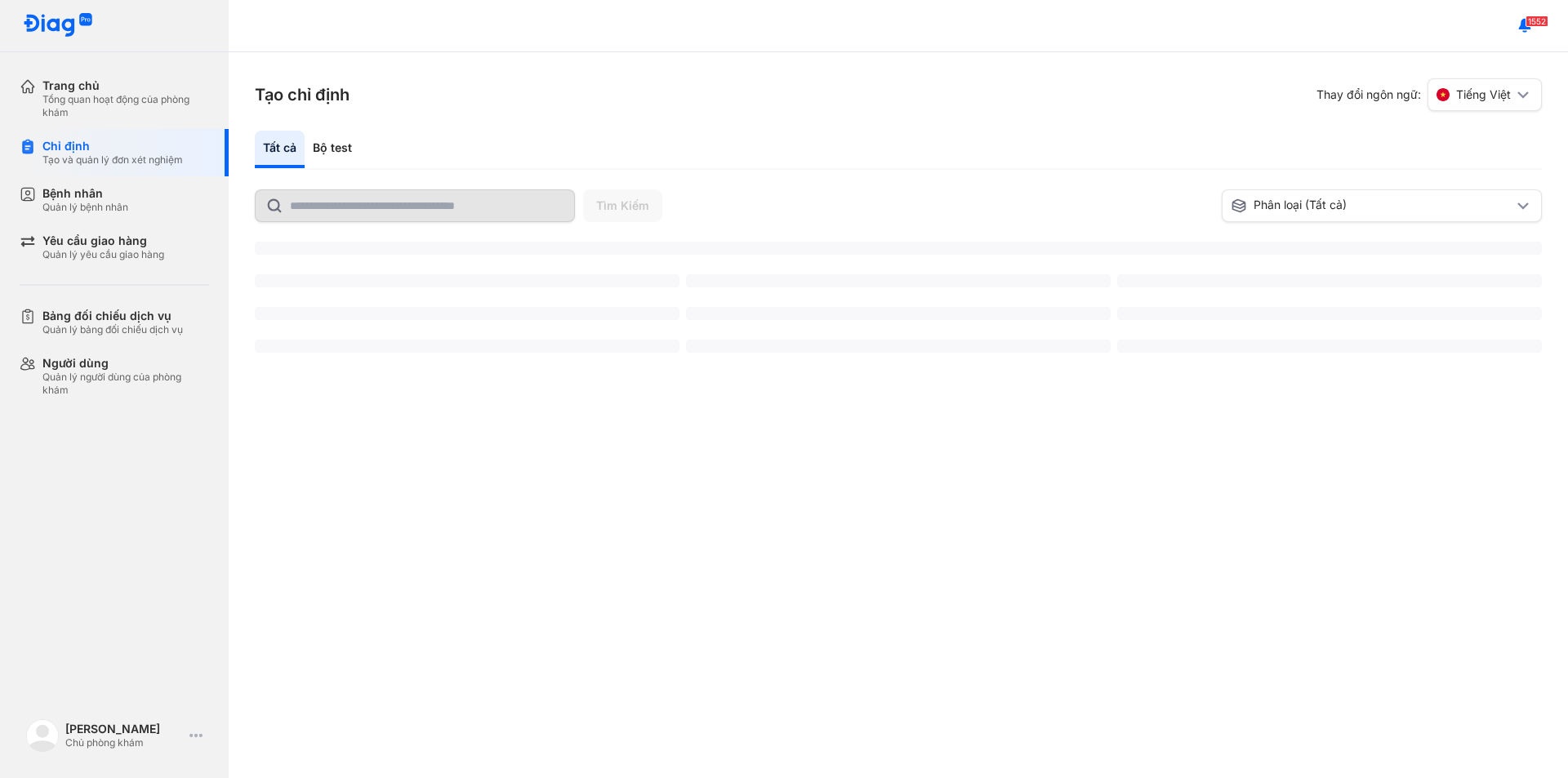
click at [345, 152] on div "Bộ test" at bounding box center [332, 149] width 55 height 38
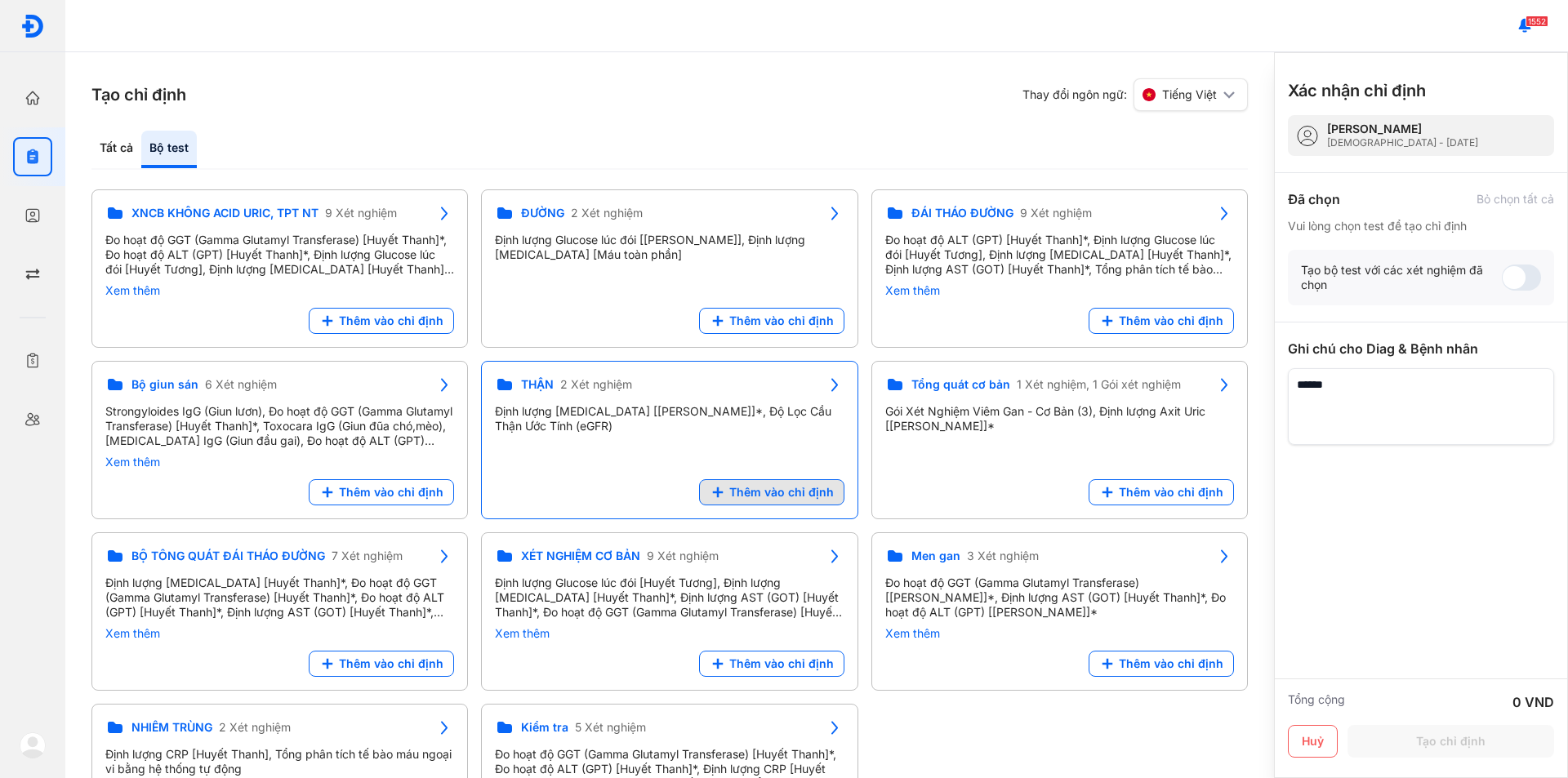
click at [754, 501] on button "Thêm vào chỉ định" at bounding box center [771, 493] width 145 height 26
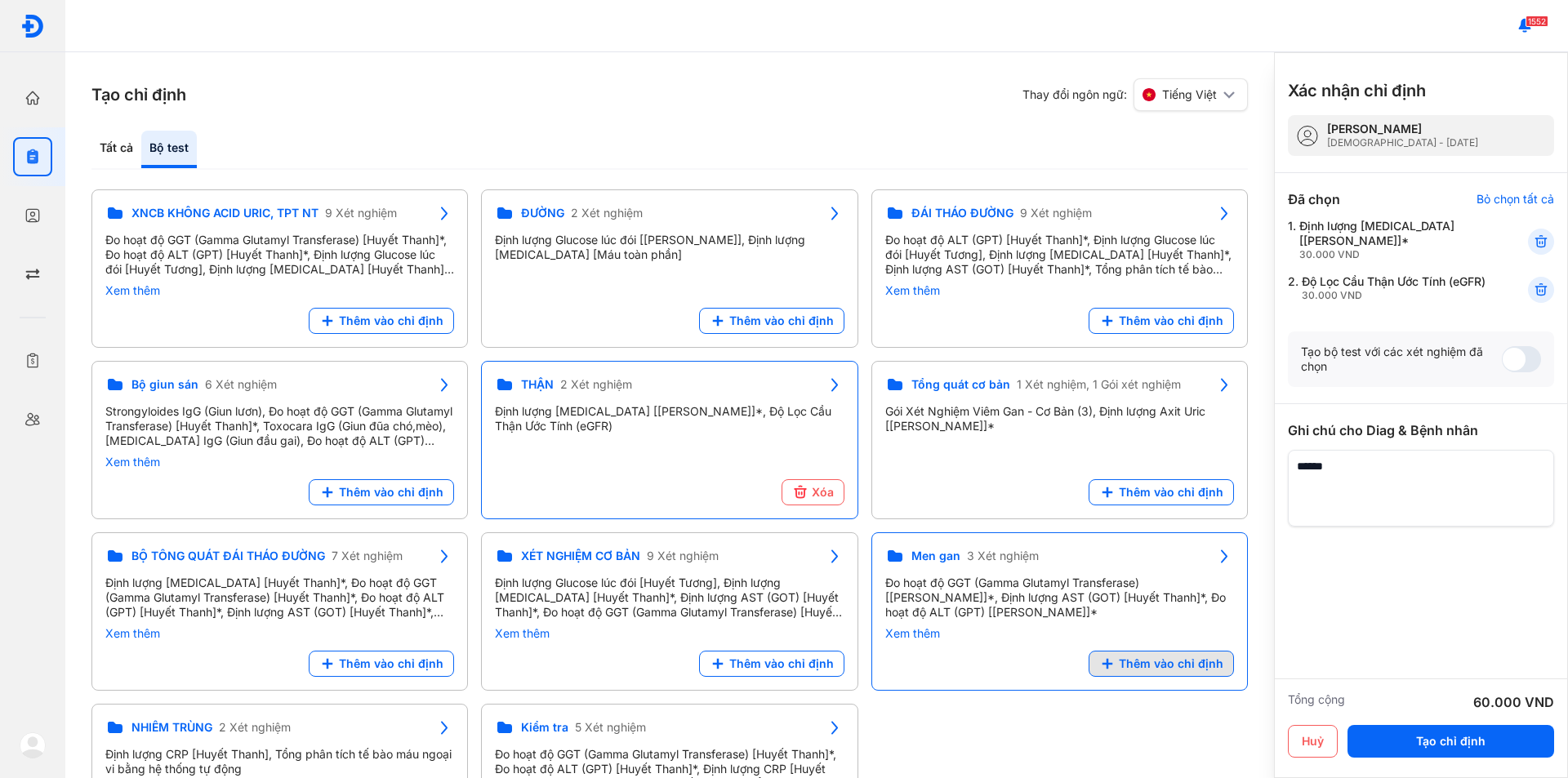
click at [1165, 660] on span "Thêm vào chỉ định" at bounding box center [1170, 663] width 105 height 15
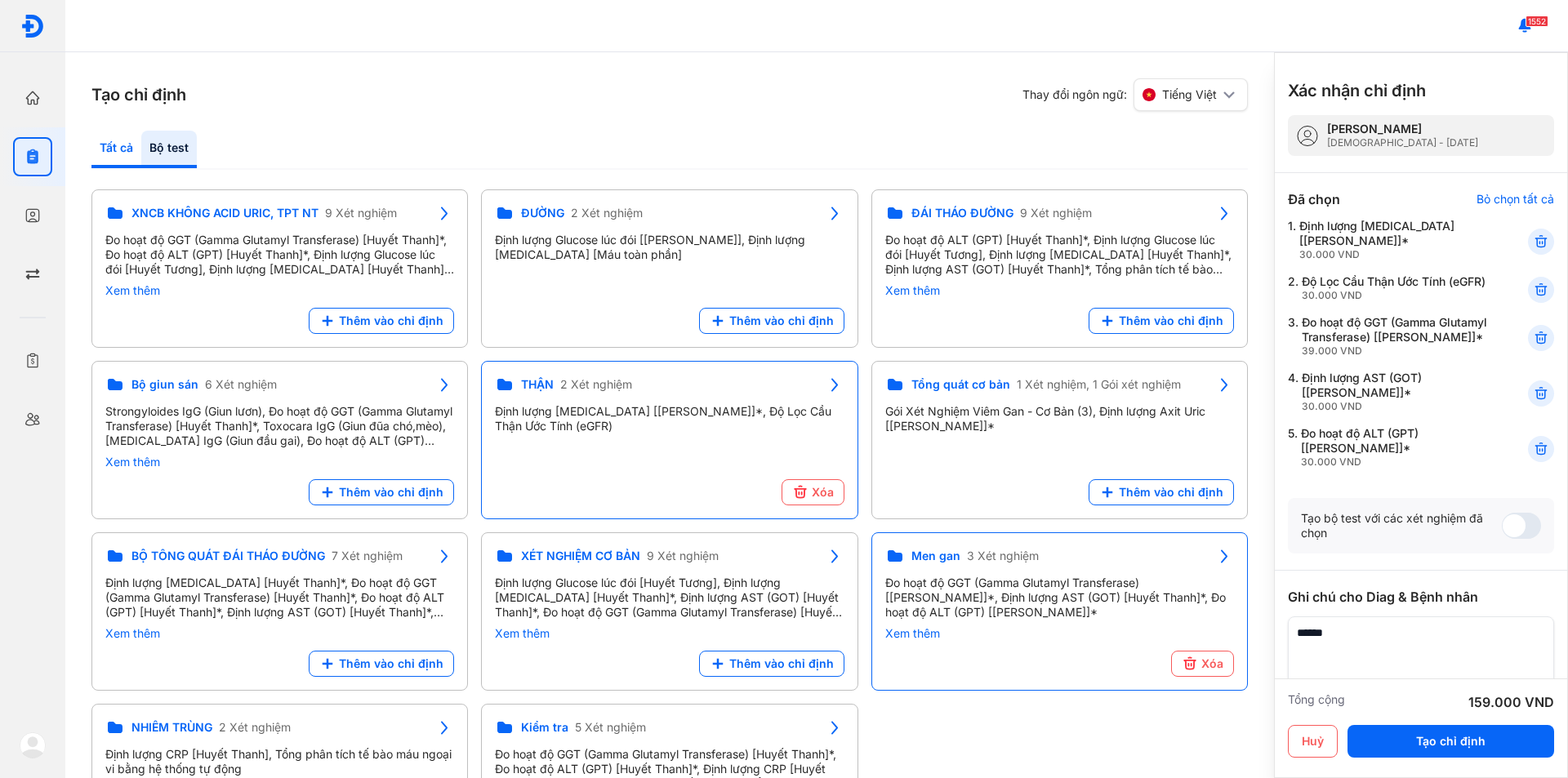
click at [141, 148] on div "Tất cả" at bounding box center [169, 149] width 55 height 38
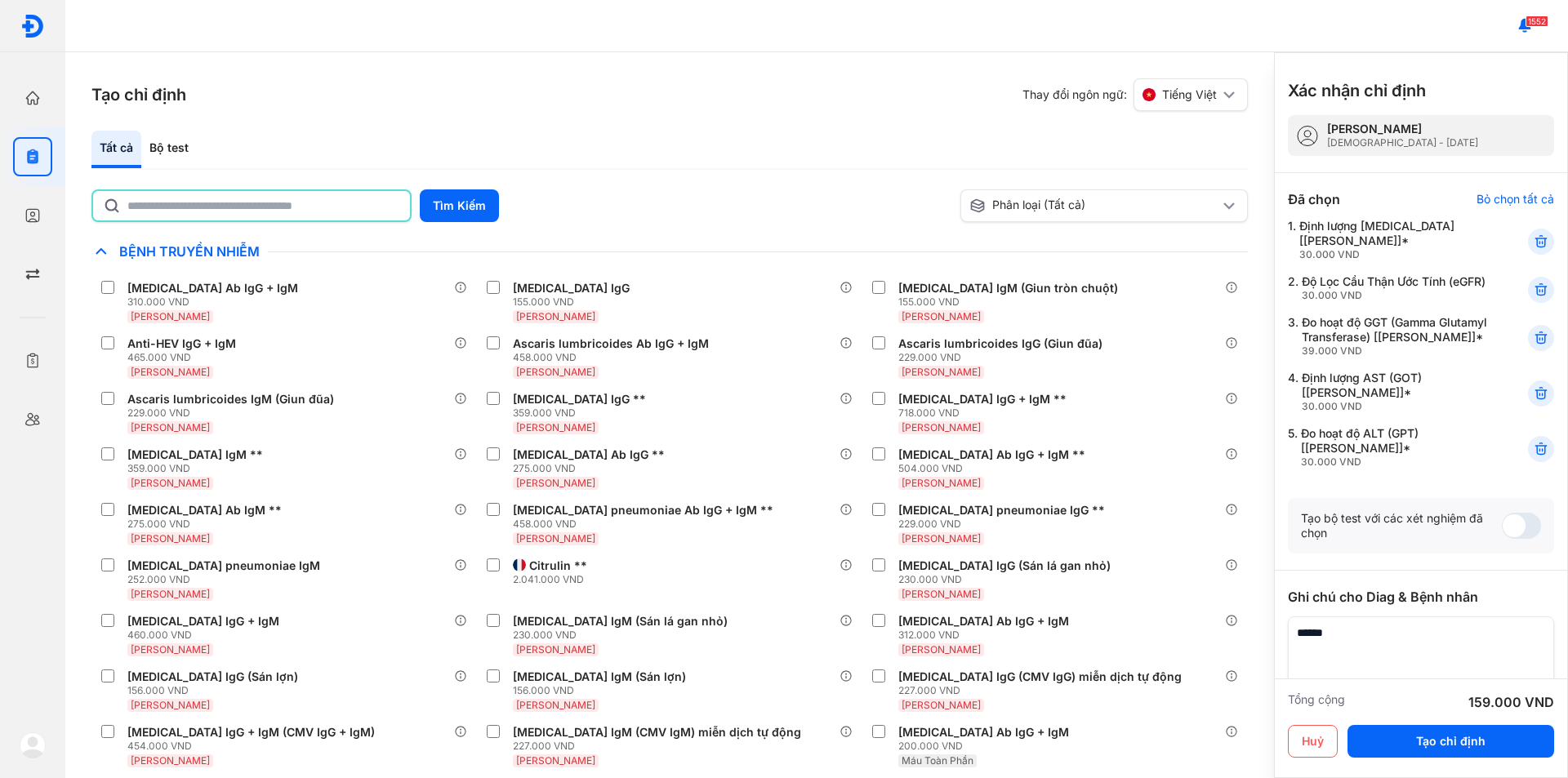
click at [276, 211] on input "text" at bounding box center [264, 205] width 272 height 29
type input "*******"
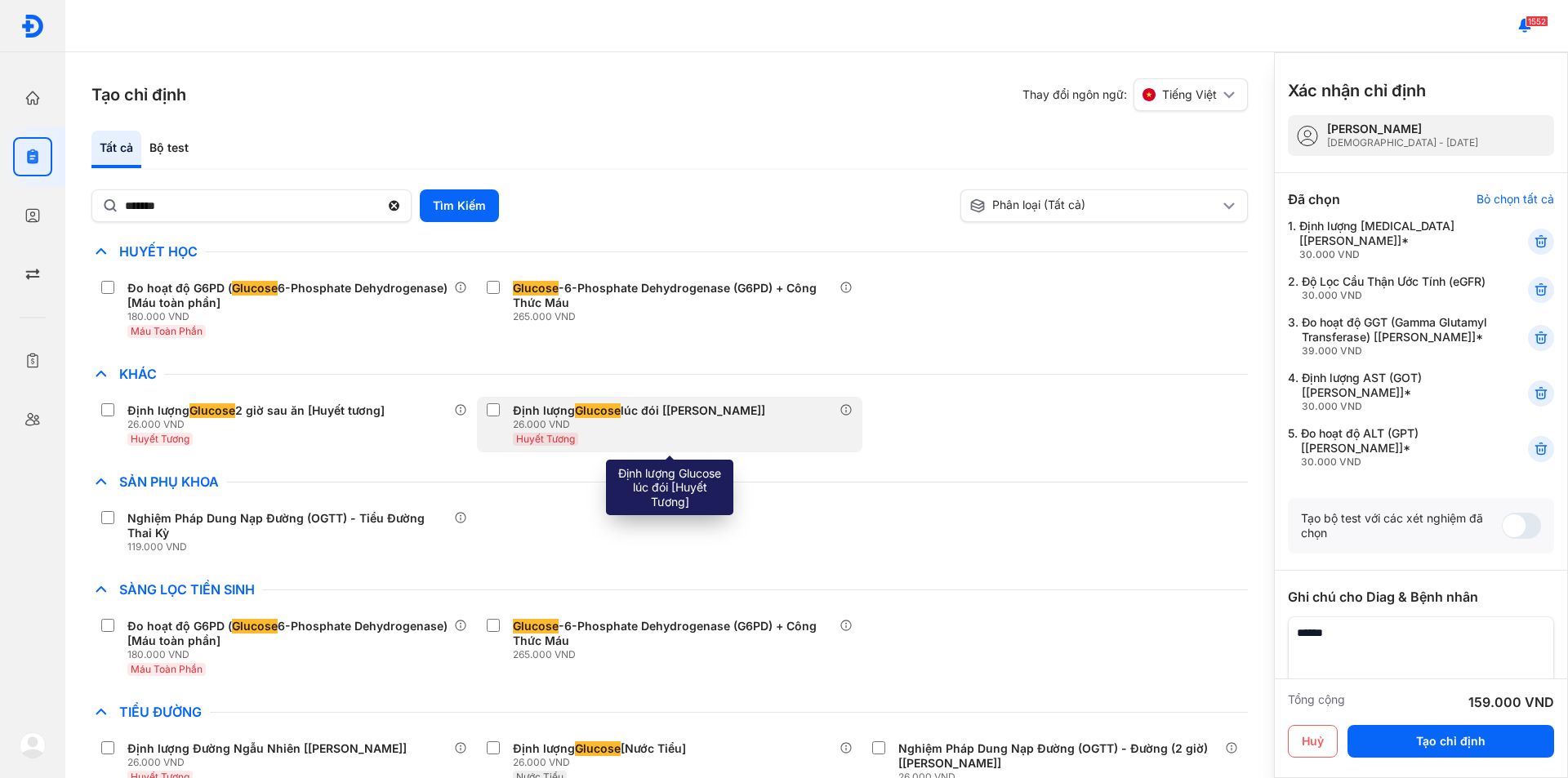
click at [527, 410] on div "Định lượng Glucose lúc đói [[PERSON_NAME]]" at bounding box center [639, 410] width 252 height 15
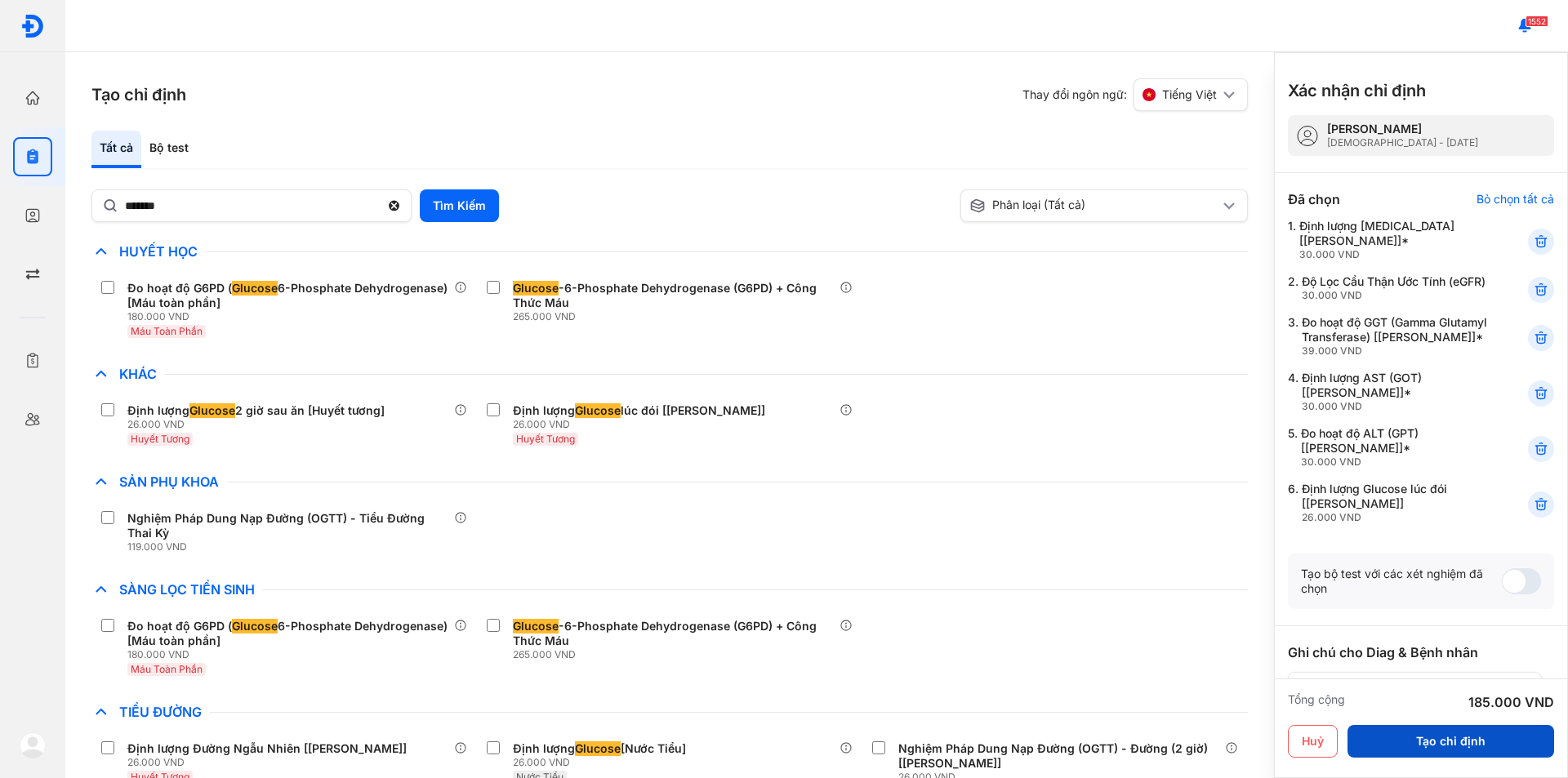
click at [1424, 742] on button "Tạo chỉ định" at bounding box center [1450, 740] width 206 height 32
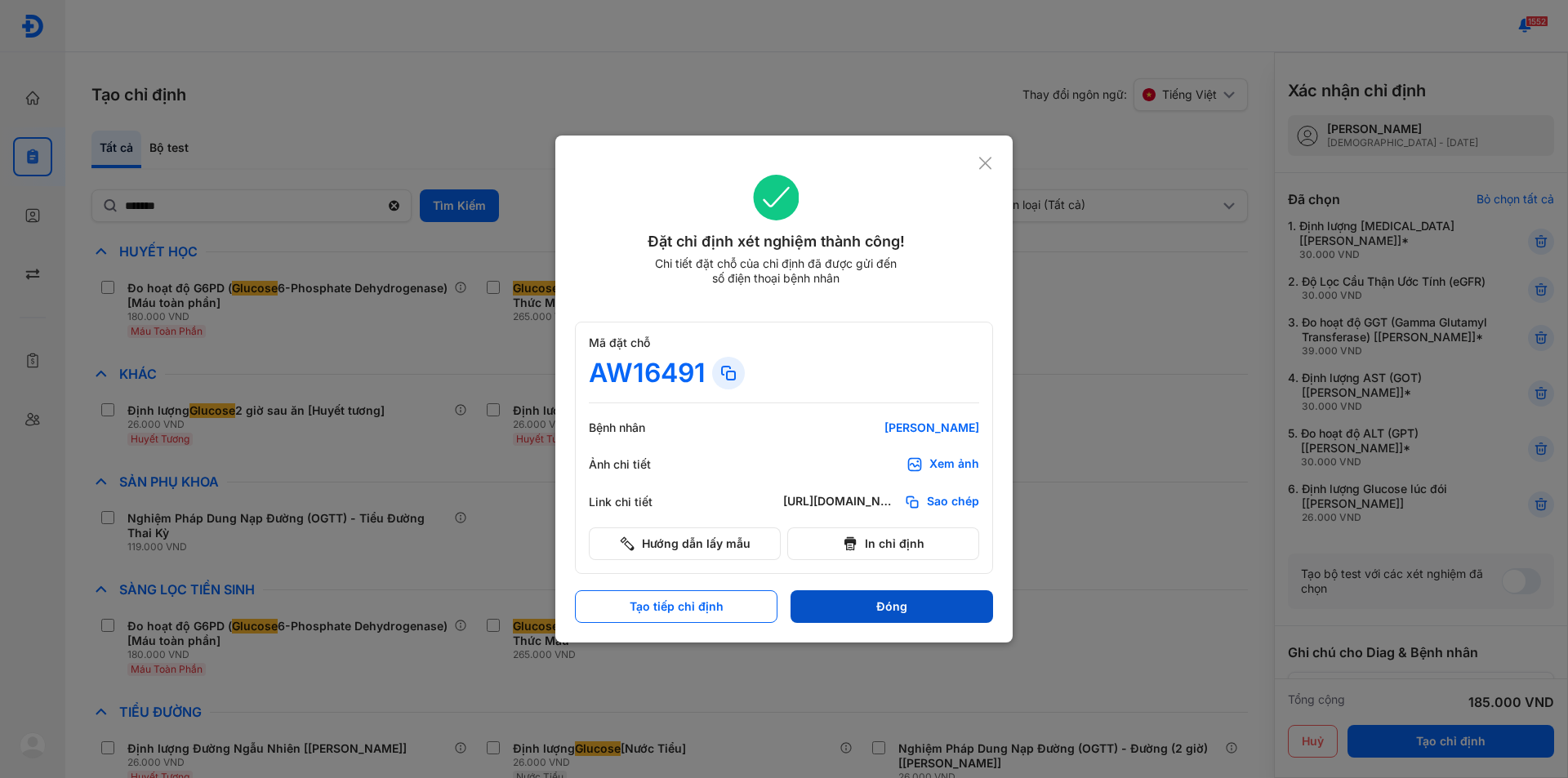
click at [929, 613] on button "Đóng" at bounding box center [892, 606] width 203 height 32
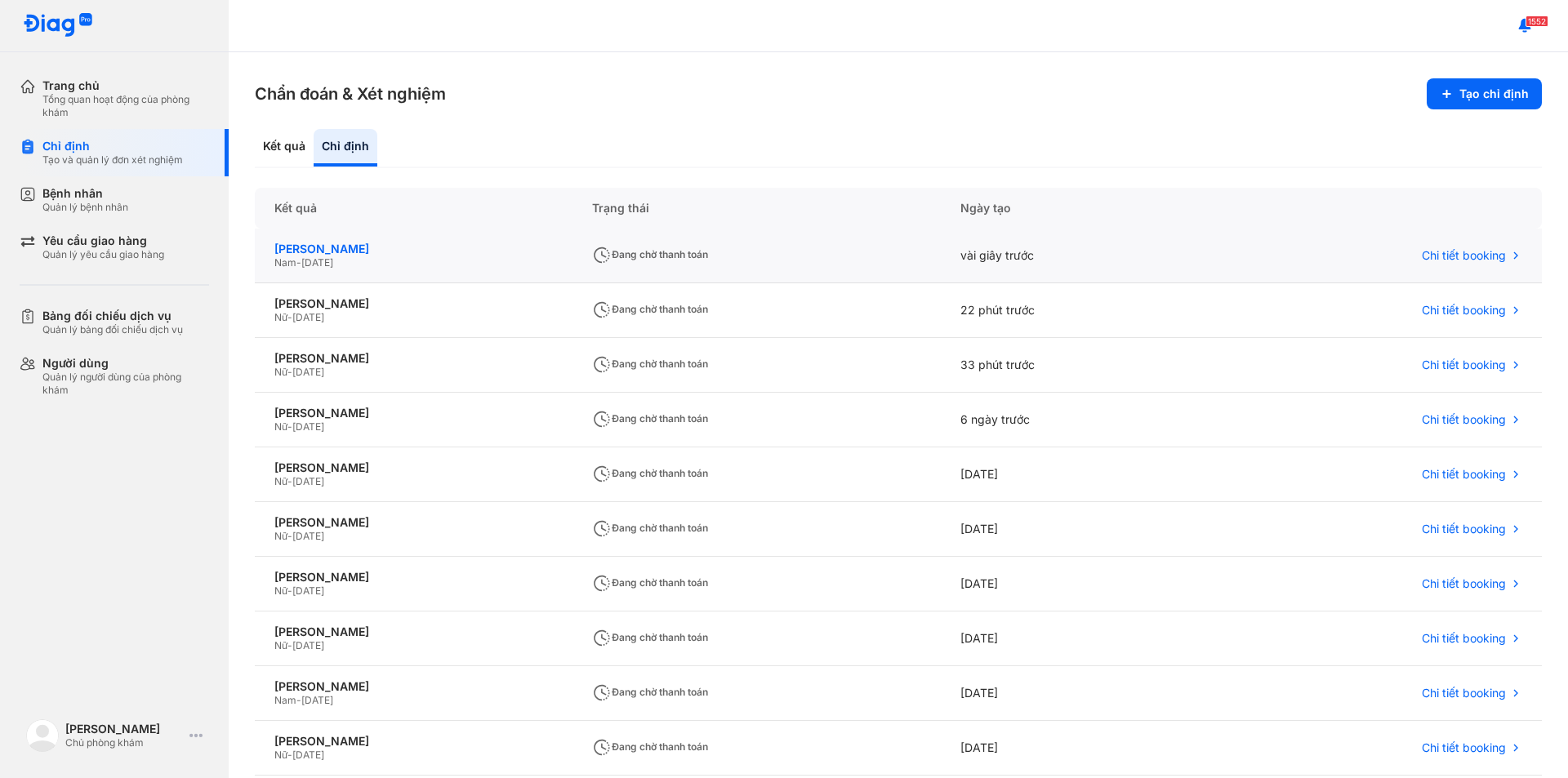
click at [419, 248] on div "[PERSON_NAME]" at bounding box center [413, 249] width 278 height 15
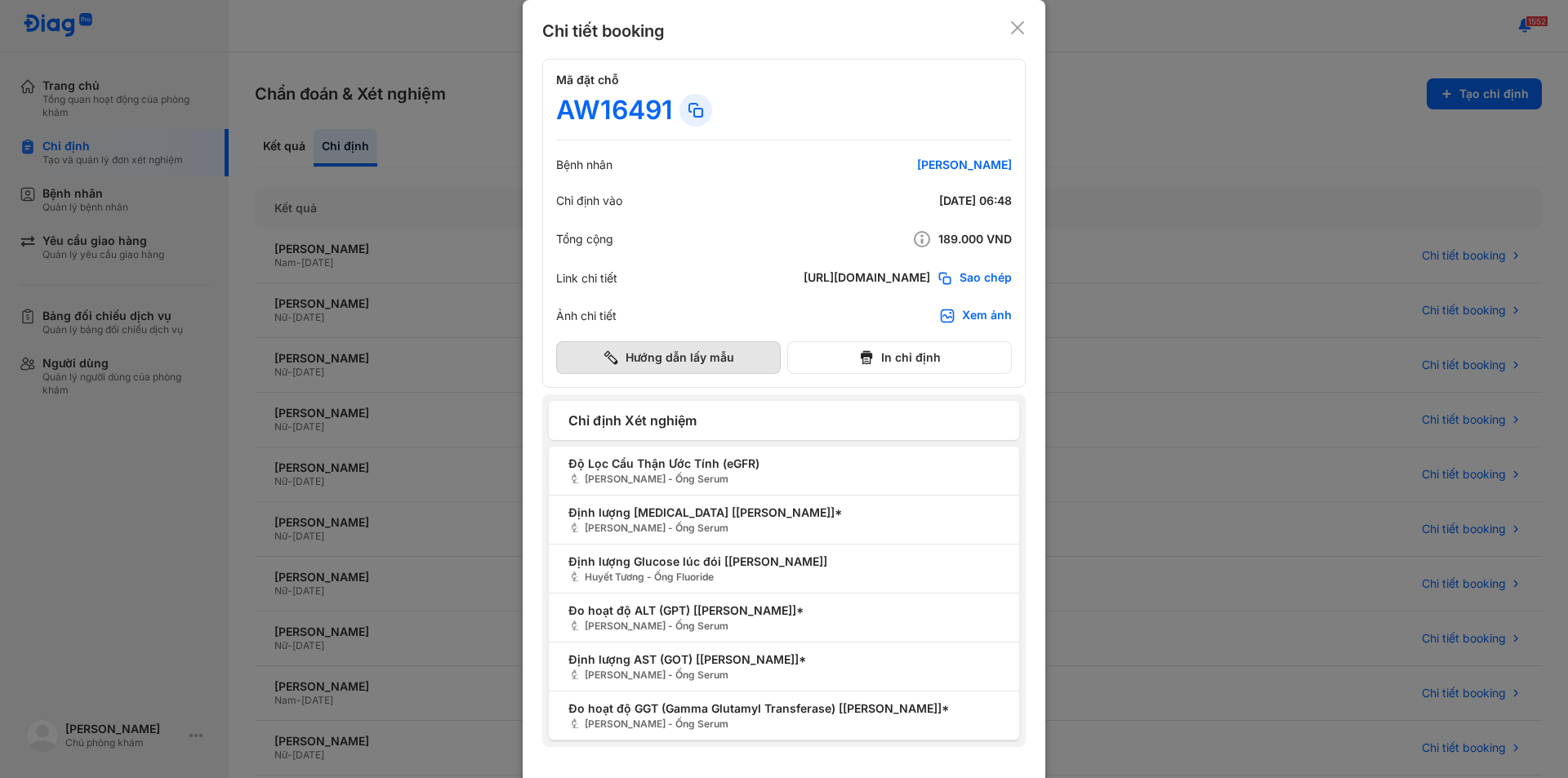
click at [673, 353] on button "Hướng dẫn lấy mẫu" at bounding box center [668, 357] width 225 height 32
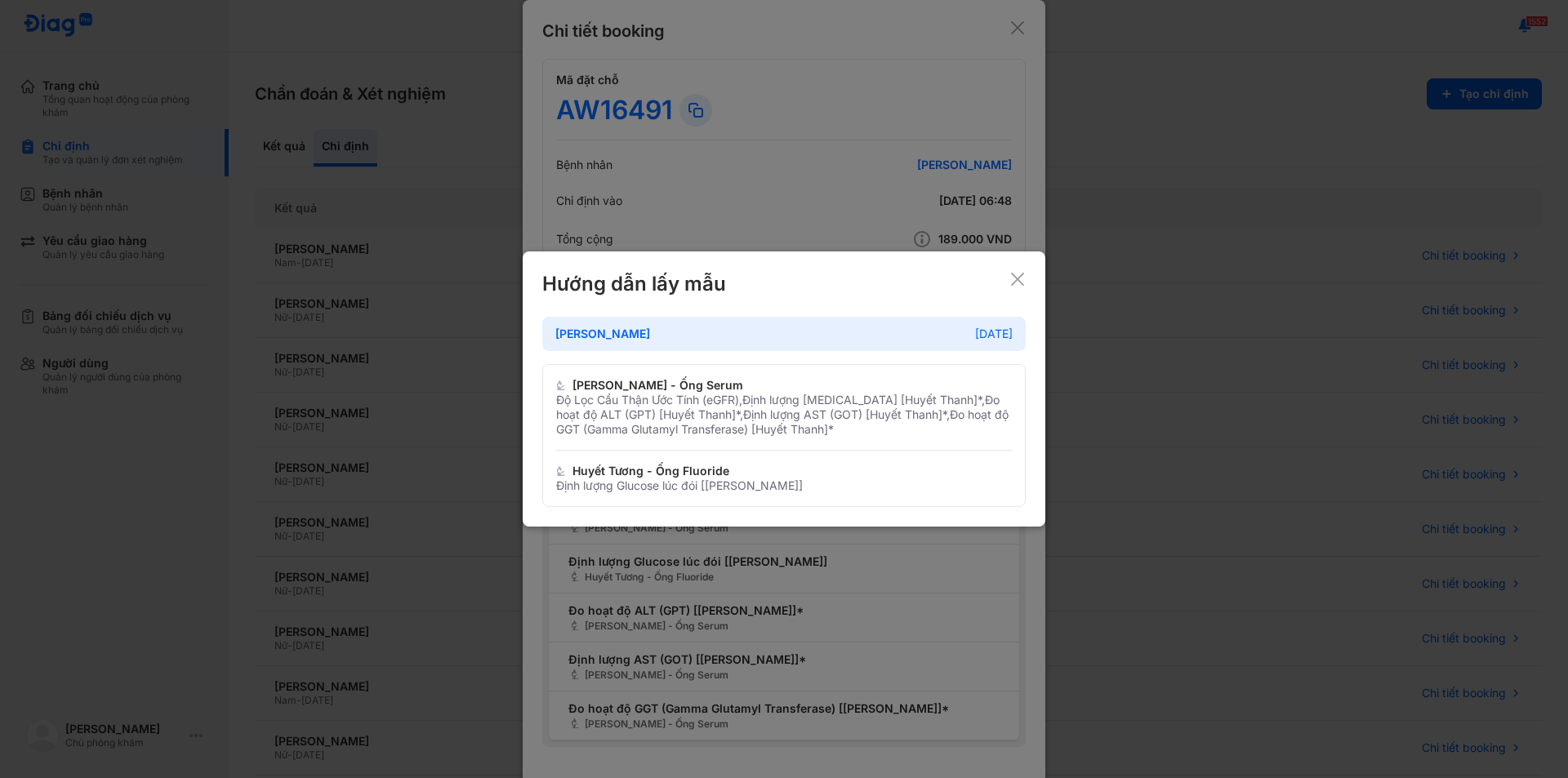
click at [1011, 272] on icon at bounding box center [1017, 279] width 17 height 17
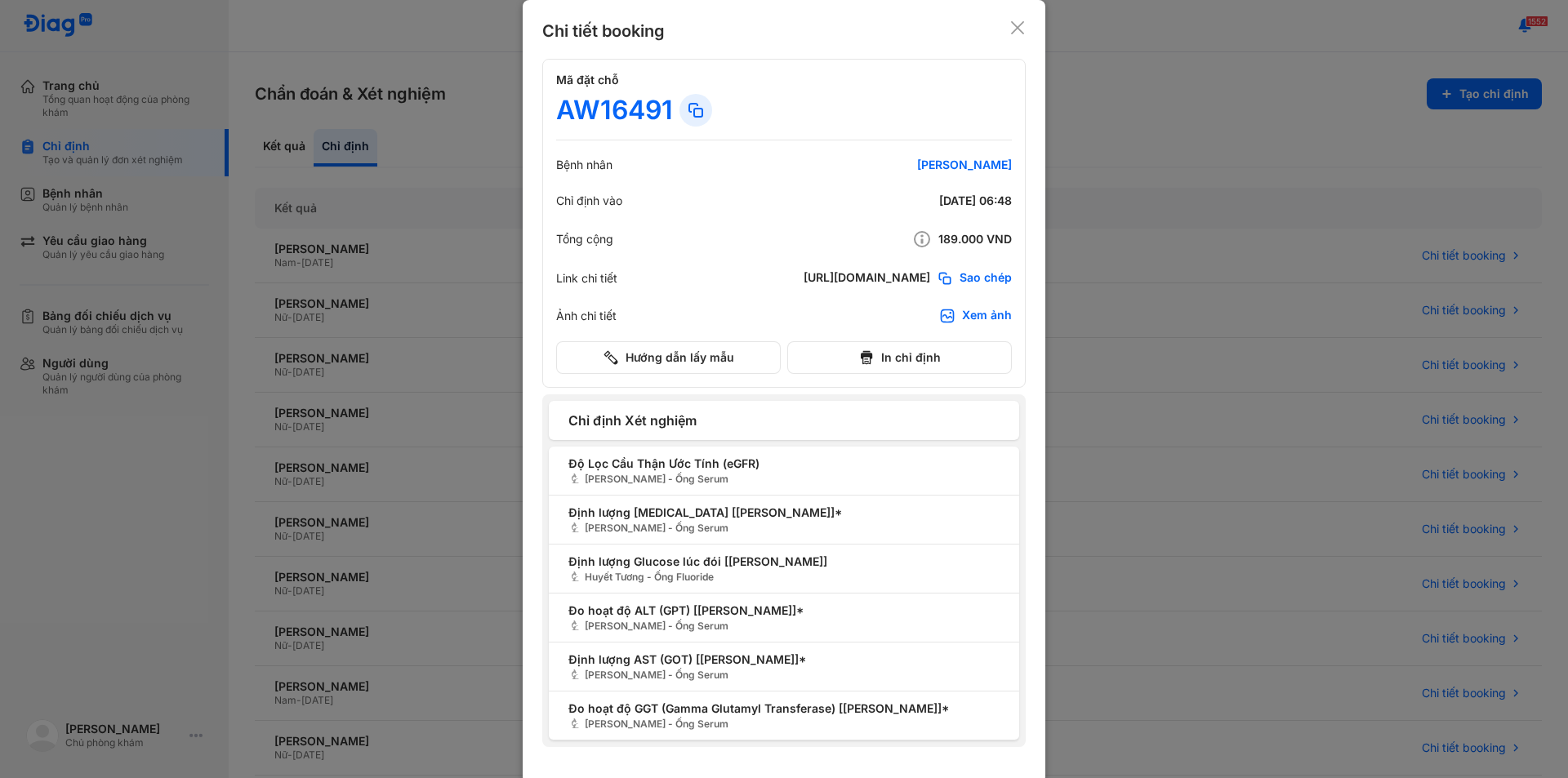
click at [1015, 26] on icon at bounding box center [1017, 27] width 17 height 17
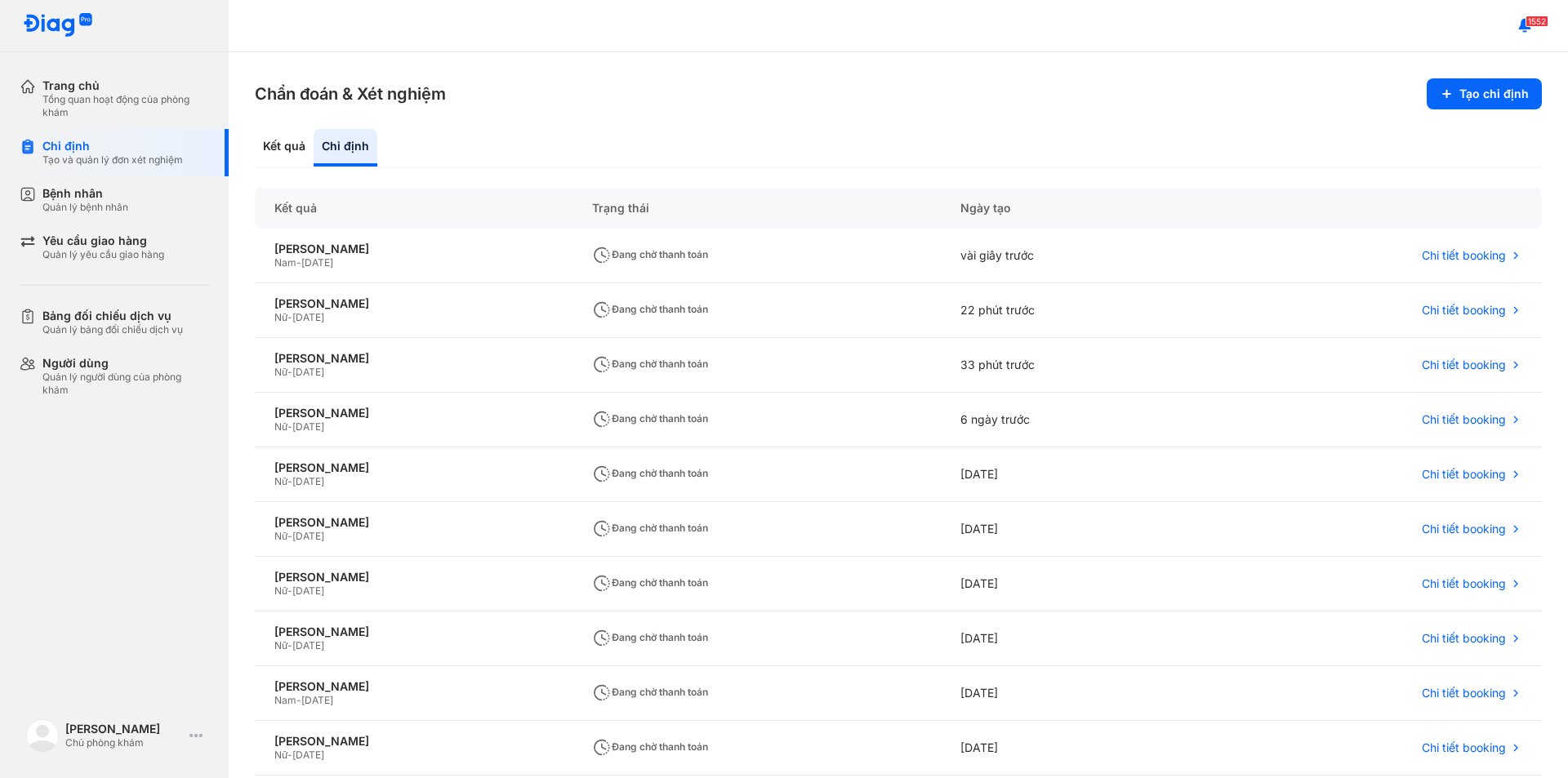
click at [503, 164] on div "Kết quả Chỉ định" at bounding box center [898, 148] width 1287 height 40
